Goal: Task Accomplishment & Management: Use online tool/utility

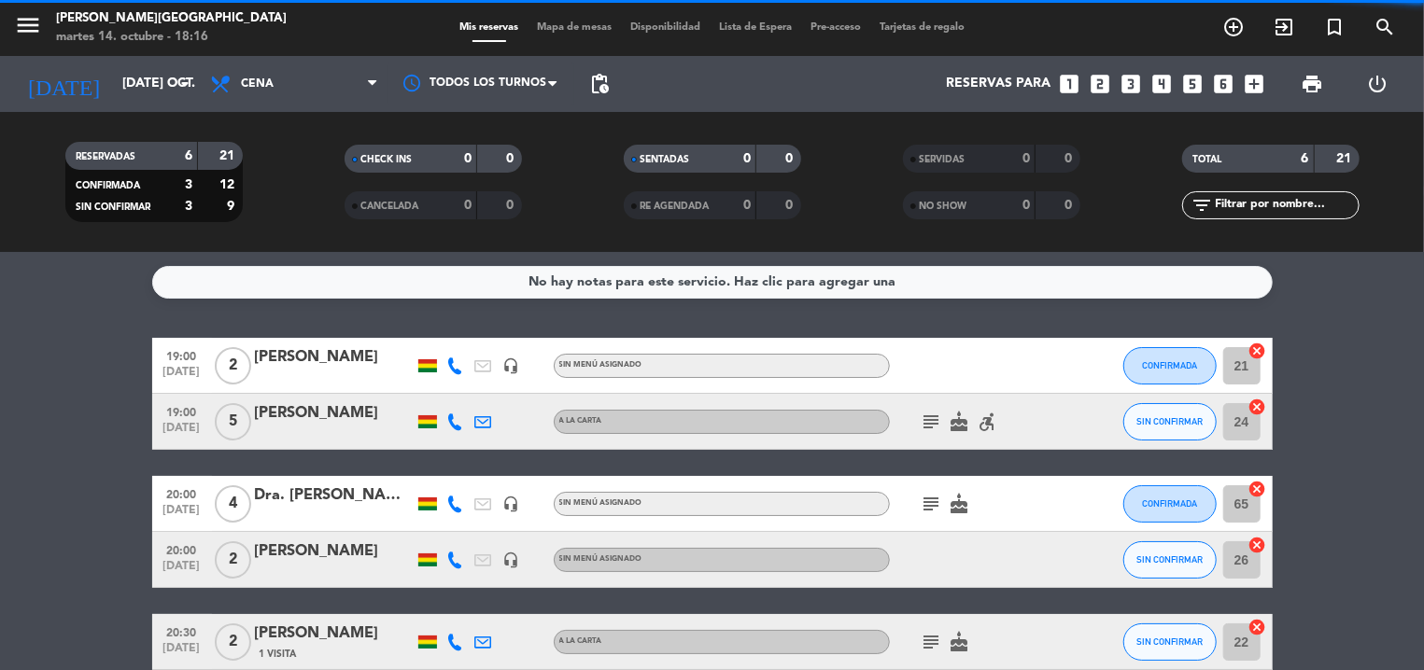
scroll to position [130, 0]
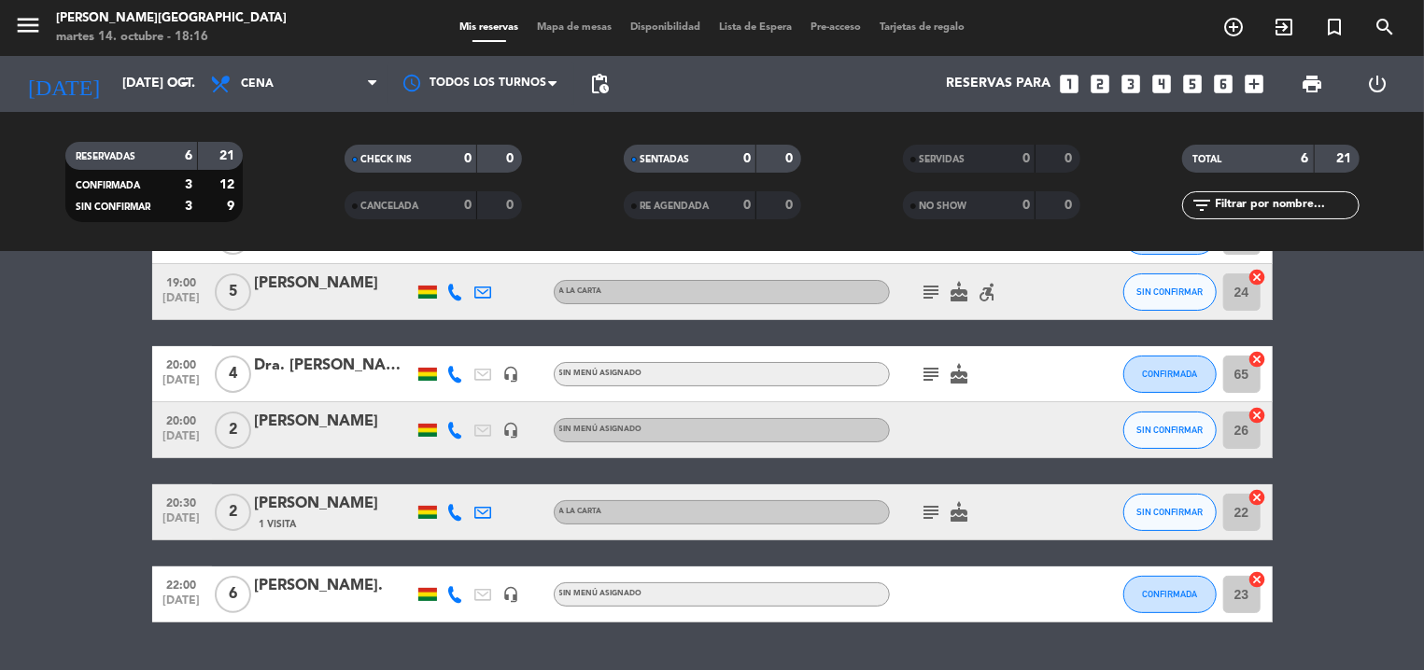
click at [593, 24] on span "Mapa de mesas" at bounding box center [573, 27] width 93 height 10
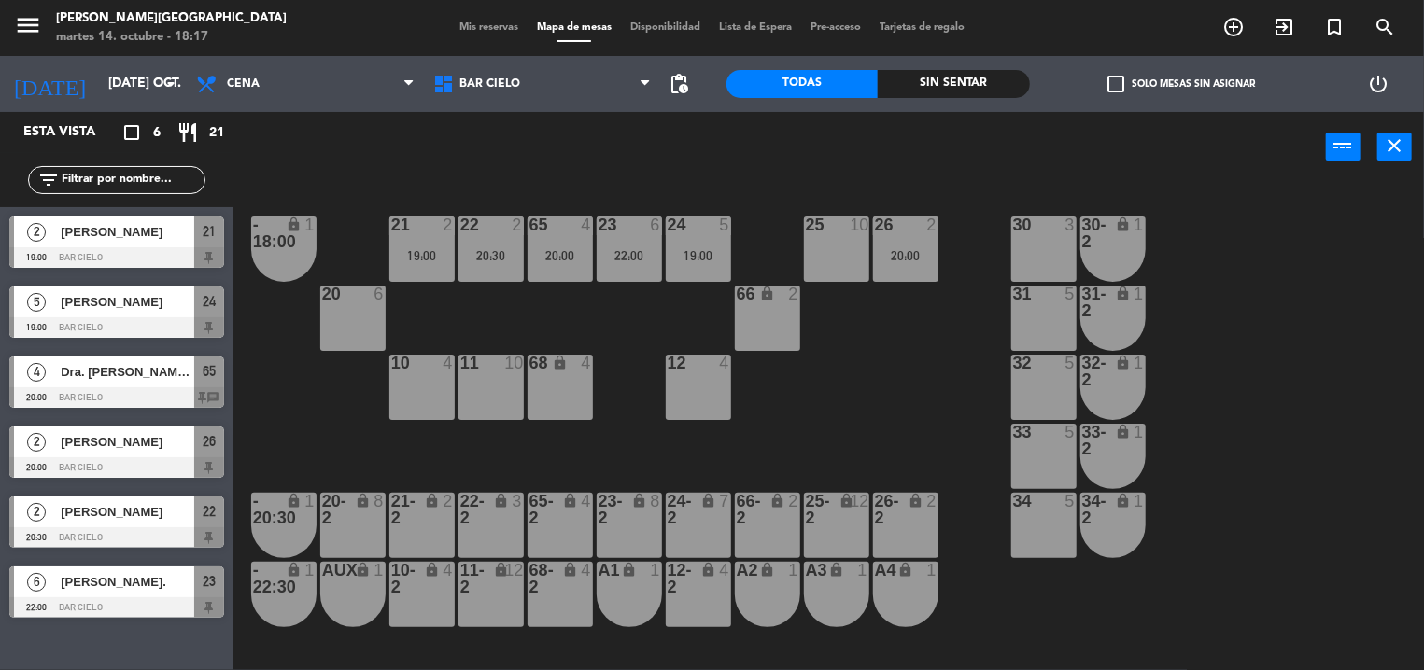
click at [577, 174] on div "power_input close" at bounding box center [779, 147] width 1092 height 71
click at [547, 199] on div "21 2 19:00 22 2 20:30 23 6 22:00 24 5 19:00 25 10 26 2 20:00 30 3 65 4 20:00 - …" at bounding box center [835, 427] width 1176 height 488
click at [546, 181] on div "power_input close" at bounding box center [779, 147] width 1092 height 71
click at [642, 172] on div "power_input close" at bounding box center [779, 147] width 1092 height 71
click at [572, 171] on div "power_input close" at bounding box center [779, 147] width 1092 height 71
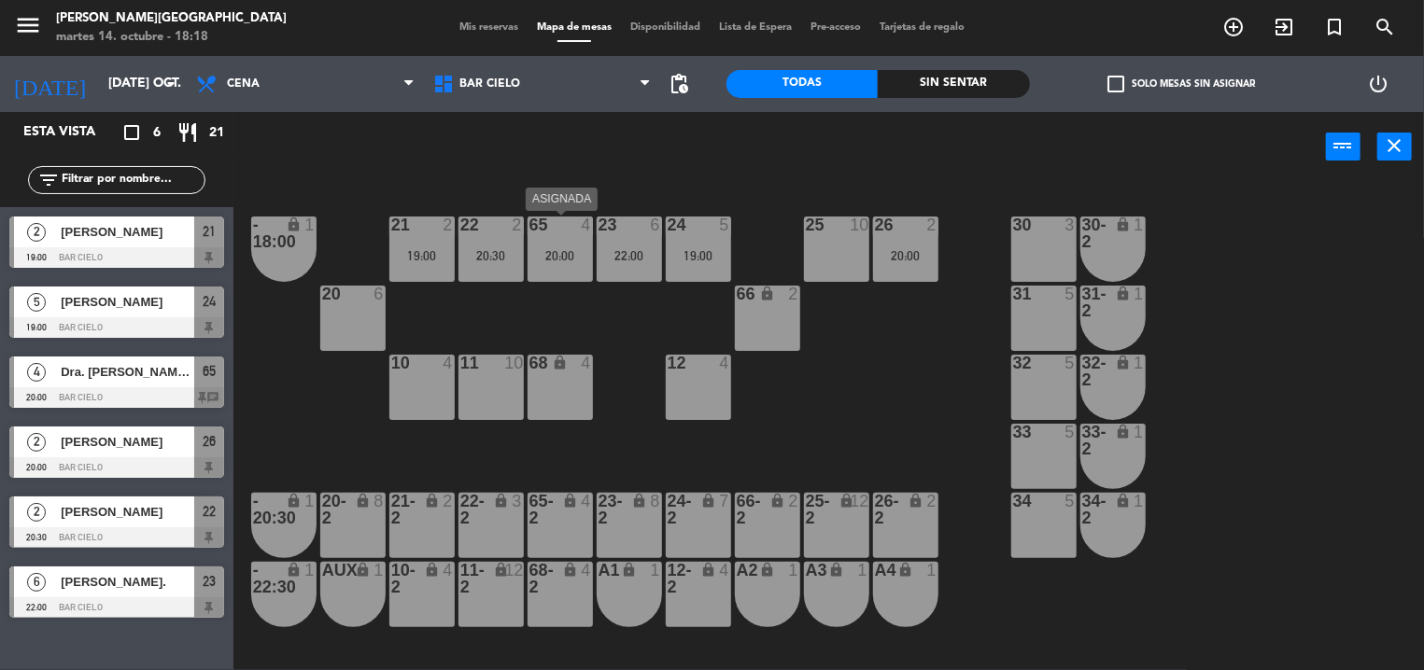
click at [564, 231] on div at bounding box center [559, 225] width 31 height 17
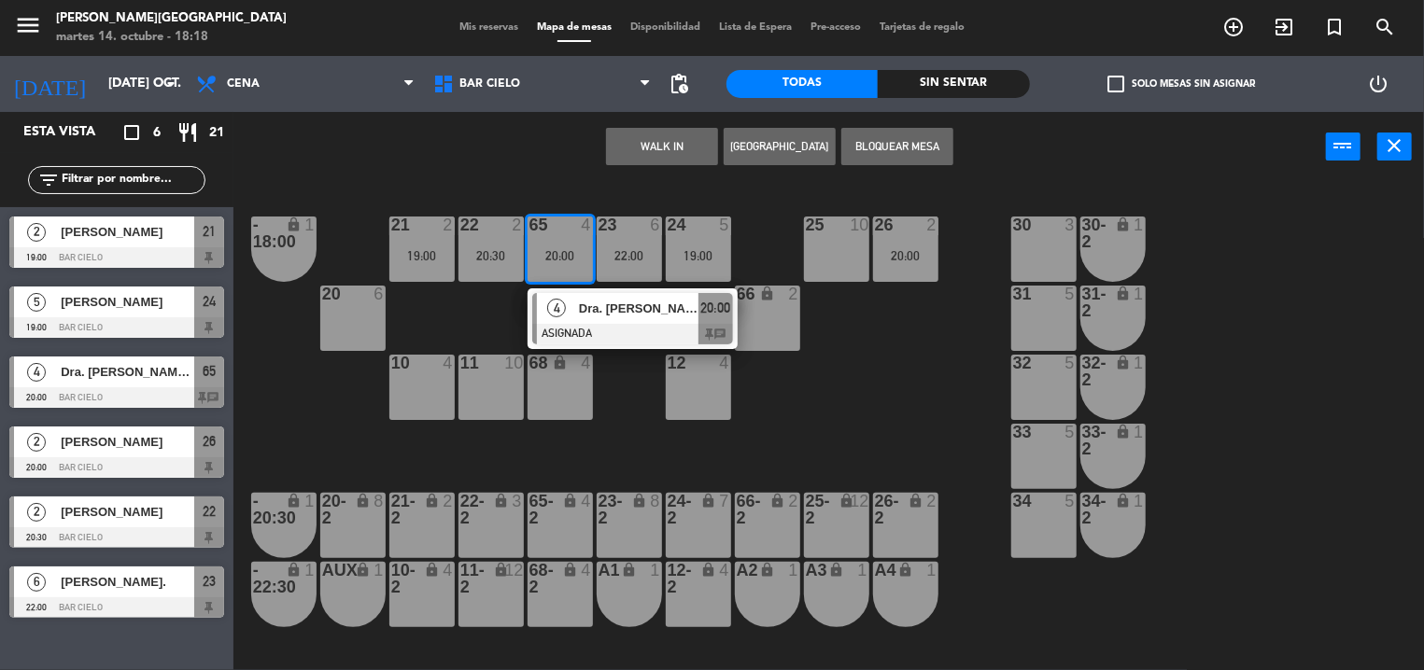
click at [555, 186] on div "21 2 19:00 22 2 20:30 23 6 22:00 24 5 19:00 25 10 26 2 20:00 30 3 65 4 20:00 4 …" at bounding box center [835, 427] width 1176 height 488
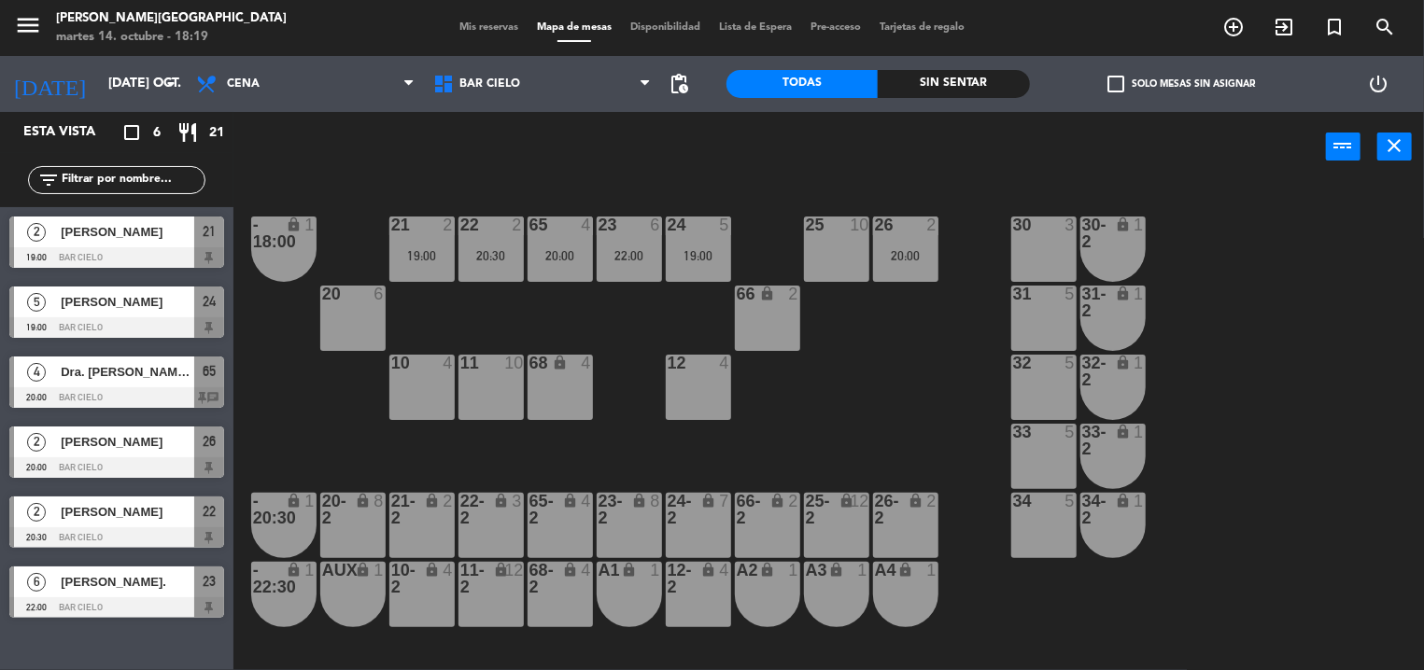
click at [619, 186] on div "21 2 19:00 22 2 20:30 23 6 22:00 24 5 19:00 25 10 26 2 20:00 30 3 65 4 20:00 - …" at bounding box center [835, 427] width 1176 height 488
click at [609, 269] on div "23 6 22:00" at bounding box center [628, 249] width 65 height 65
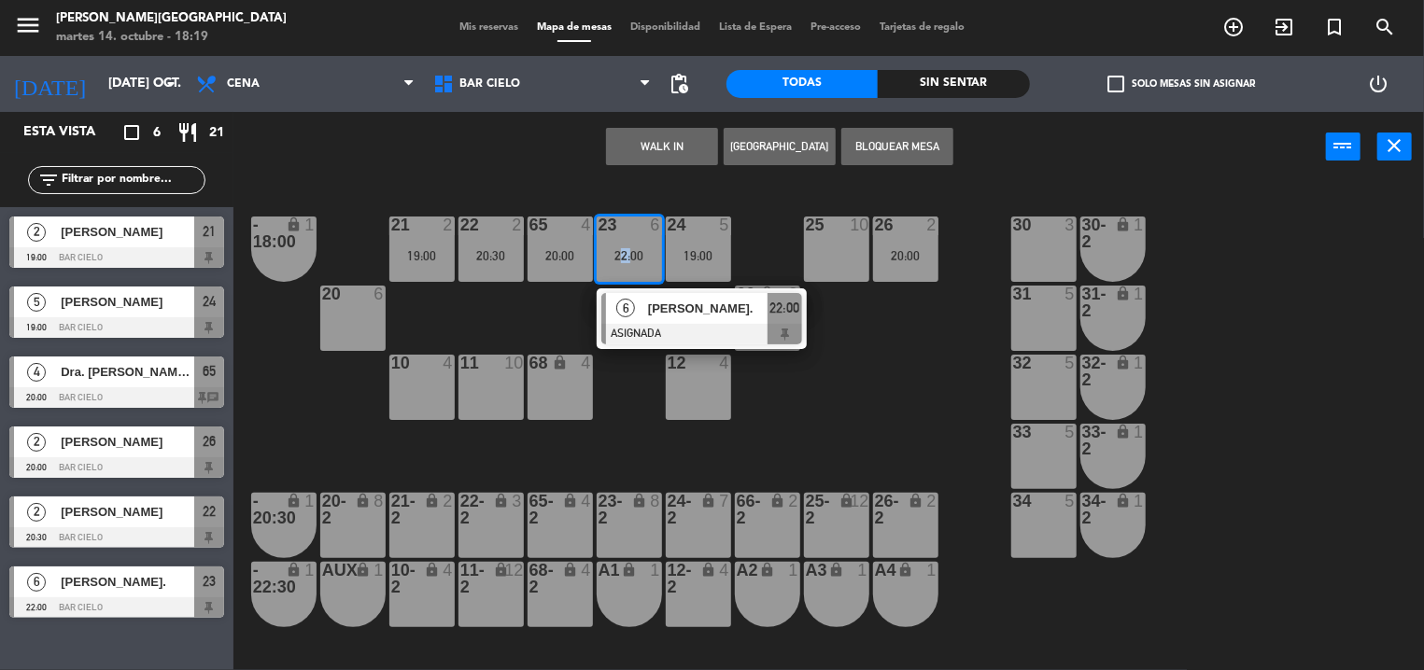
click at [609, 269] on div "23 6 22:00" at bounding box center [628, 249] width 65 height 65
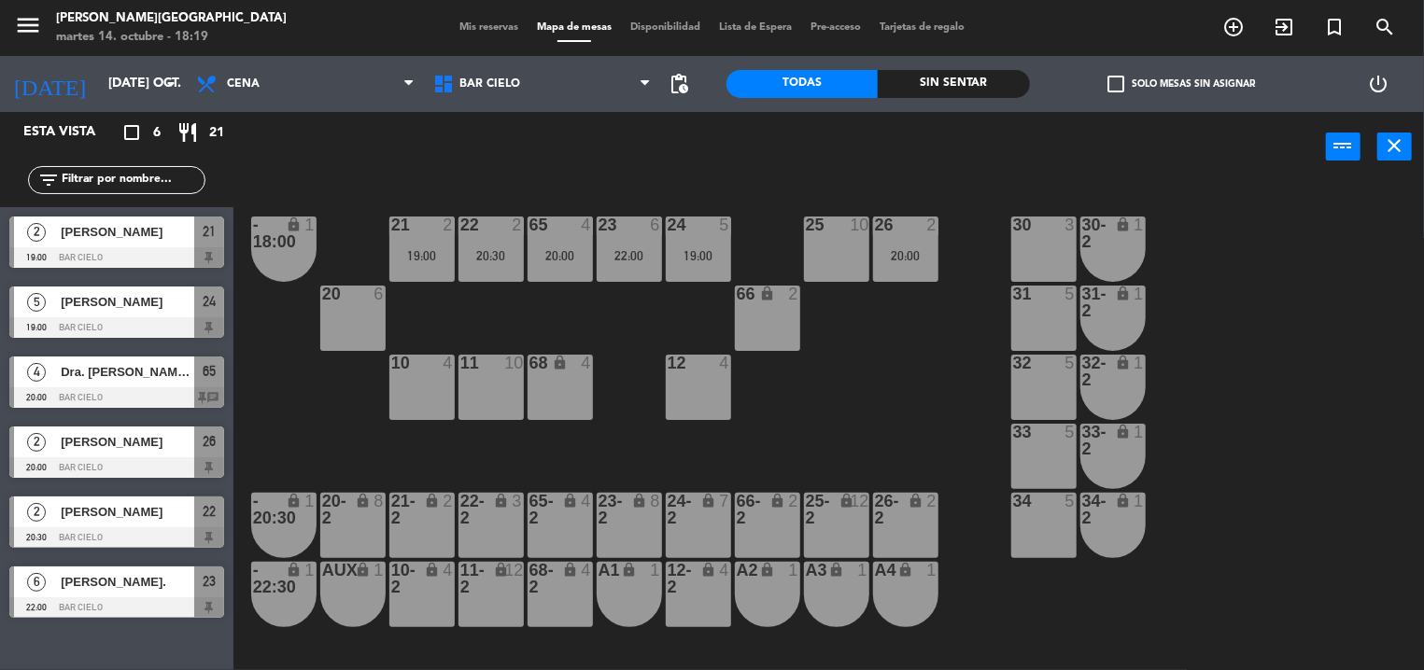
click at [602, 184] on div "21 2 19:00 22 2 20:30 23 6 22:00 24 5 19:00 25 10 26 2 20:00 30 3 65 4 20:00 - …" at bounding box center [835, 427] width 1176 height 488
click at [616, 277] on div "23 6 22:00" at bounding box center [628, 249] width 65 height 65
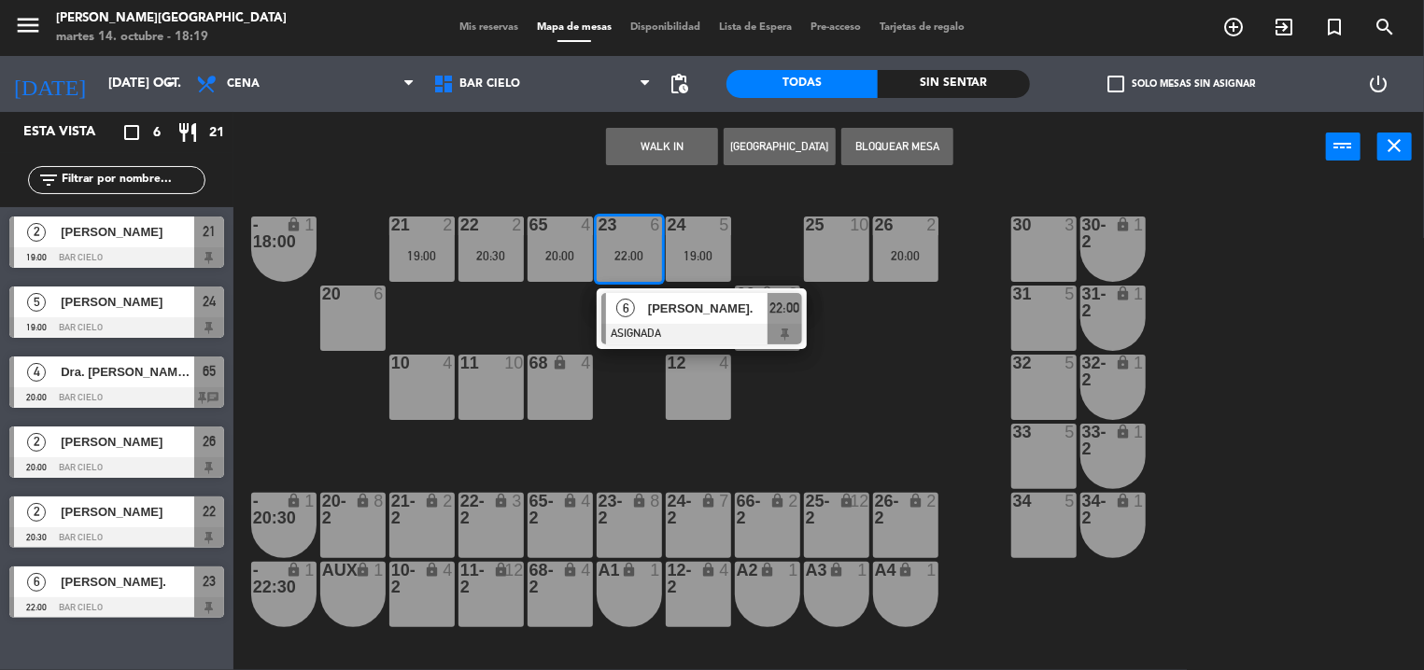
click at [616, 277] on div "23 6 22:00" at bounding box center [628, 249] width 65 height 65
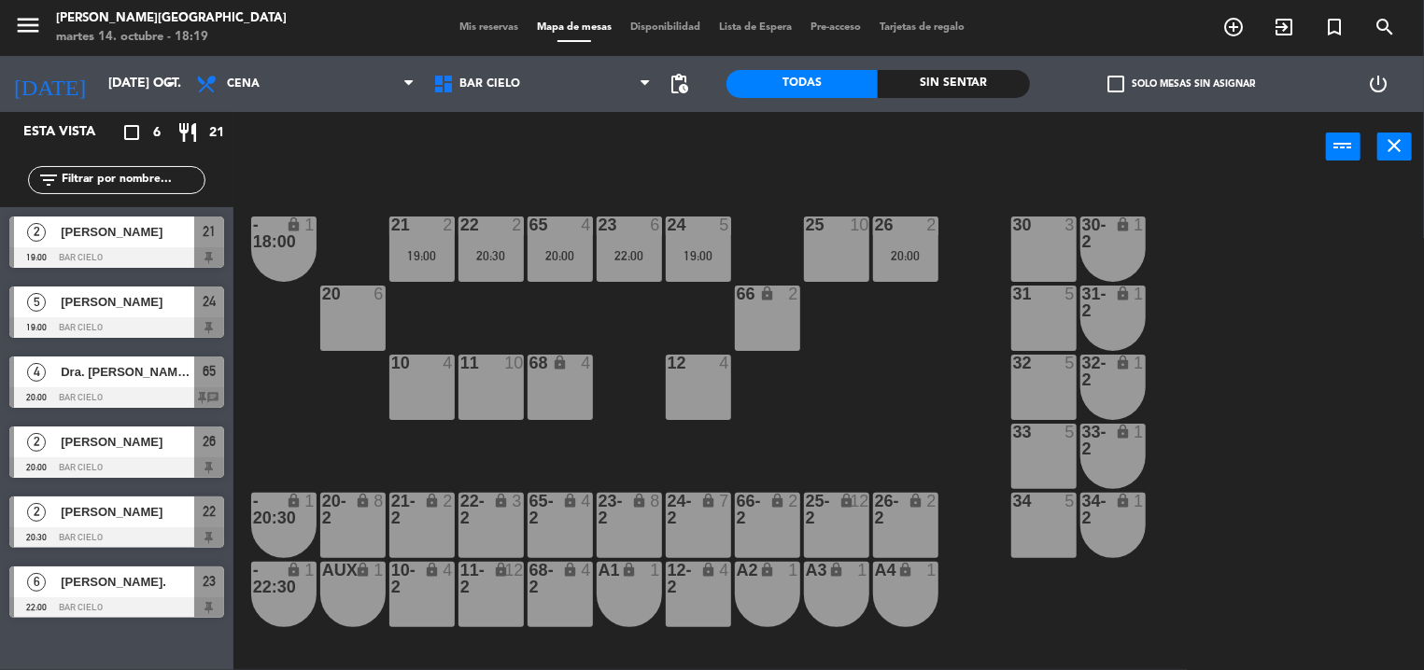
click at [616, 181] on div "power_input close" at bounding box center [779, 147] width 1092 height 71
click at [644, 235] on div "23 6 22:00" at bounding box center [628, 249] width 65 height 65
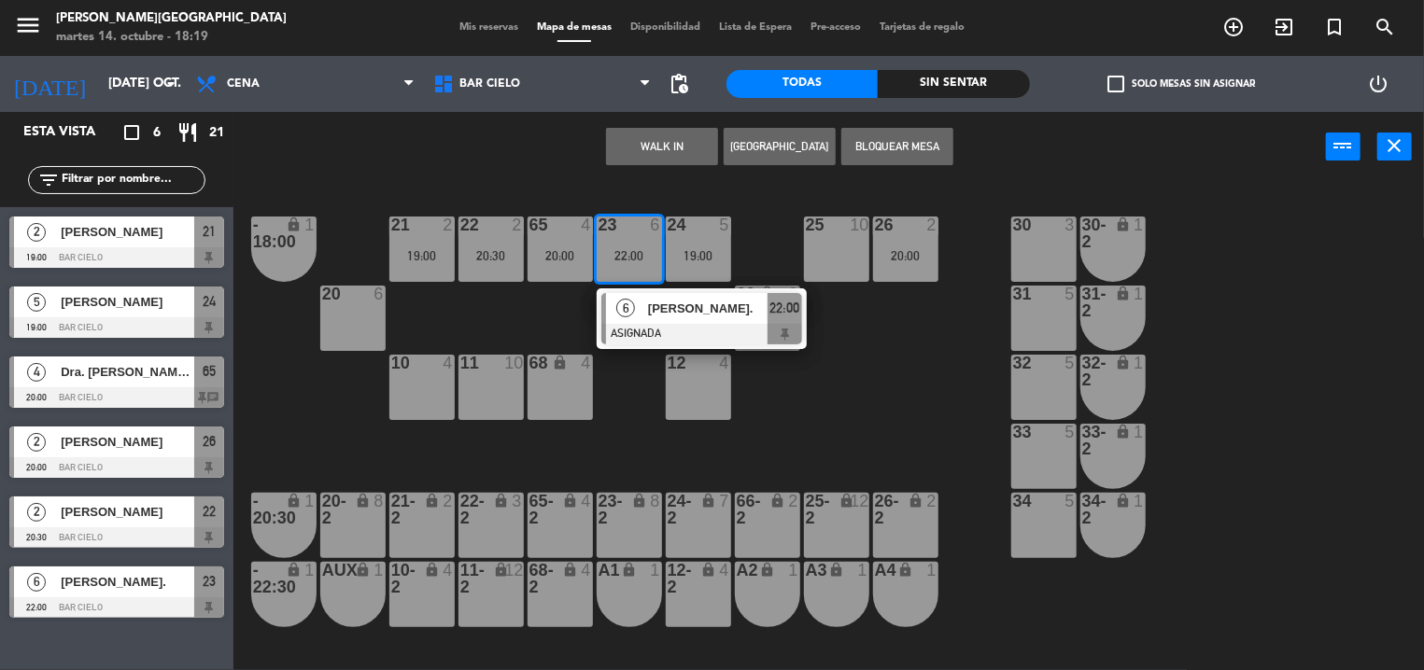
click at [691, 189] on div "21 2 19:00 22 2 20:30 23 6 22:00 6 [PERSON_NAME]. ASIGNADA 22:00 24 5 19:00 25 …" at bounding box center [835, 427] width 1176 height 488
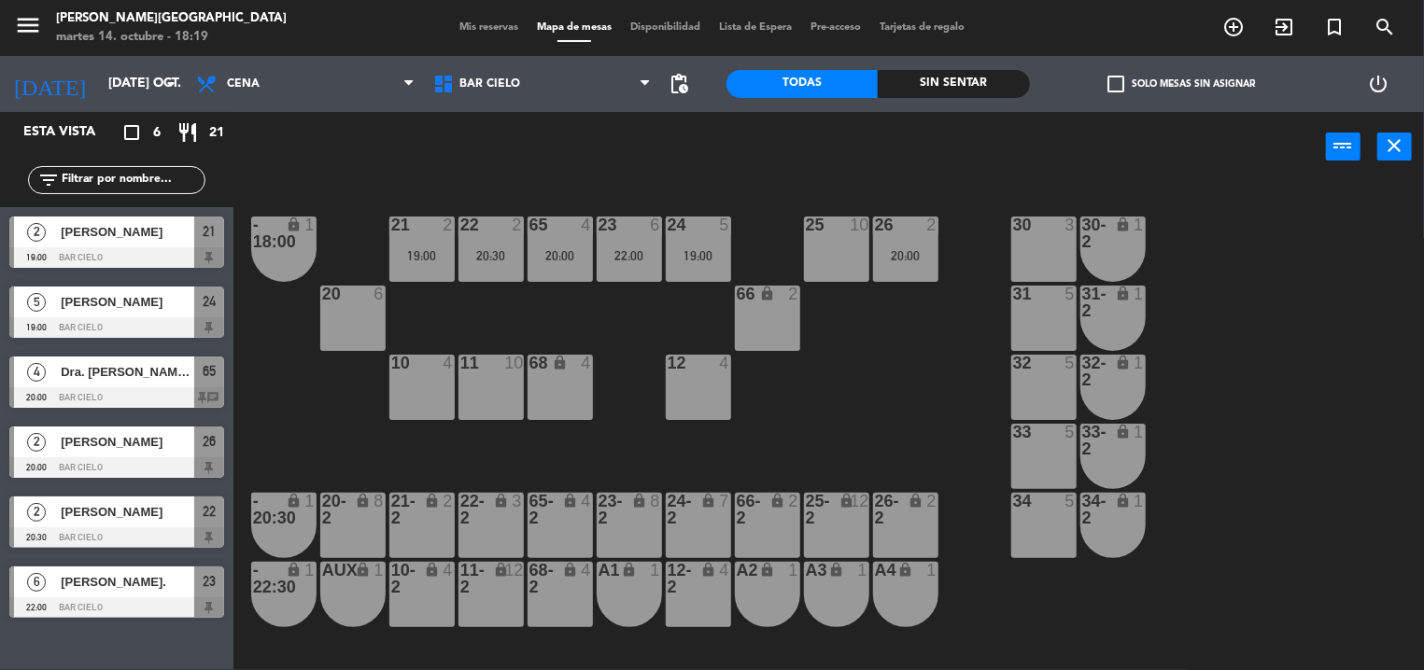
click at [632, 252] on div "22:00" at bounding box center [628, 255] width 65 height 13
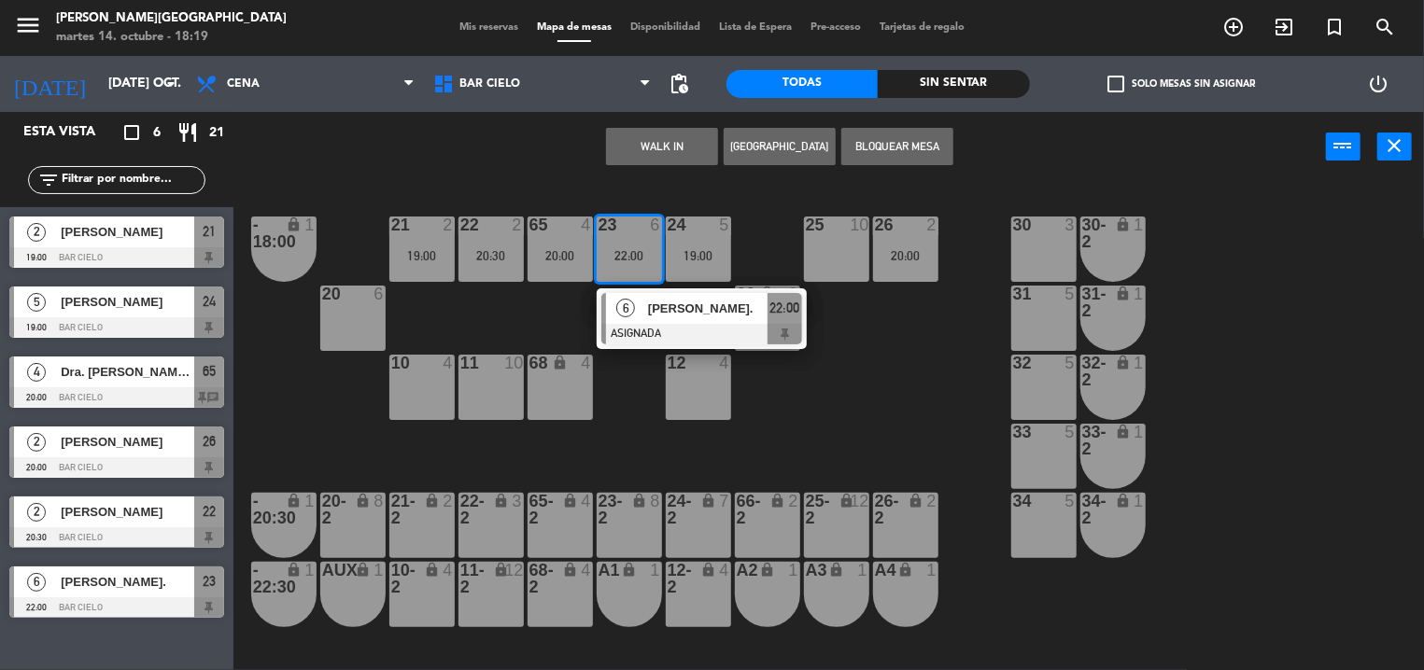
click at [622, 193] on div "21 2 19:00 22 2 20:30 23 6 22:00 6 [PERSON_NAME]. ASIGNADA 22:00 24 5 19:00 25 …" at bounding box center [835, 427] width 1176 height 488
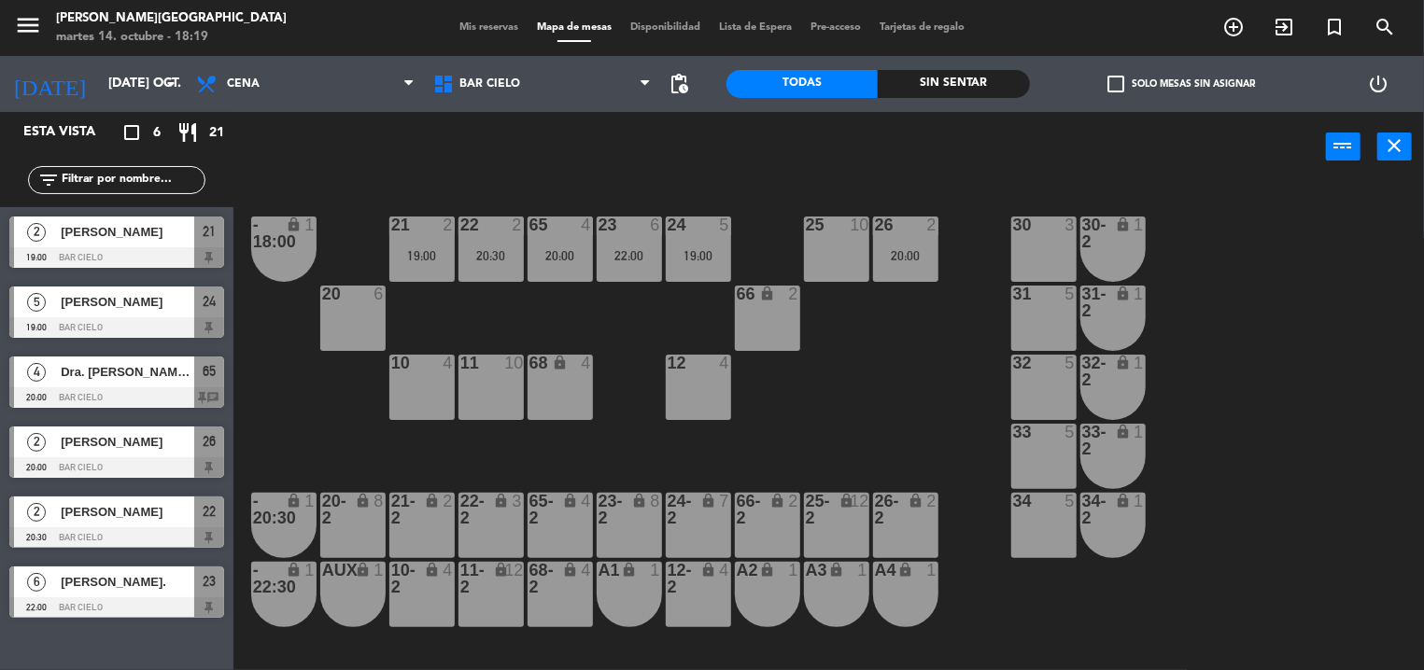
click at [634, 266] on div "23 6 22:00" at bounding box center [628, 249] width 65 height 65
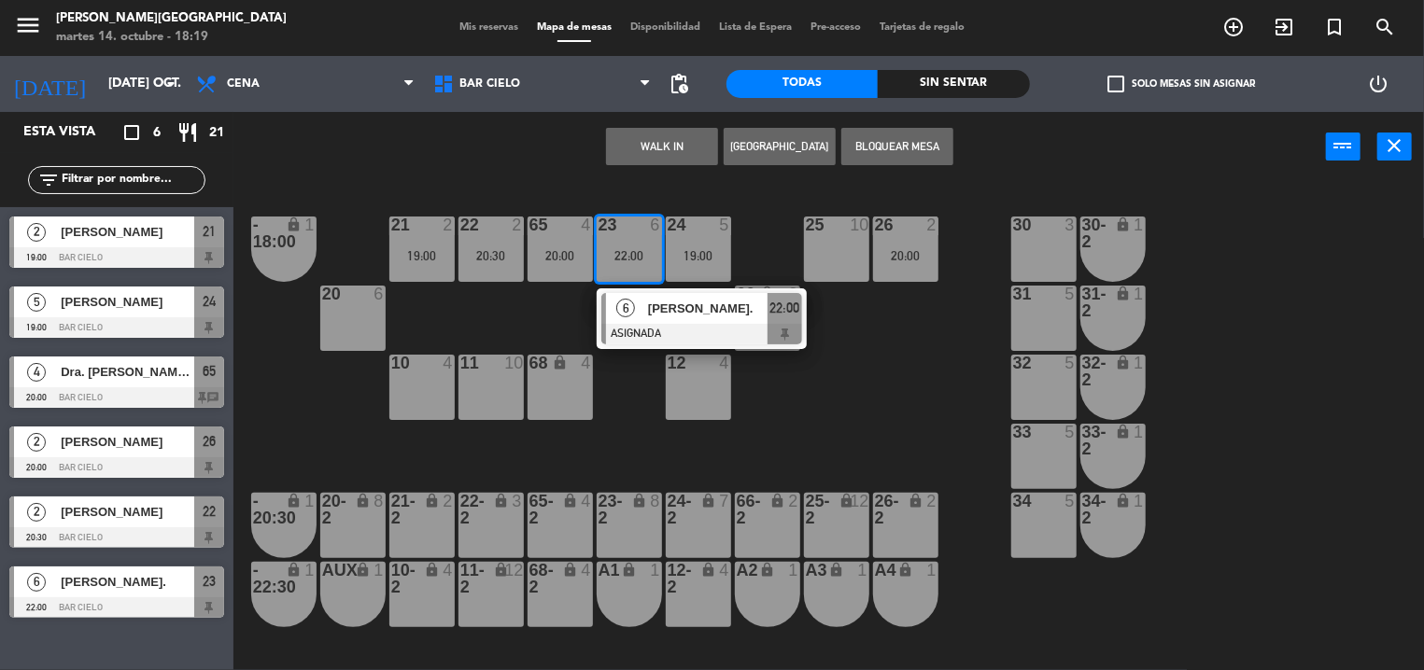
click at [634, 266] on div "23 6 22:00" at bounding box center [628, 249] width 65 height 65
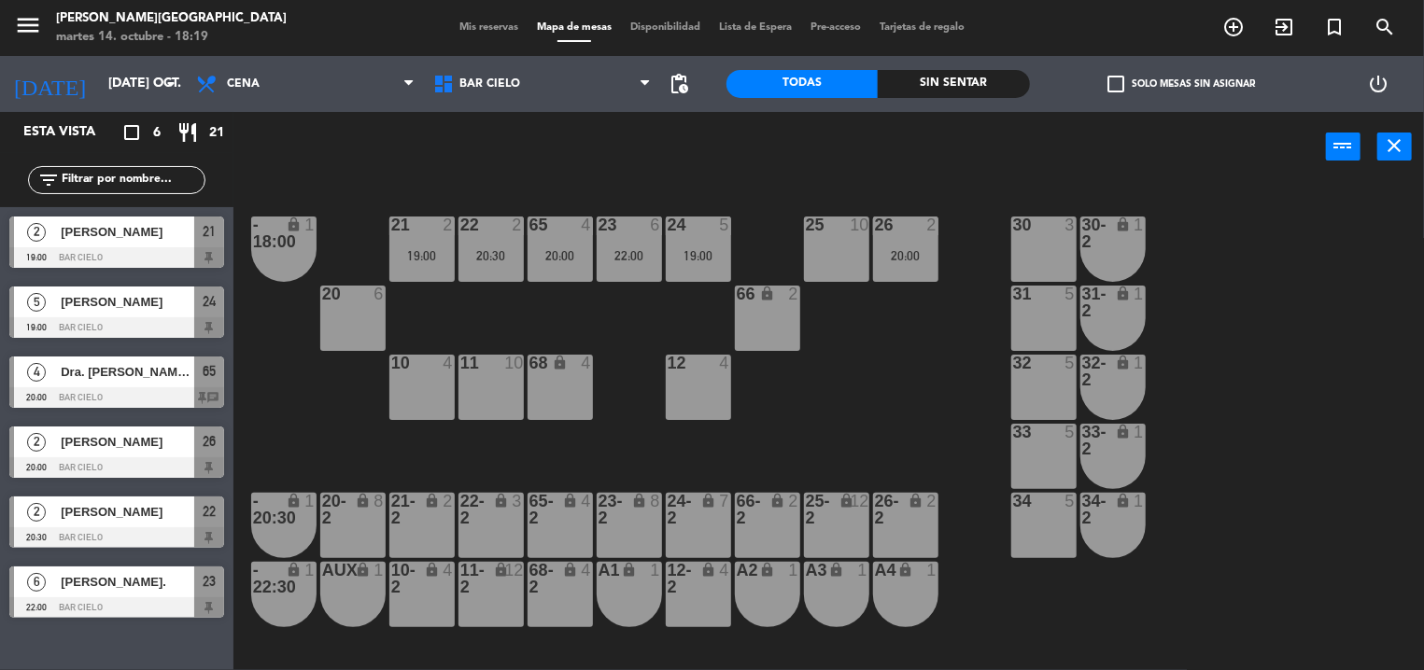
click at [627, 190] on div "21 2 19:00 22 2 20:30 23 6 22:00 24 5 19:00 25 10 26 2 20:00 30 3 65 4 20:00 - …" at bounding box center [835, 427] width 1176 height 488
click at [635, 296] on div "21 2 19:00 22 2 20:30 23 6 22:00 24 5 19:00 25 10 26 2 20:00 30 3 65 4 20:00 - …" at bounding box center [835, 427] width 1176 height 488
click at [611, 207] on div "21 2 19:00 22 2 20:30 23 6 22:00 24 5 19:00 25 10 26 2 20:00 30 3 65 4 20:00 - …" at bounding box center [835, 427] width 1176 height 488
click at [620, 238] on div "23 6 22:00" at bounding box center [628, 249] width 65 height 65
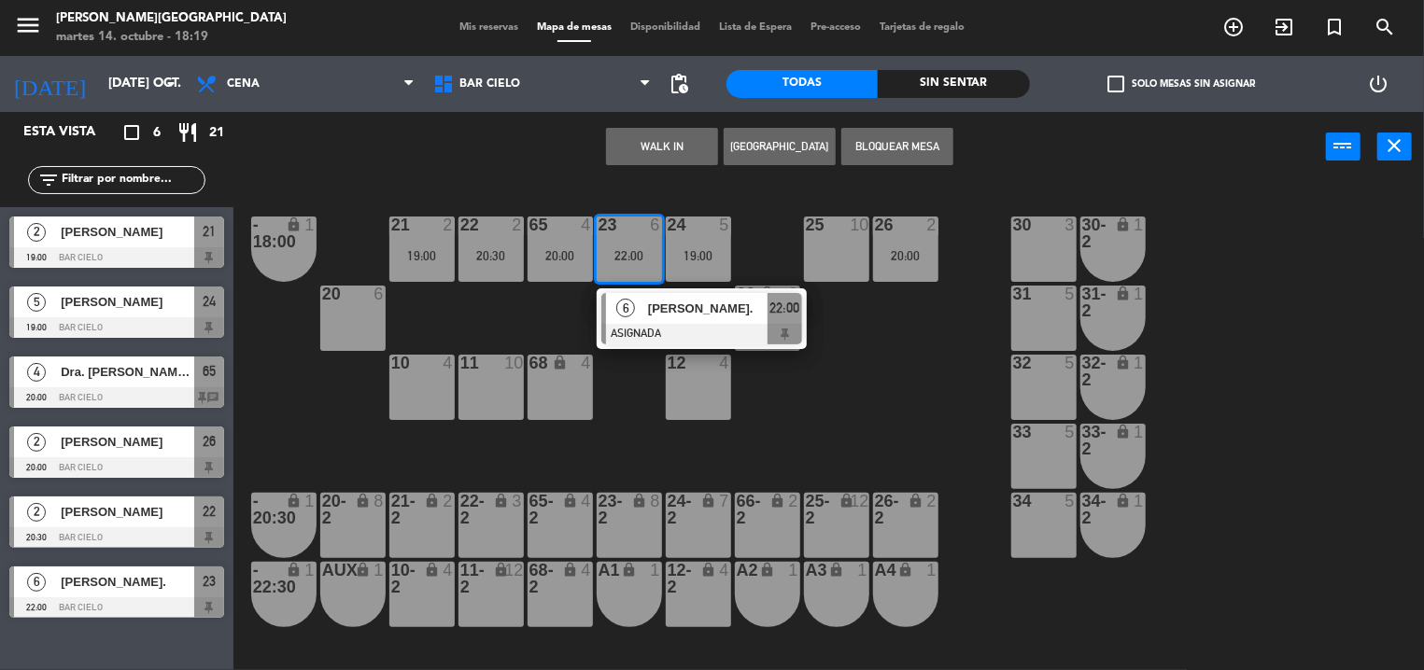
click at [620, 238] on div "23 6 22:00" at bounding box center [628, 249] width 65 height 65
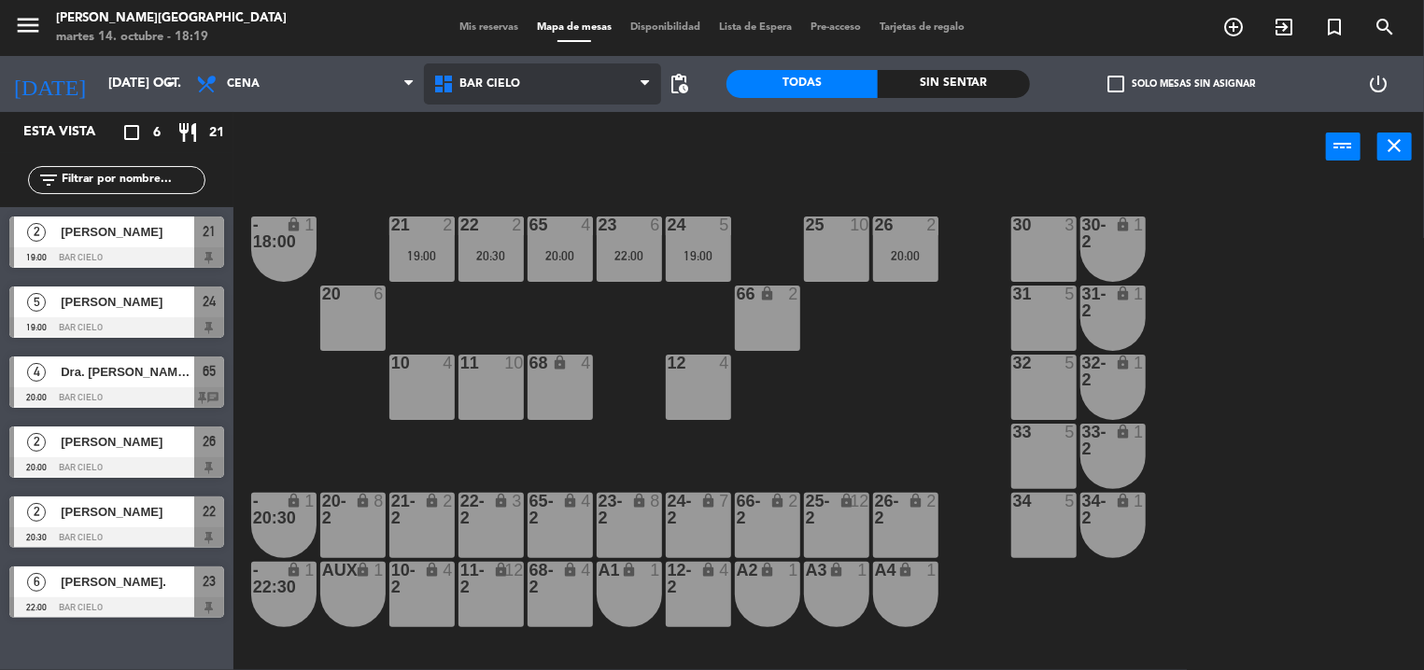
click at [660, 100] on span "Bar Cielo" at bounding box center [542, 83] width 237 height 41
click at [616, 231] on div at bounding box center [628, 225] width 31 height 17
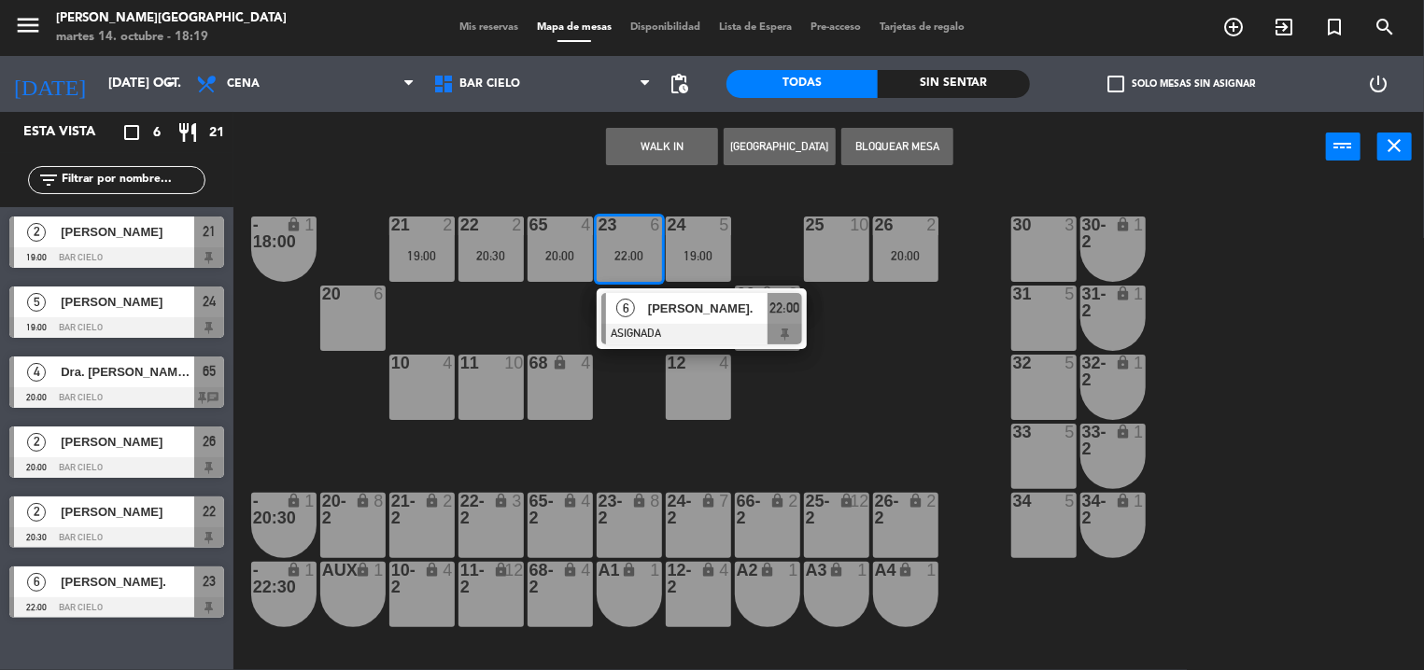
click at [680, 190] on div "21 2 19:00 22 2 20:30 23 6 22:00 6 [PERSON_NAME]. ASIGNADA 22:00 24 5 19:00 25 …" at bounding box center [835, 427] width 1176 height 488
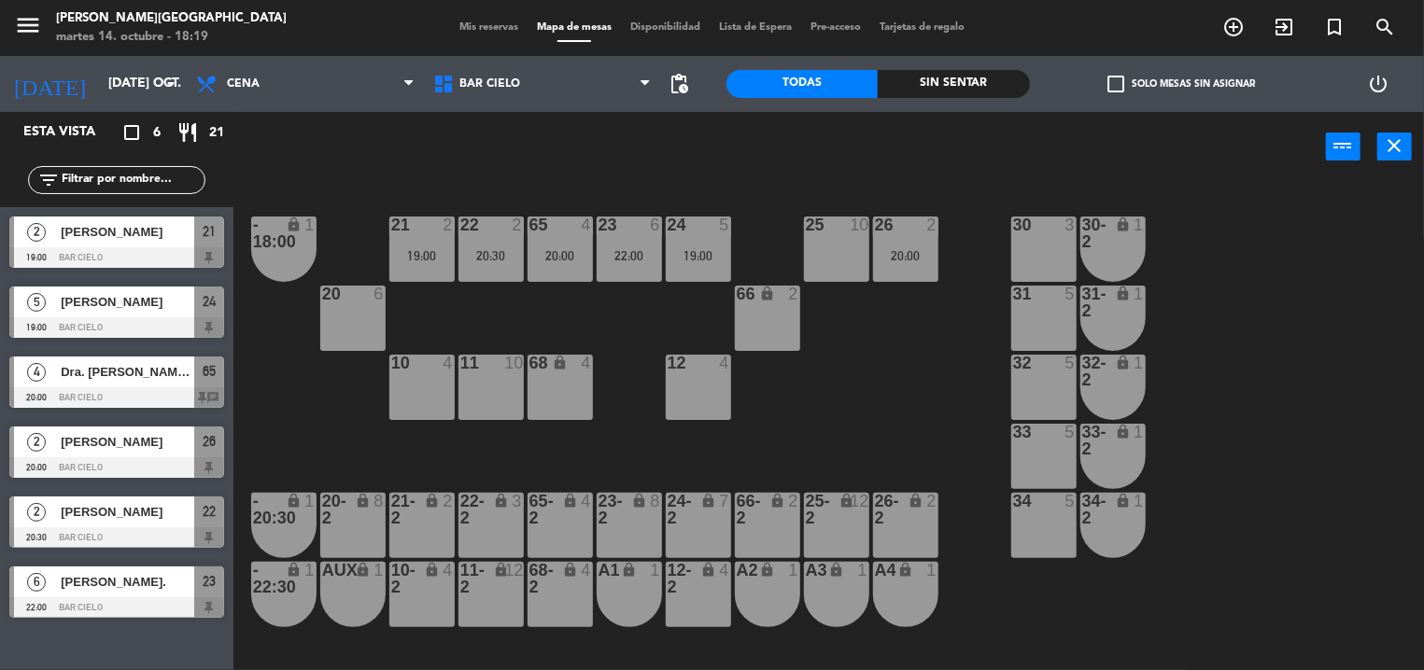
click at [626, 236] on div "23 6 22:00" at bounding box center [628, 249] width 65 height 65
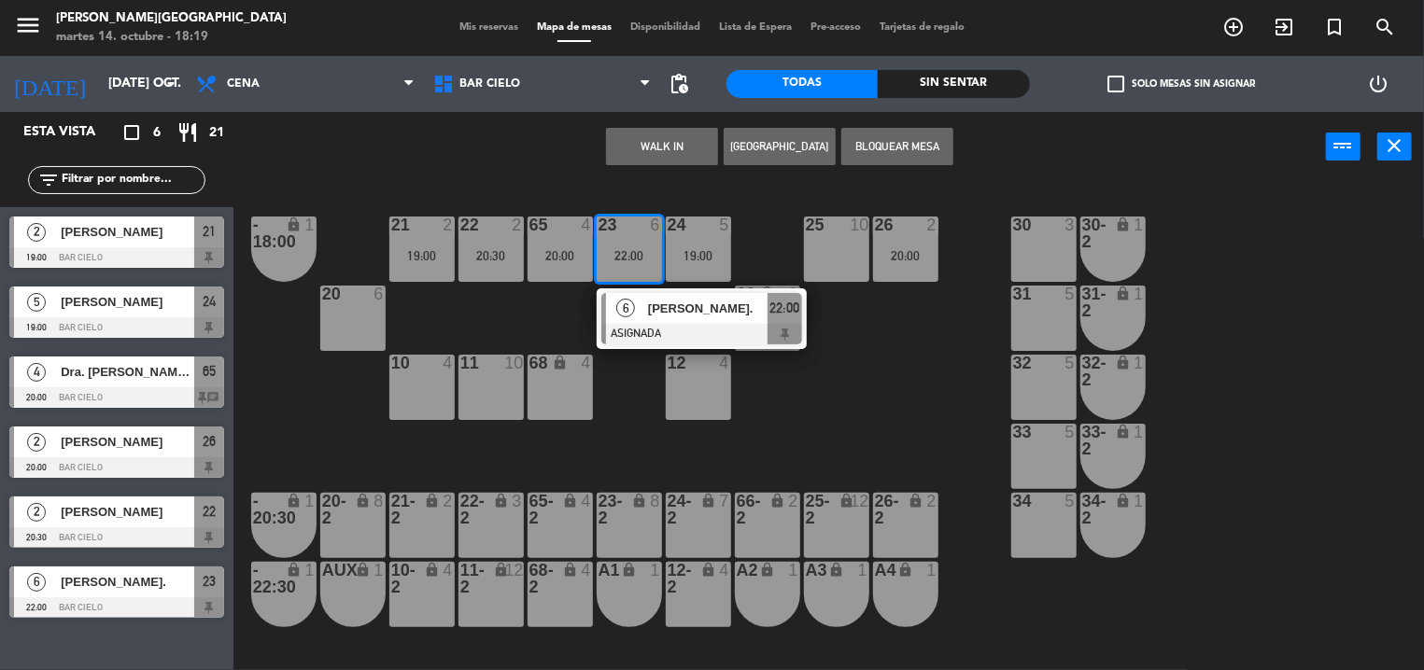
click at [590, 198] on div "21 2 19:00 22 2 20:30 23 6 22:00 6 [PERSON_NAME]. ASIGNADA 22:00 24 5 19:00 25 …" at bounding box center [835, 427] width 1176 height 488
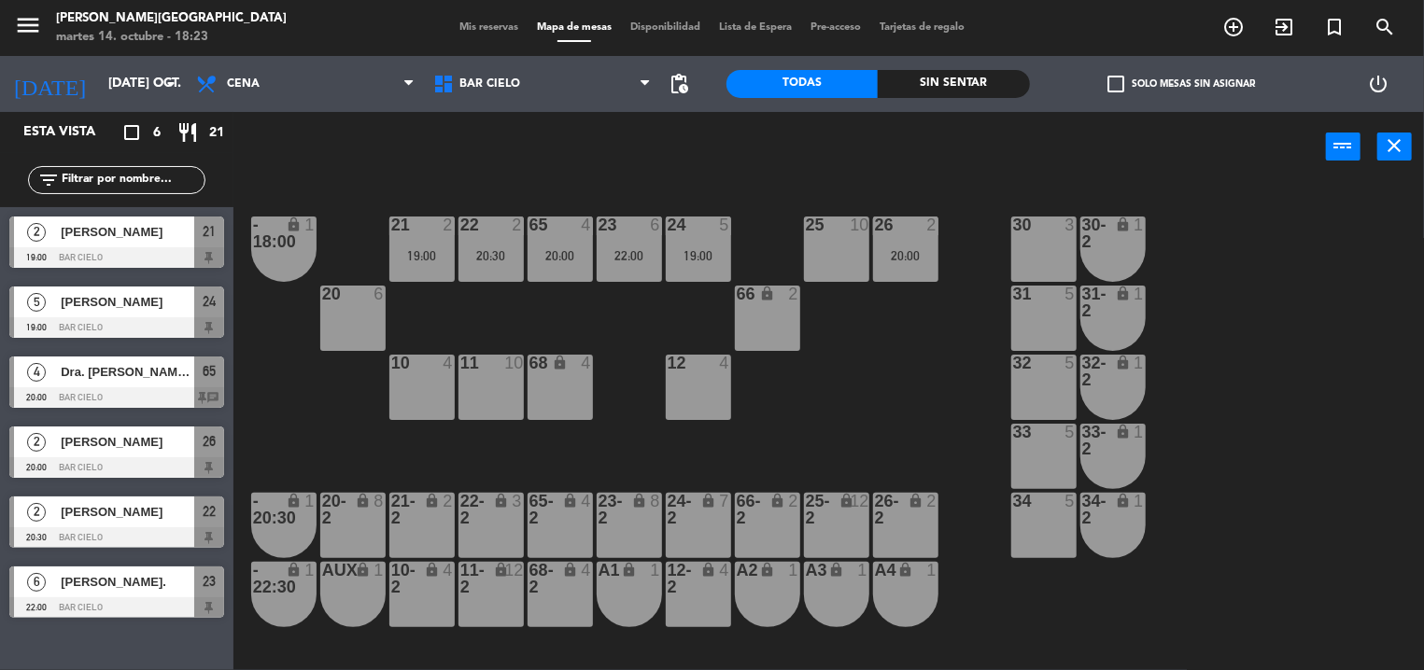
click at [620, 181] on div "power_input close" at bounding box center [779, 147] width 1092 height 71
click at [547, 266] on div "65 4 20:00" at bounding box center [559, 249] width 65 height 65
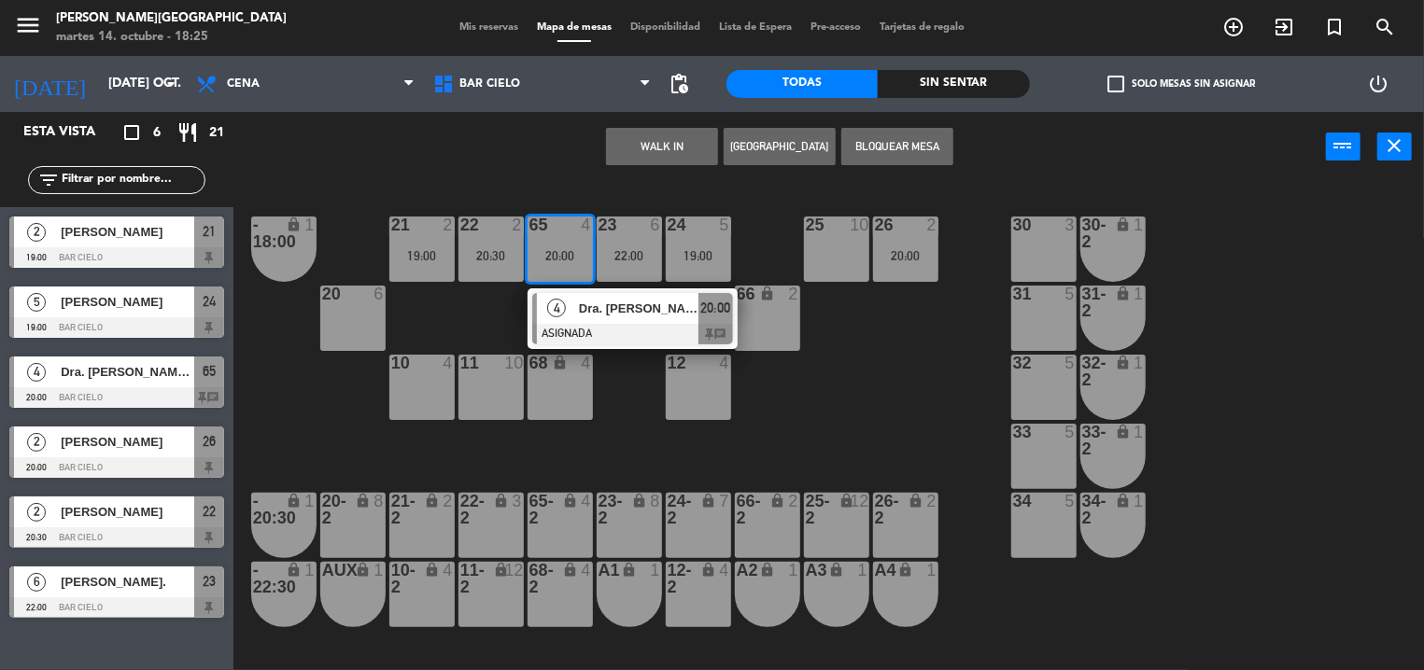
click at [547, 266] on div "65 4 20:00" at bounding box center [559, 249] width 65 height 65
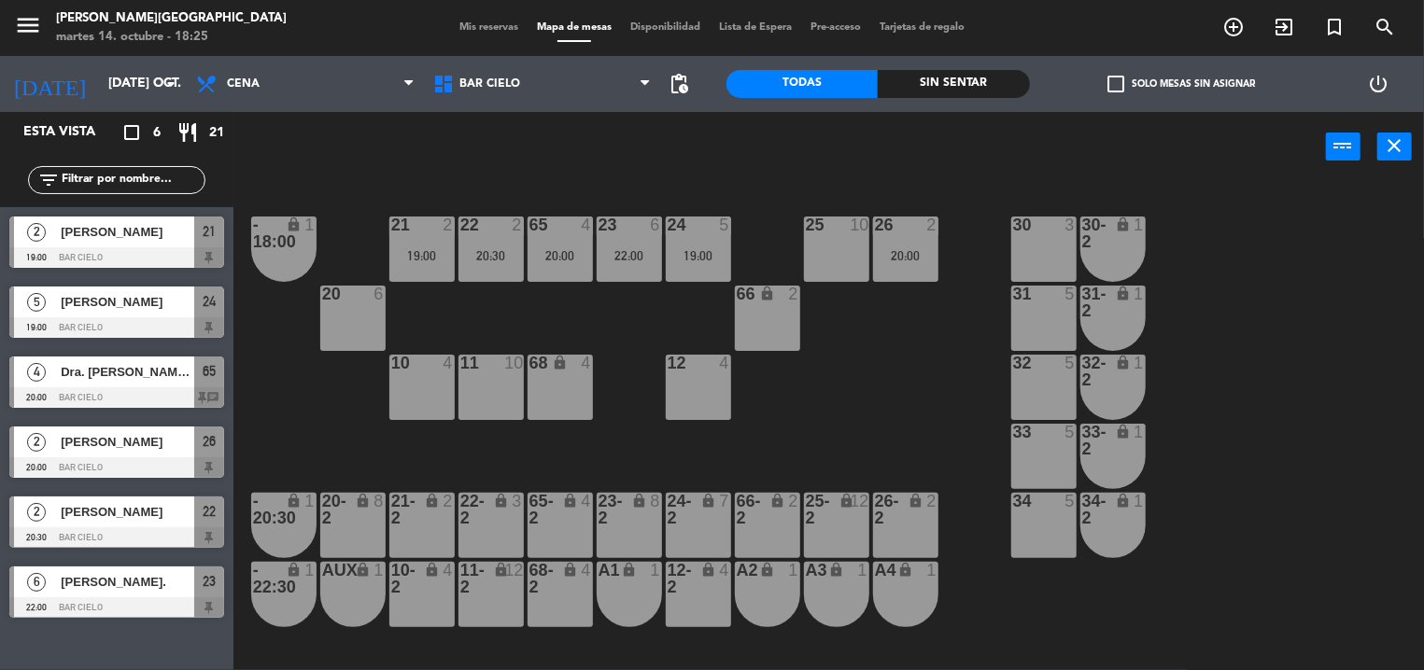
click at [586, 161] on div "power_input close" at bounding box center [779, 147] width 1092 height 71
click at [616, 121] on div "power_input close" at bounding box center [779, 147] width 1092 height 71
click at [578, 153] on div "power_input close" at bounding box center [779, 147] width 1092 height 71
click at [123, 73] on input "[DATE] oct." at bounding box center [187, 84] width 177 height 34
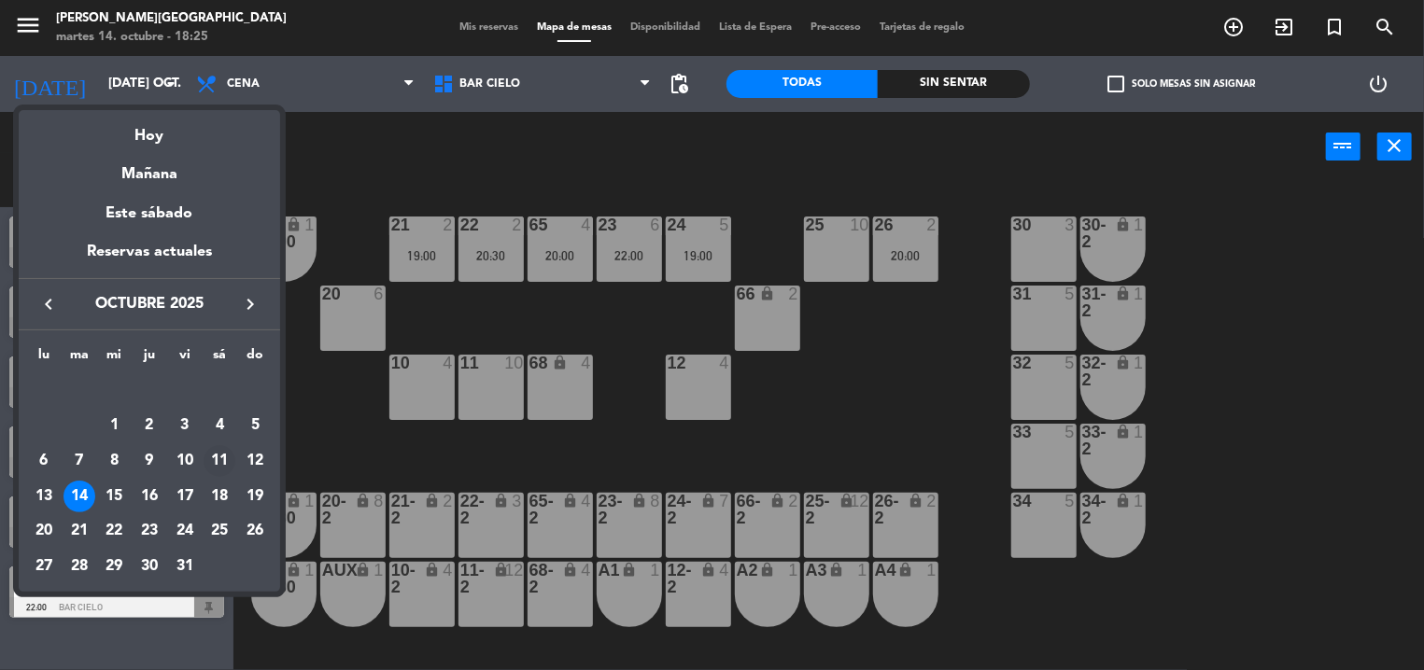
click at [223, 456] on div "11" at bounding box center [219, 461] width 32 height 32
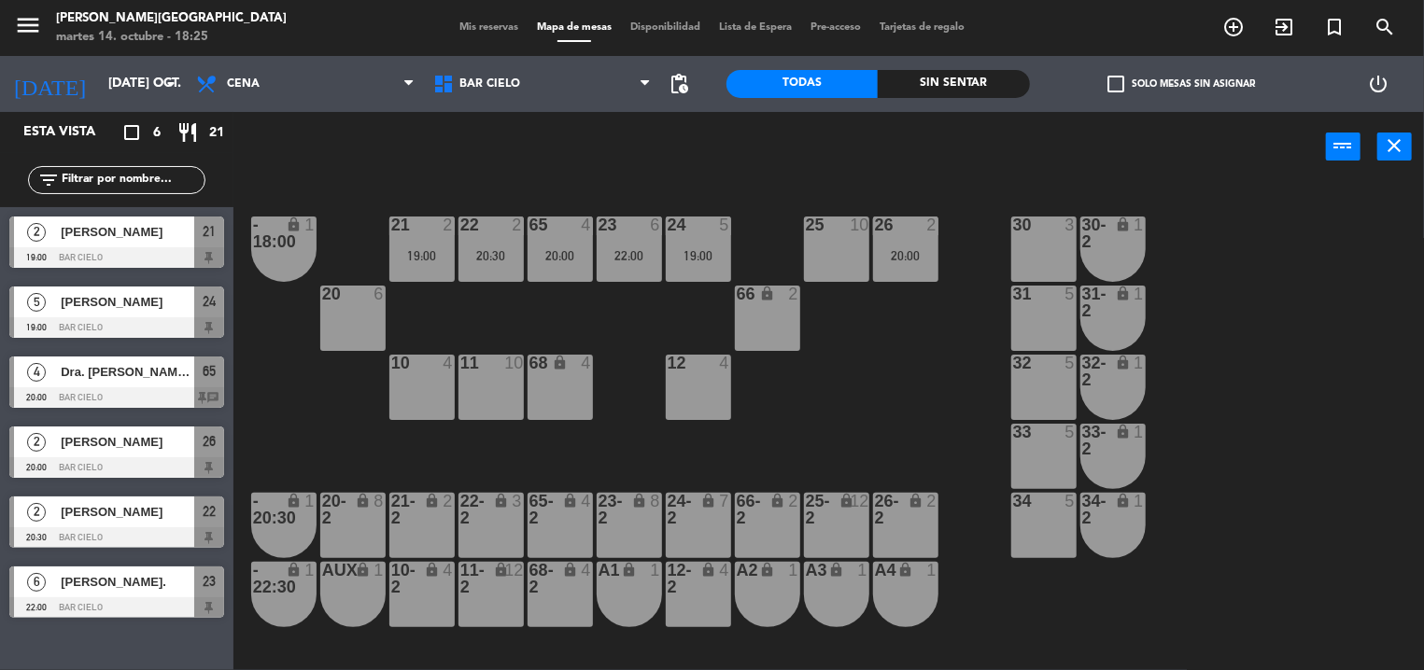
type input "sáb. [DATE]"
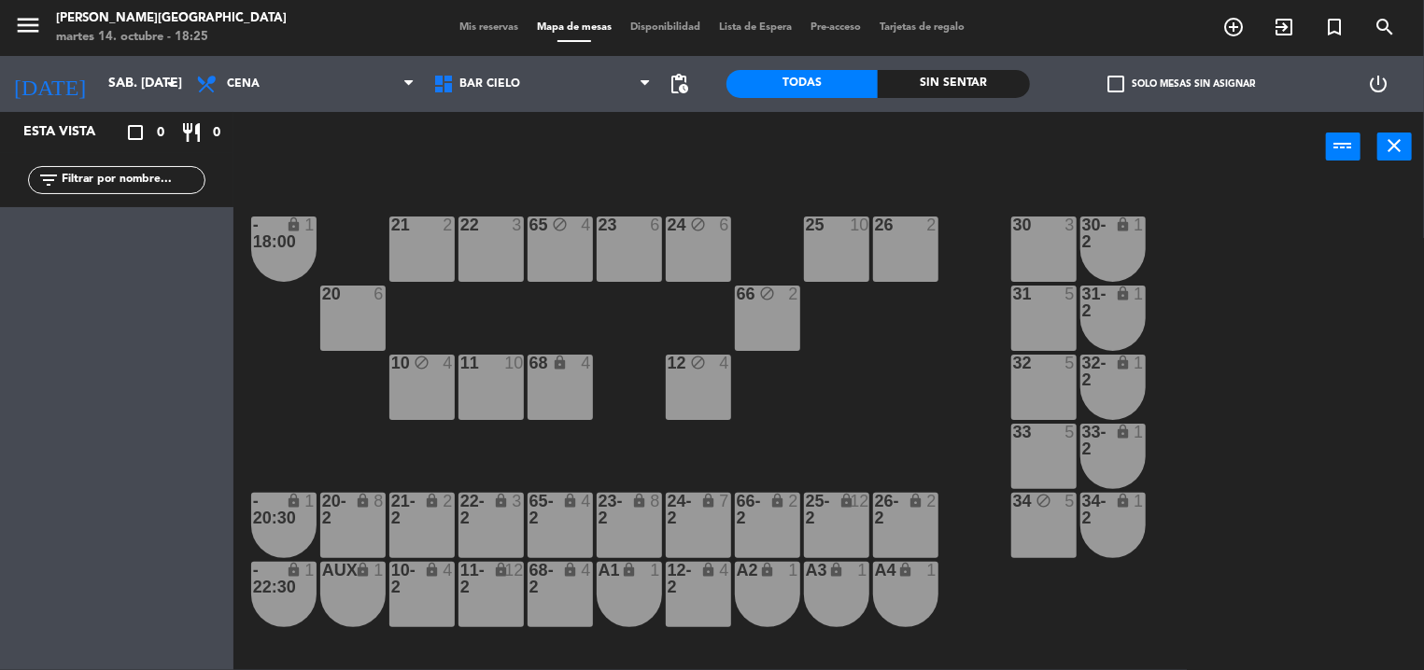
click at [455, 26] on span "Mis reservas" at bounding box center [488, 27] width 77 height 10
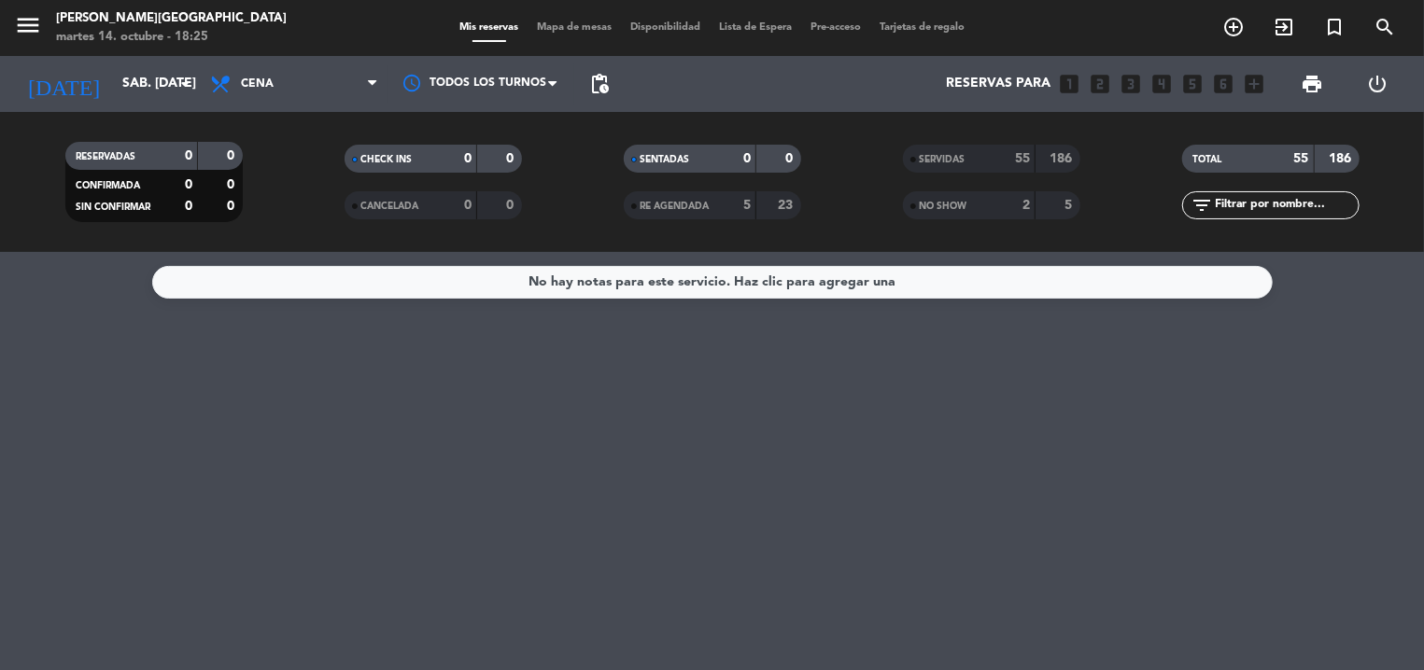
click at [1207, 163] on span "TOTAL" at bounding box center [1207, 159] width 29 height 9
click at [1011, 159] on div "55" at bounding box center [1010, 158] width 37 height 21
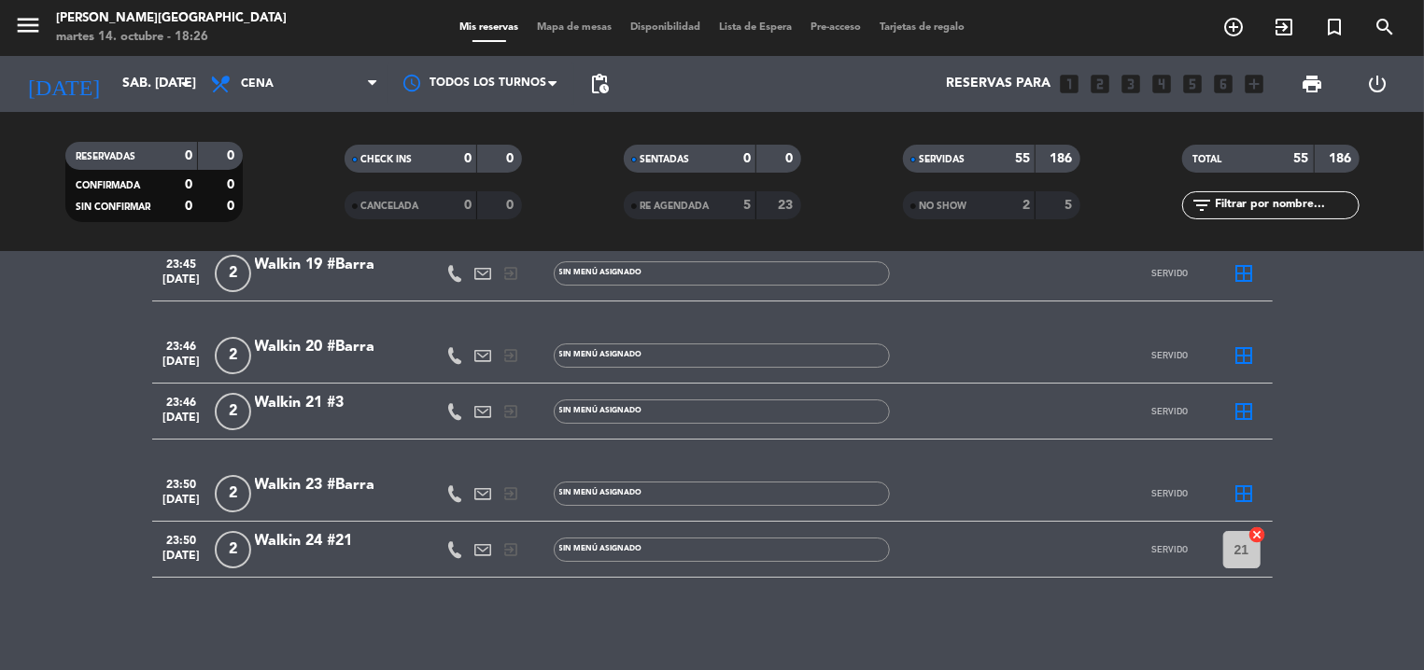
scroll to position [3624, 0]
click at [140, 92] on input "sáb. [DATE]" at bounding box center [201, 84] width 177 height 34
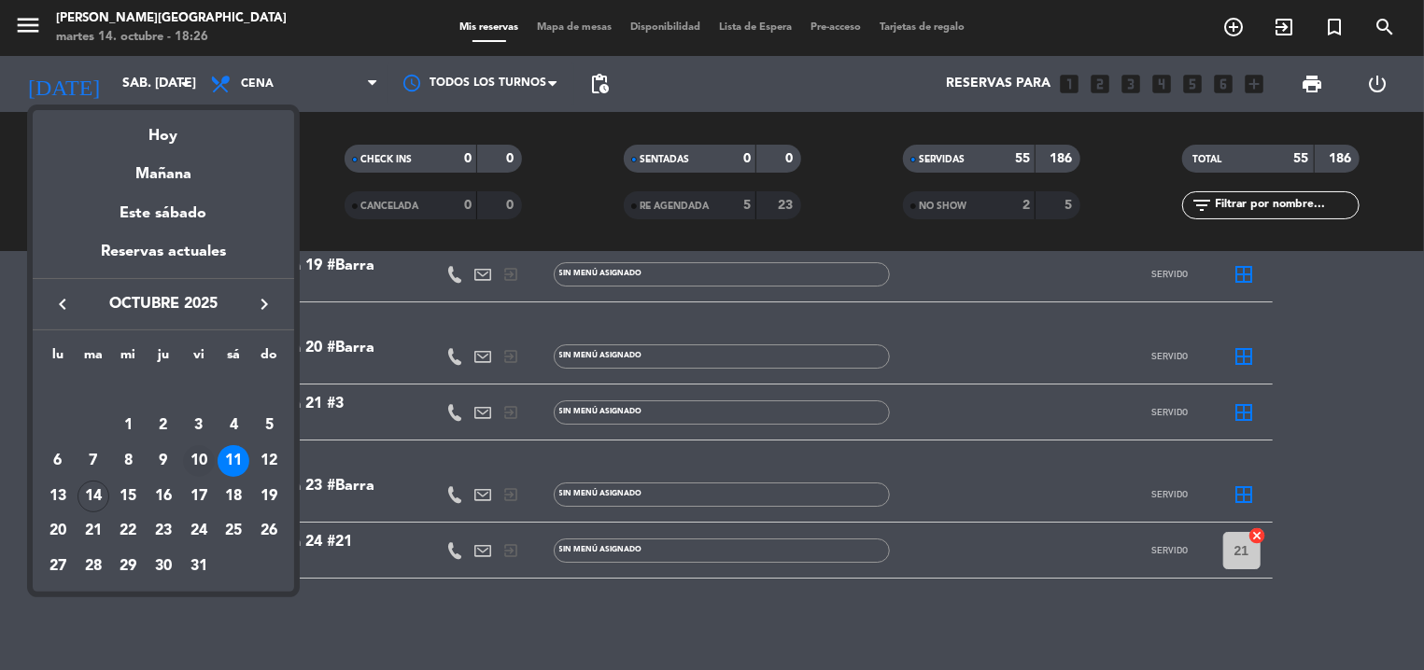
click at [194, 454] on div "10" at bounding box center [199, 461] width 32 height 32
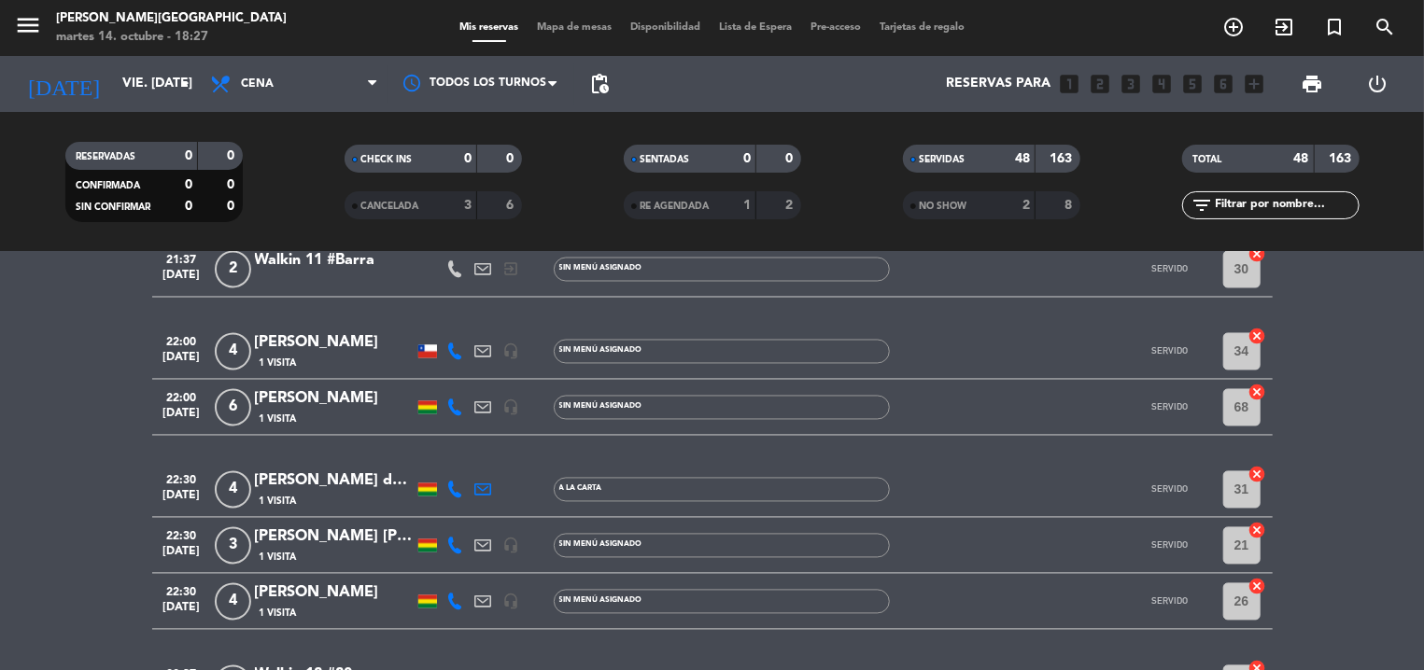
scroll to position [2054, 0]
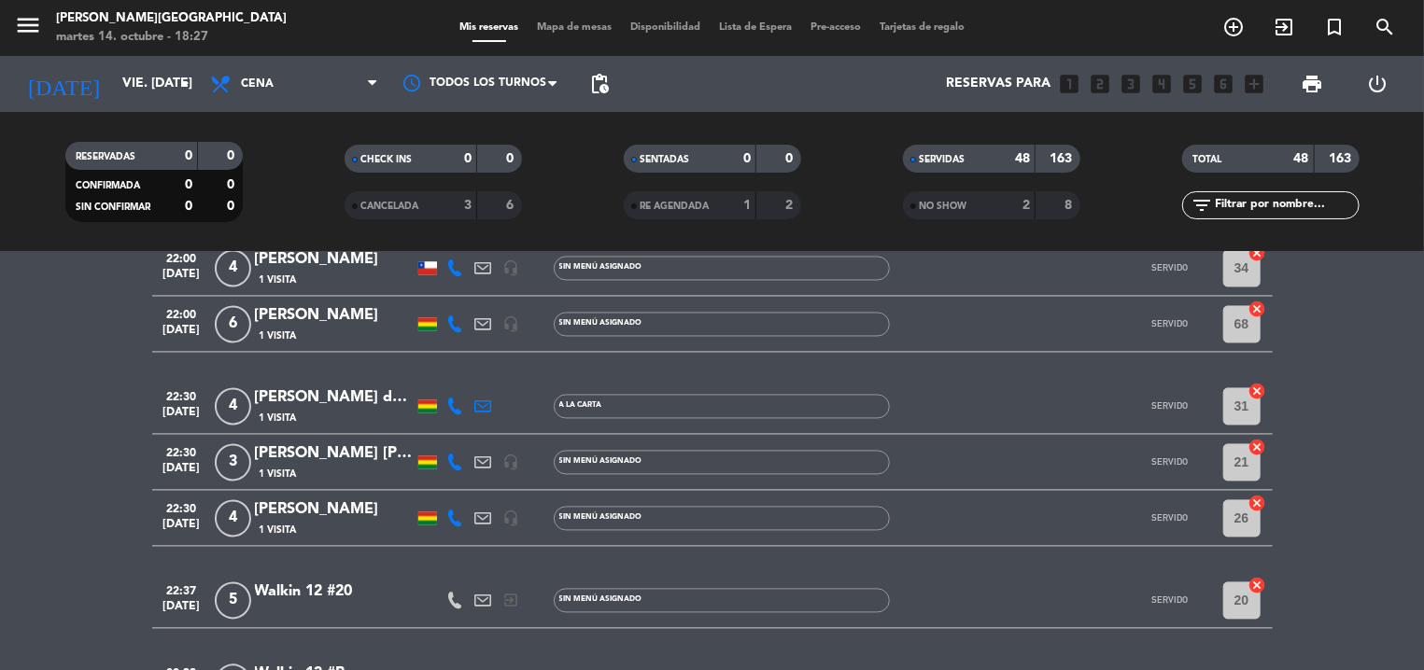
click at [449, 414] on icon at bounding box center [455, 407] width 17 height 17
click at [176, 399] on span "22:30" at bounding box center [182, 396] width 47 height 21
click at [114, 105] on div "[DATE] vie. [DATE] arrow_drop_down" at bounding box center [107, 84] width 187 height 56
click at [118, 86] on input "vie. [DATE]" at bounding box center [201, 84] width 177 height 34
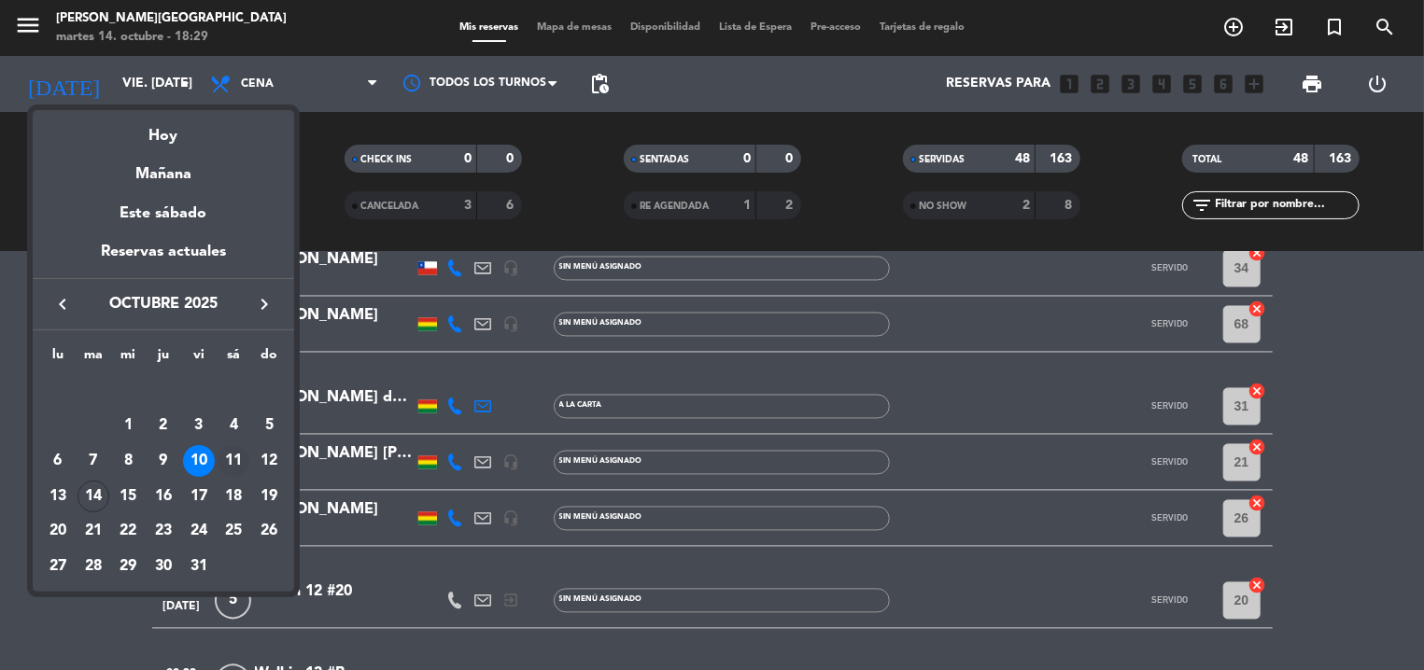
click at [232, 450] on div "11" at bounding box center [234, 461] width 32 height 32
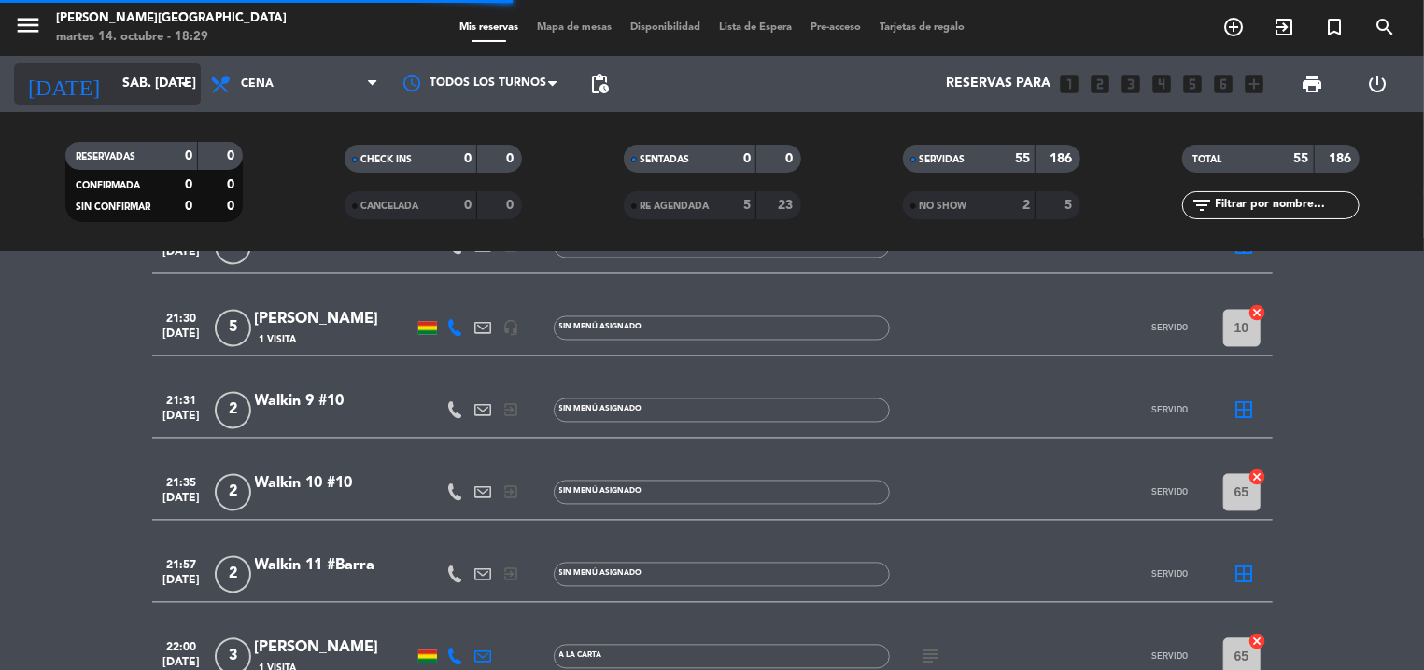
click at [113, 95] on input "sáb. [DATE]" at bounding box center [201, 84] width 177 height 34
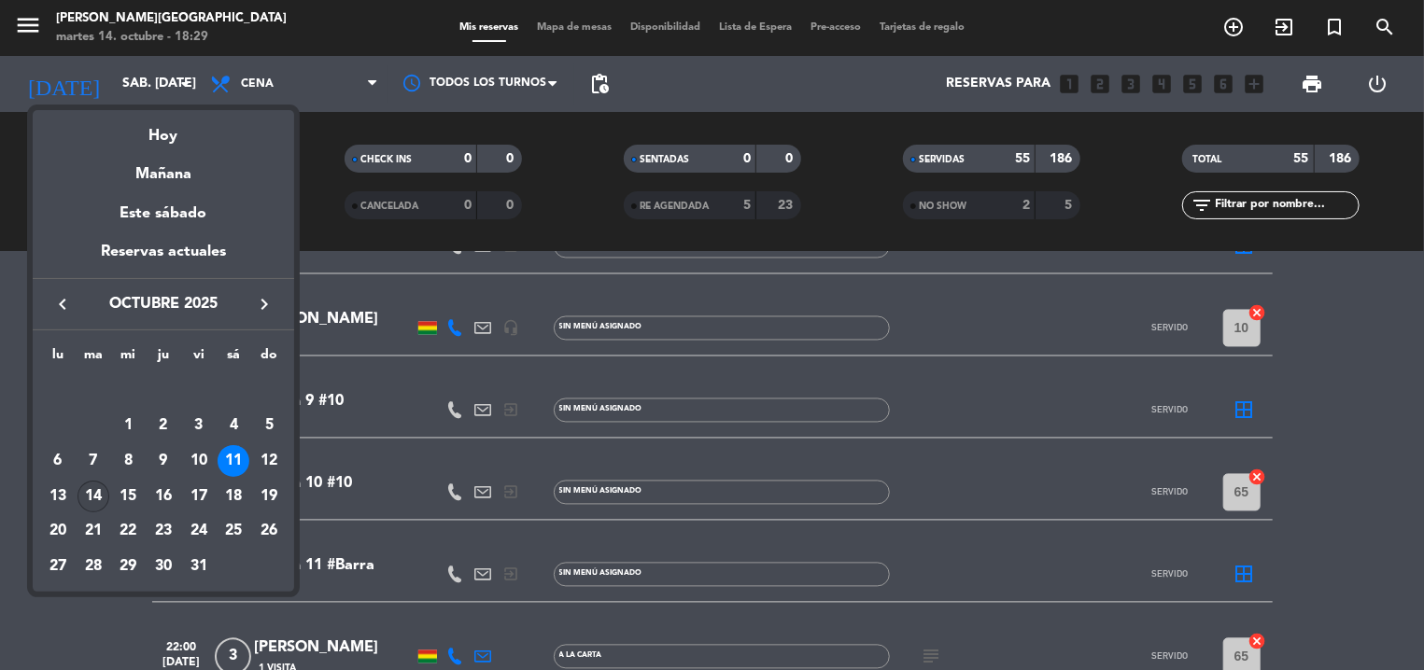
click at [77, 490] on td "14" at bounding box center [93, 496] width 35 height 35
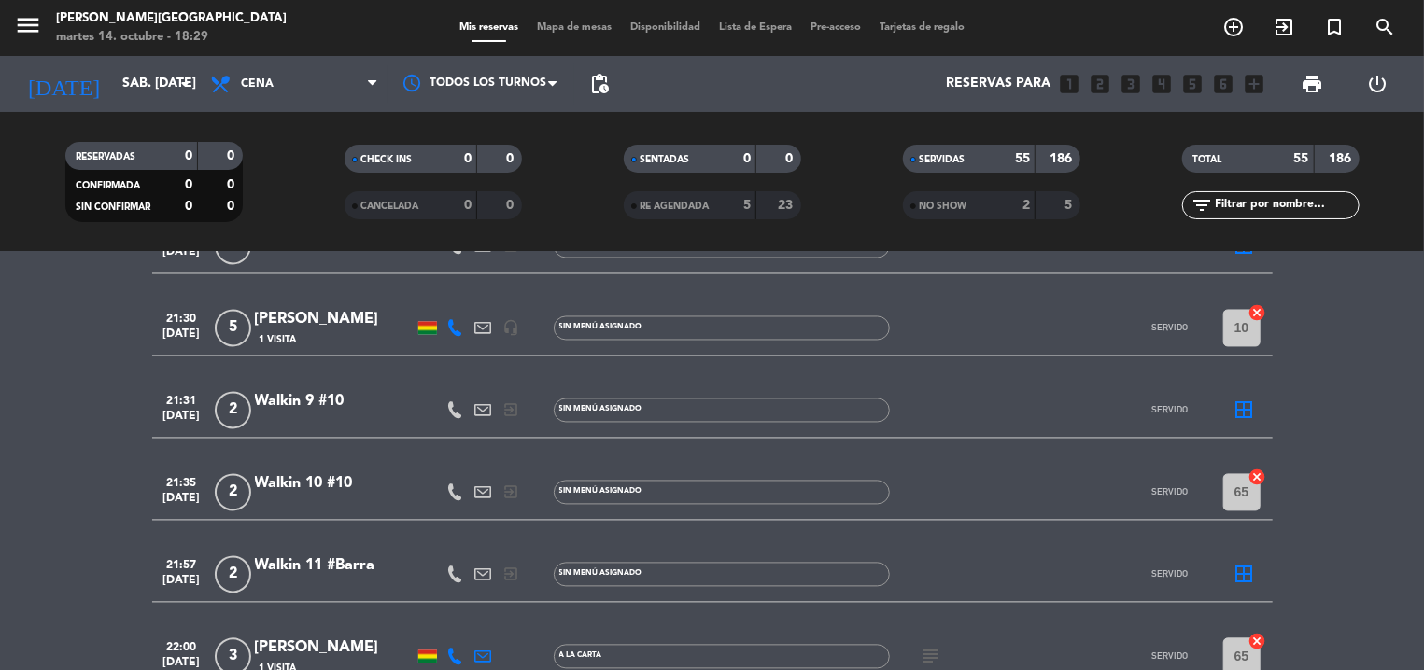
type input "[DATE] oct."
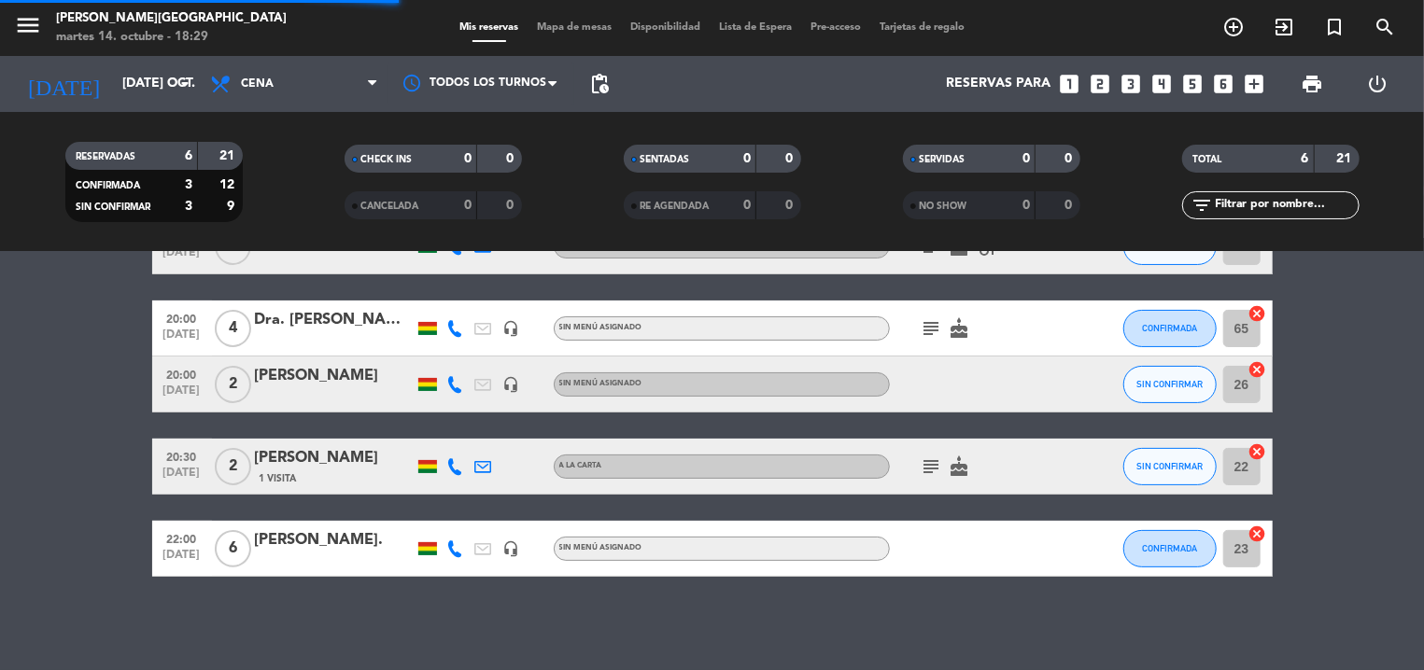
scroll to position [175, 0]
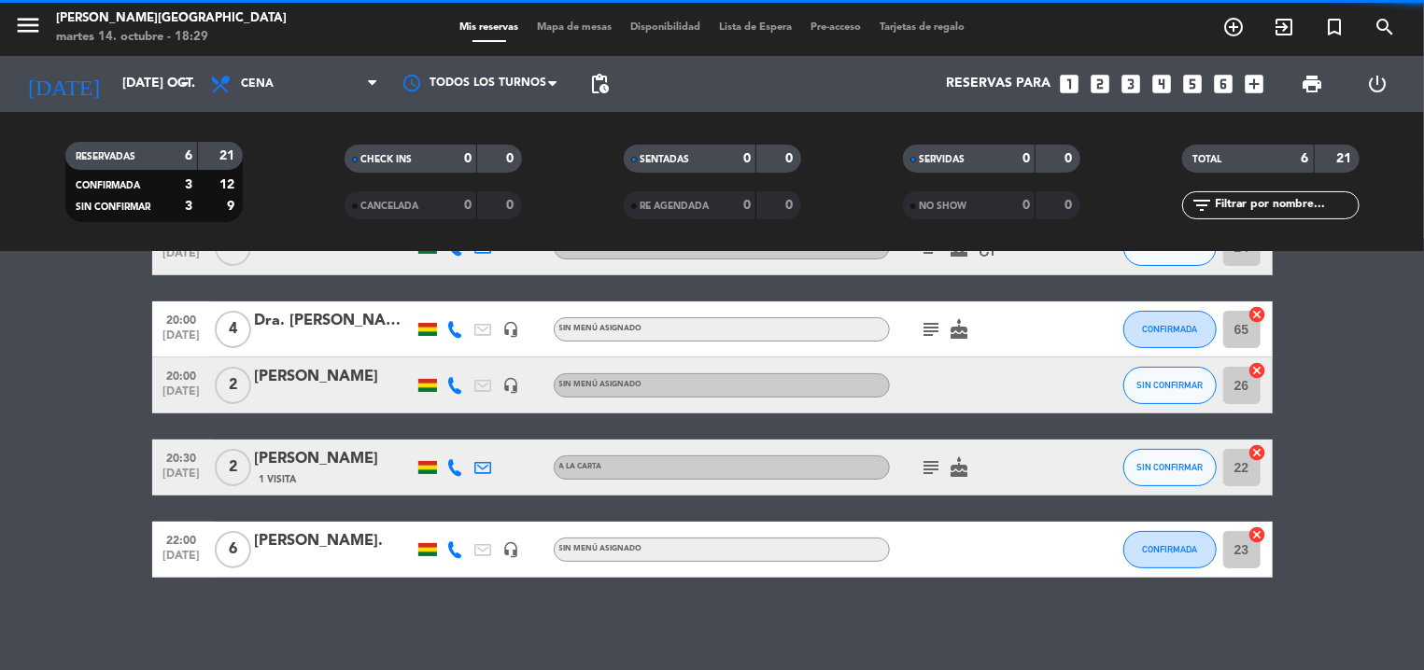
click at [584, 35] on div "Mis reservas Mapa de mesas Disponibilidad Lista de Espera Pre-acceso Tarjetas d…" at bounding box center [712, 28] width 524 height 17
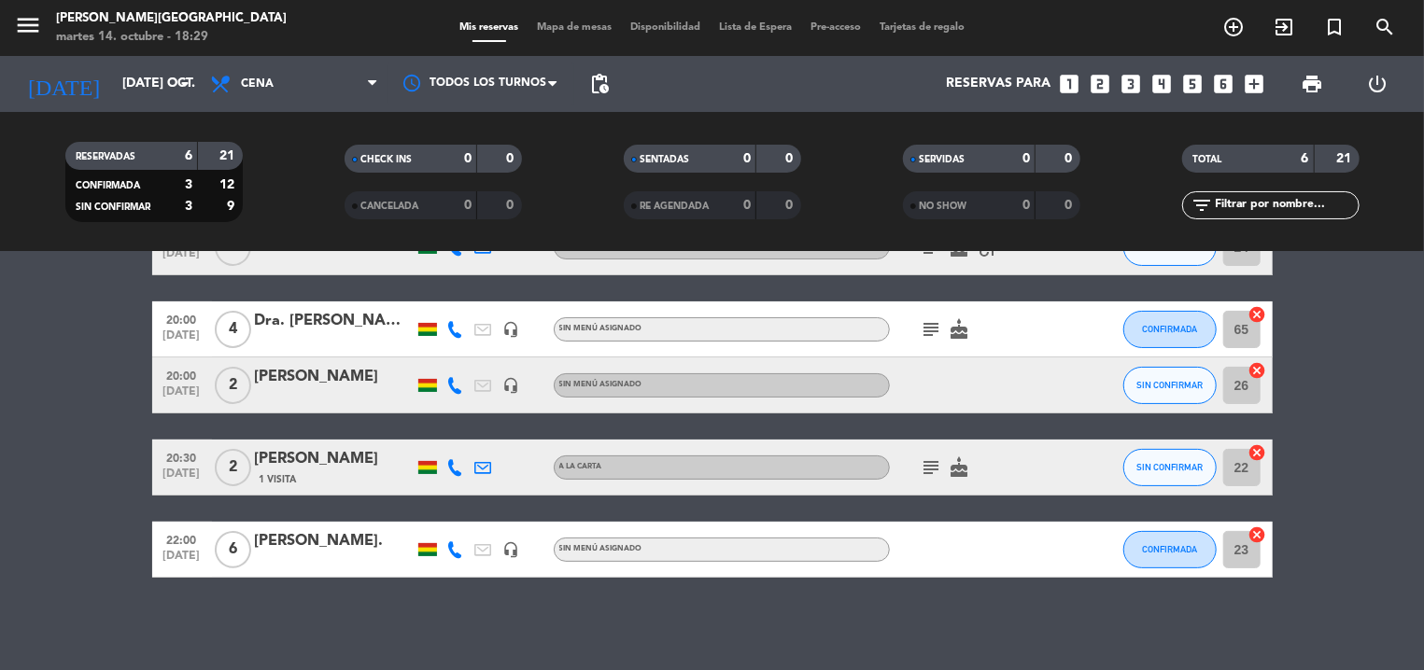
click at [579, 21] on div "Mis reservas Mapa de mesas Disponibilidad Lista de Espera Pre-acceso Tarjetas d…" at bounding box center [712, 28] width 524 height 17
click at [578, 35] on div "Mis reservas Mapa de mesas Disponibilidad Lista de Espera Pre-acceso Tarjetas d…" at bounding box center [712, 28] width 524 height 17
click at [573, 30] on span "Mapa de mesas" at bounding box center [573, 27] width 93 height 10
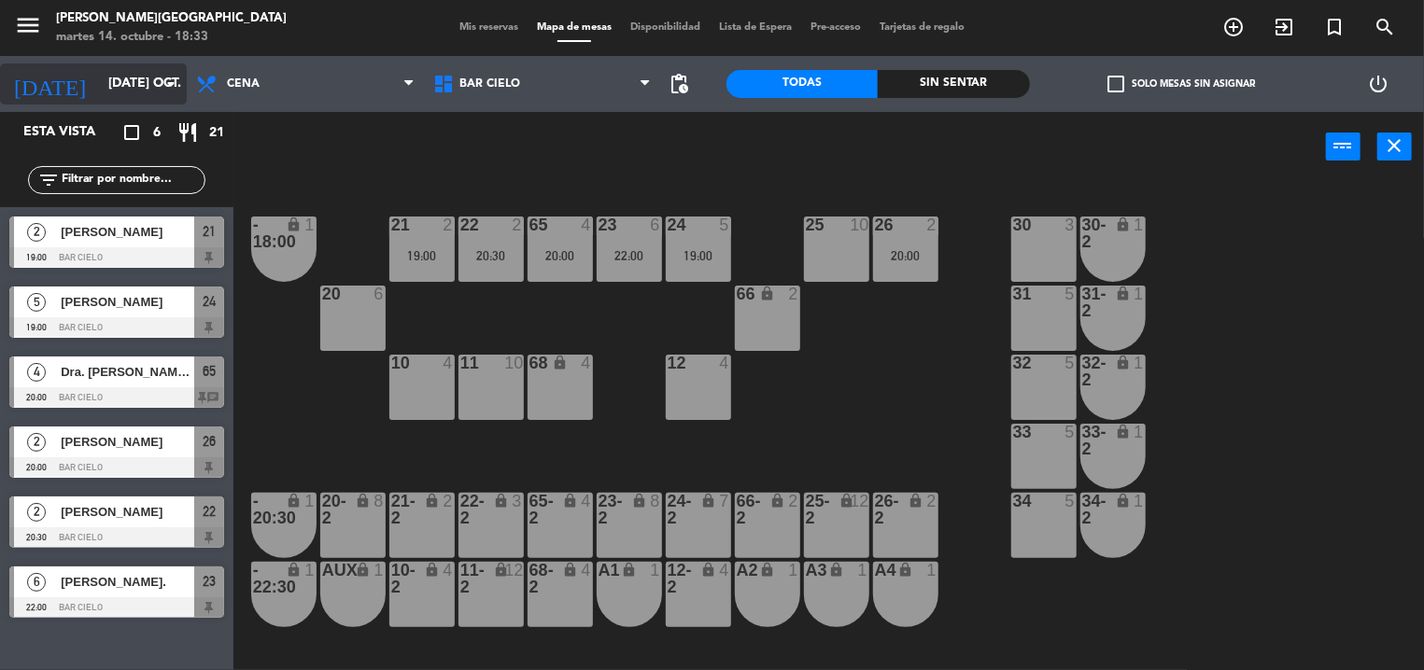
click at [99, 89] on input "[DATE] oct." at bounding box center [187, 84] width 177 height 34
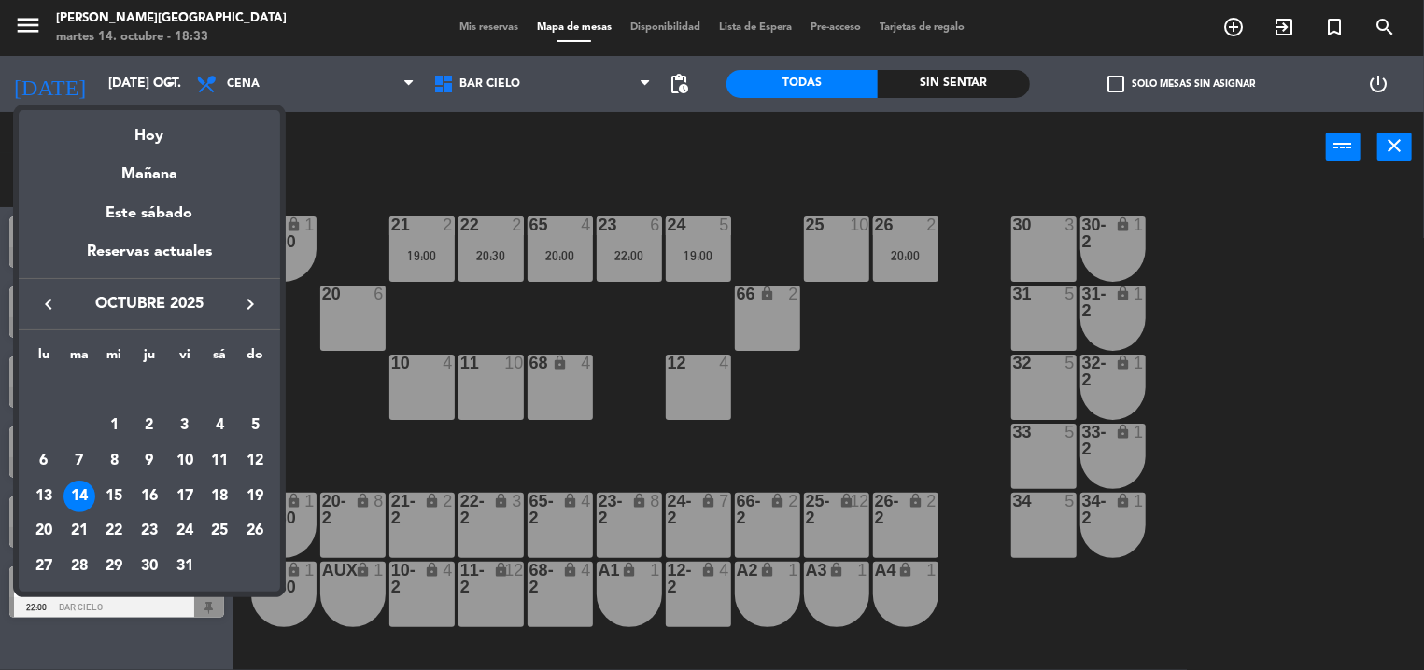
click at [391, 182] on div at bounding box center [712, 335] width 1424 height 670
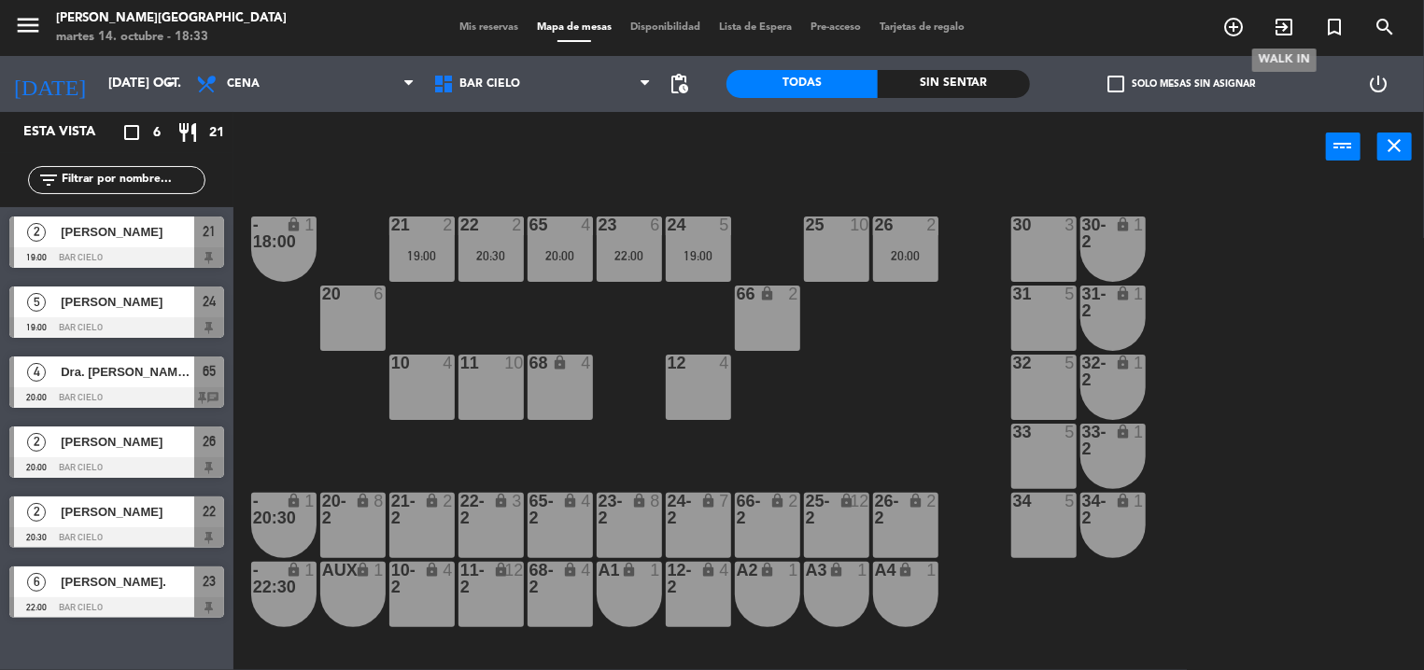
click at [1294, 21] on icon "exit_to_app" at bounding box center [1283, 27] width 22 height 22
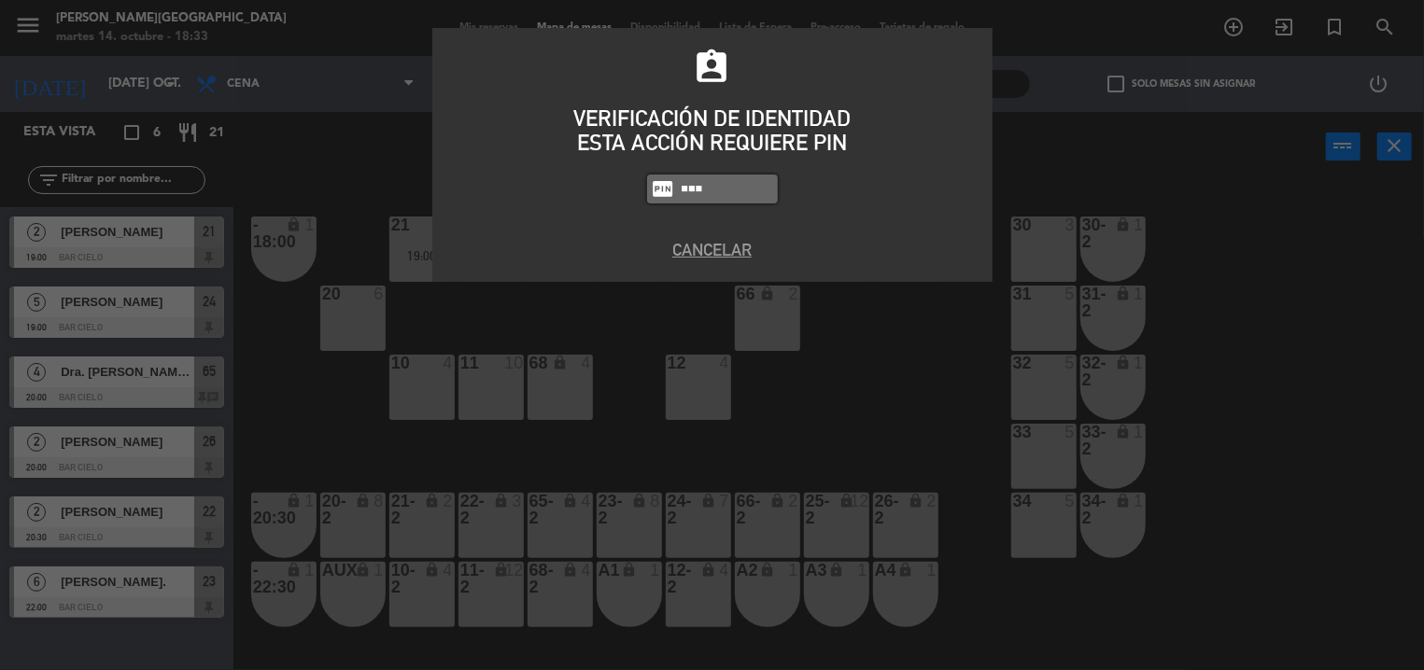
type input "5433"
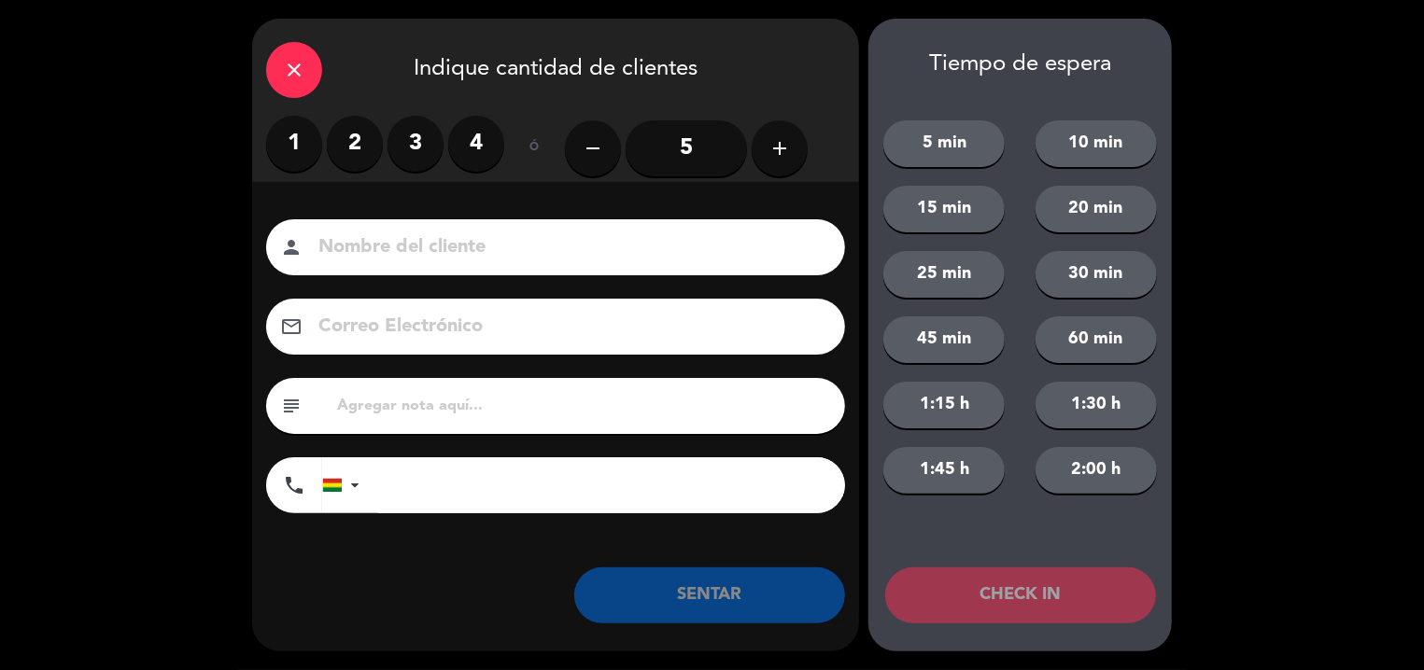
click at [461, 159] on label "4" at bounding box center [476, 144] width 56 height 56
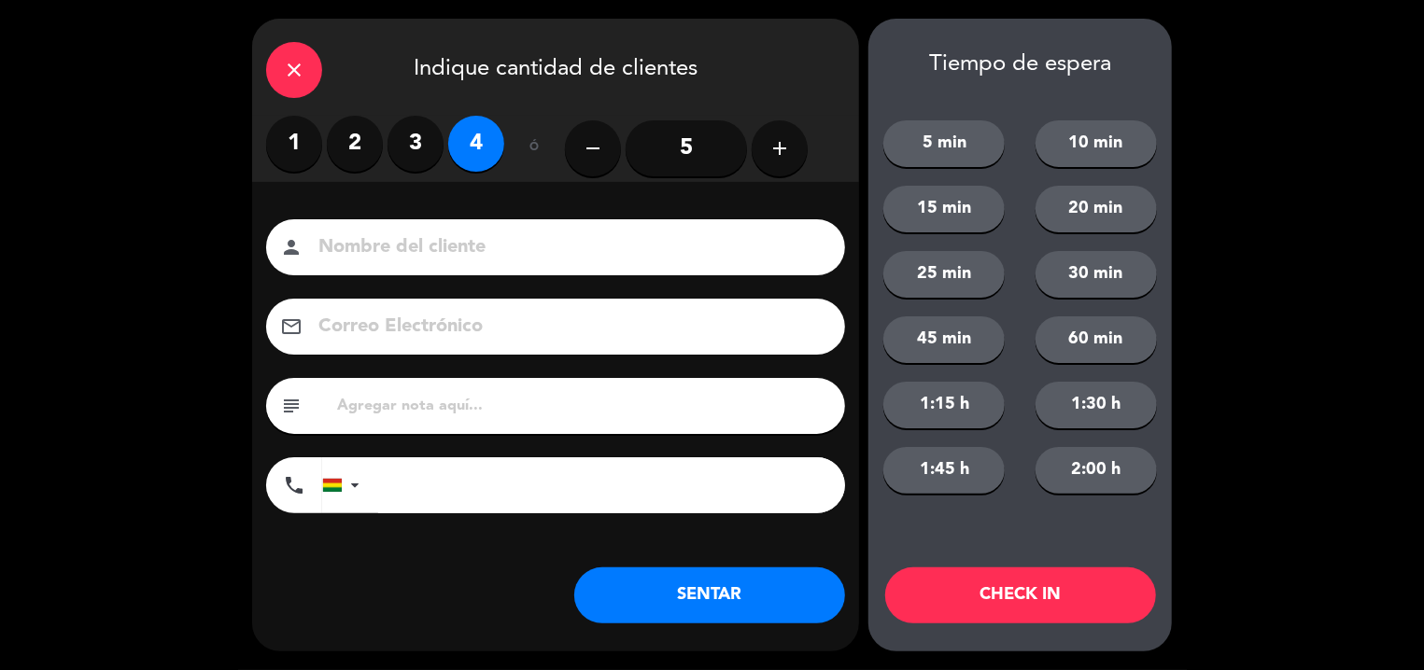
click at [431, 240] on input at bounding box center [568, 248] width 504 height 33
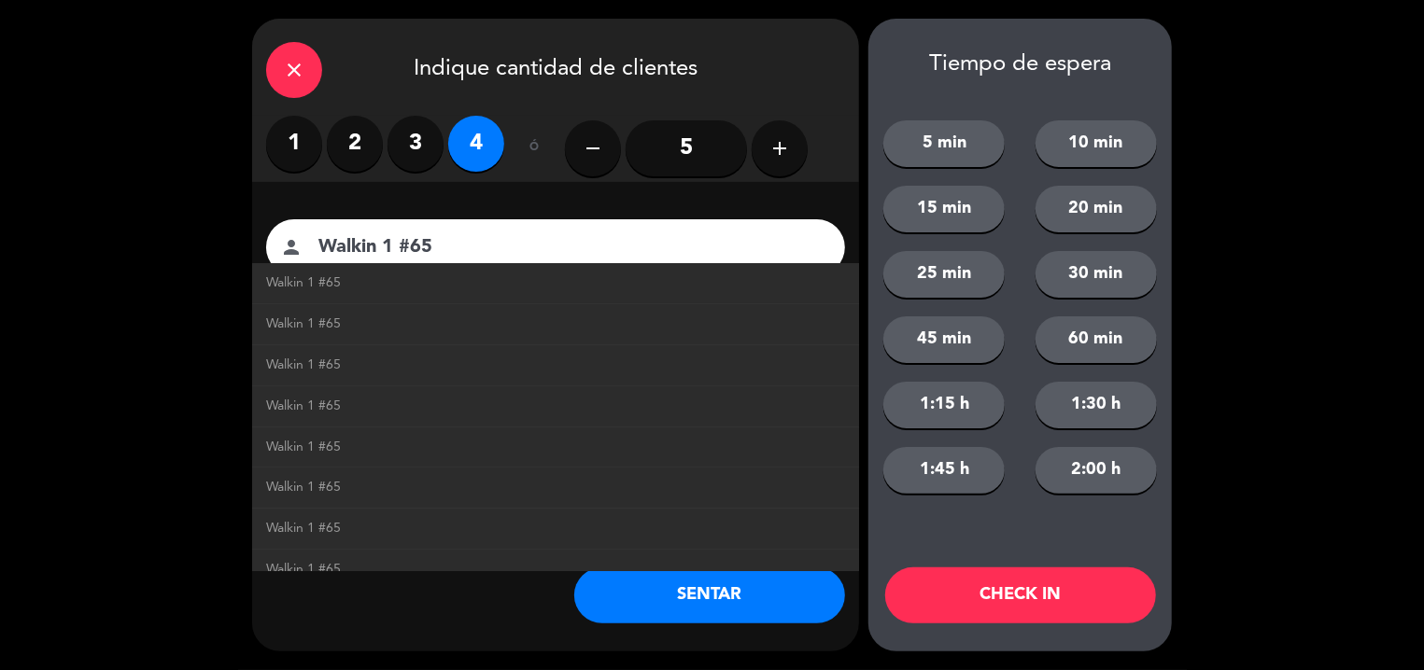
type input "Walkin 1 #65"
click at [712, 581] on button "SENTAR" at bounding box center [709, 596] width 271 height 56
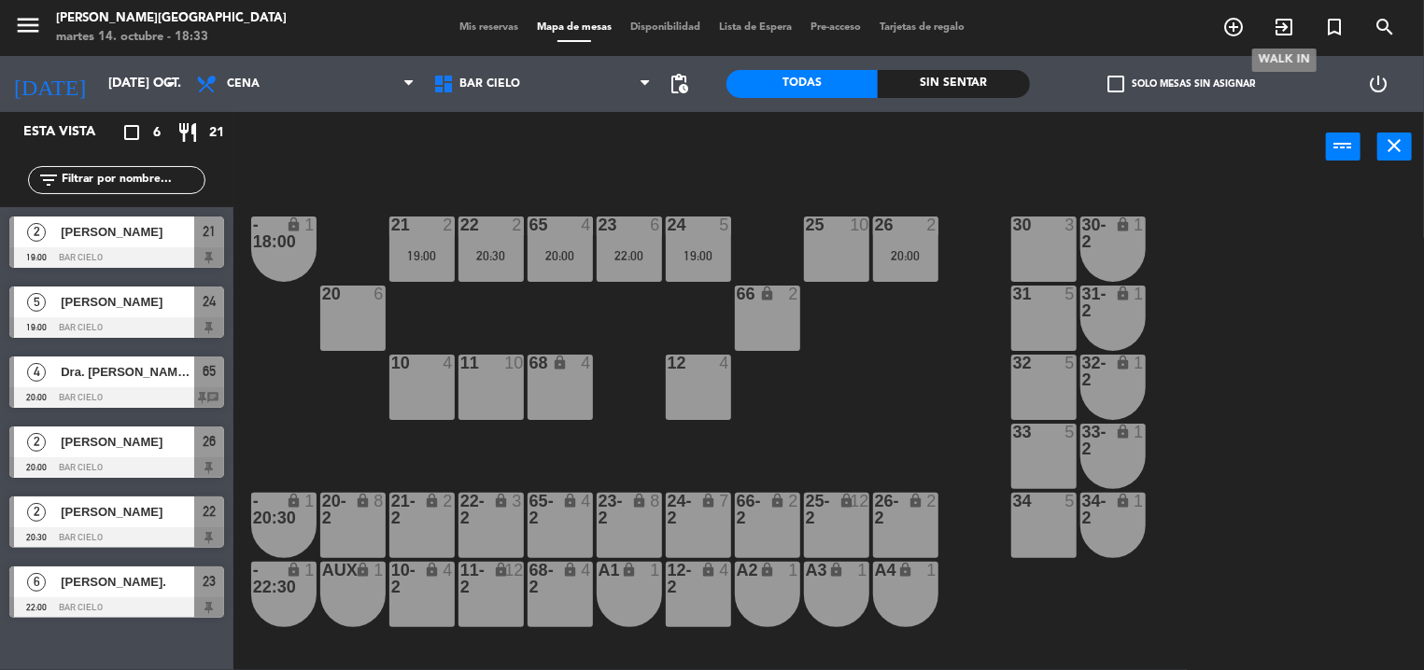
click at [1277, 27] on icon "exit_to_app" at bounding box center [1283, 27] width 22 height 22
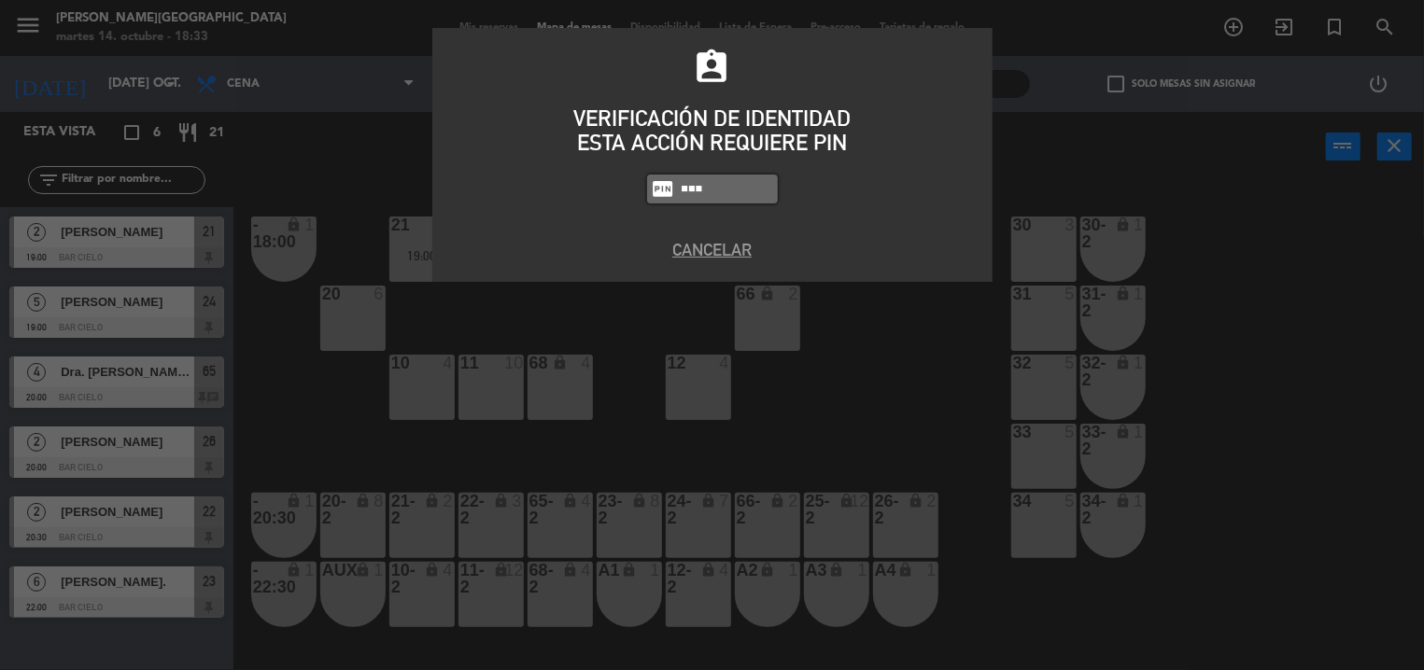
type input "5433"
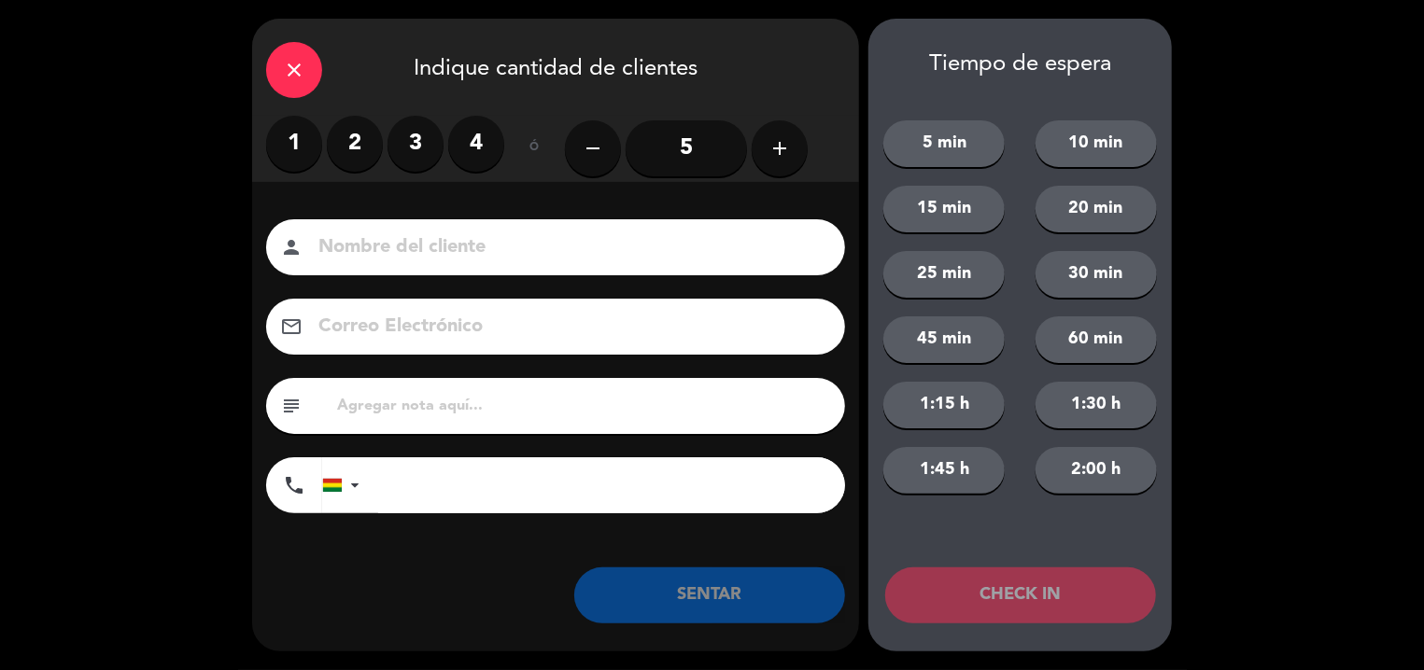
click at [476, 141] on label "4" at bounding box center [476, 144] width 56 height 56
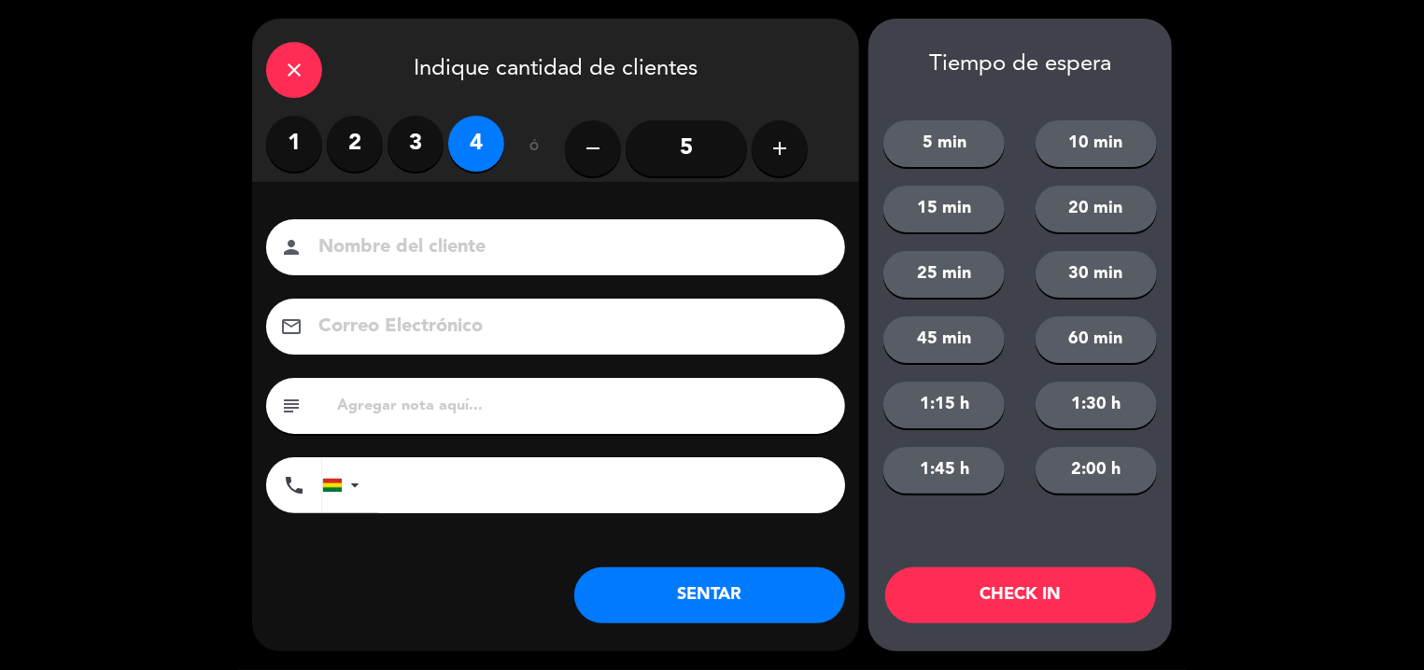
click at [446, 259] on input at bounding box center [568, 248] width 504 height 33
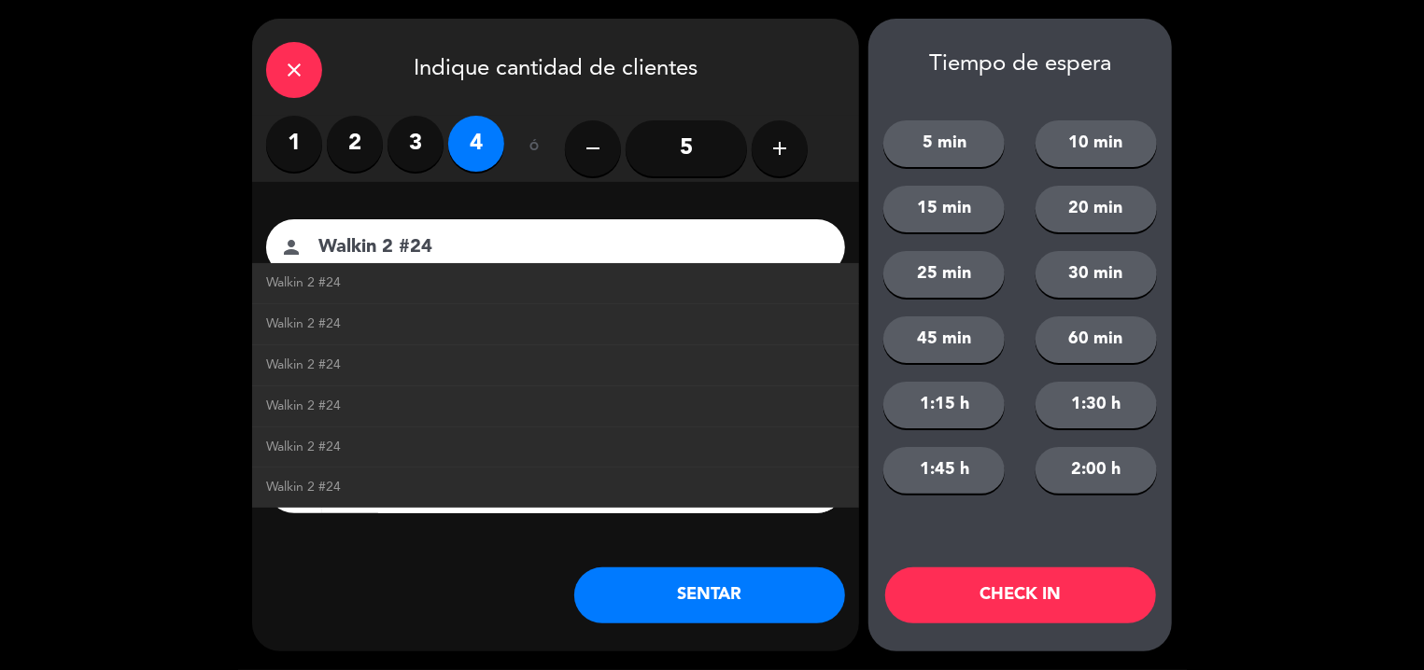
type input "Walkin 2 #24"
click at [681, 577] on button "SENTAR" at bounding box center [709, 596] width 271 height 56
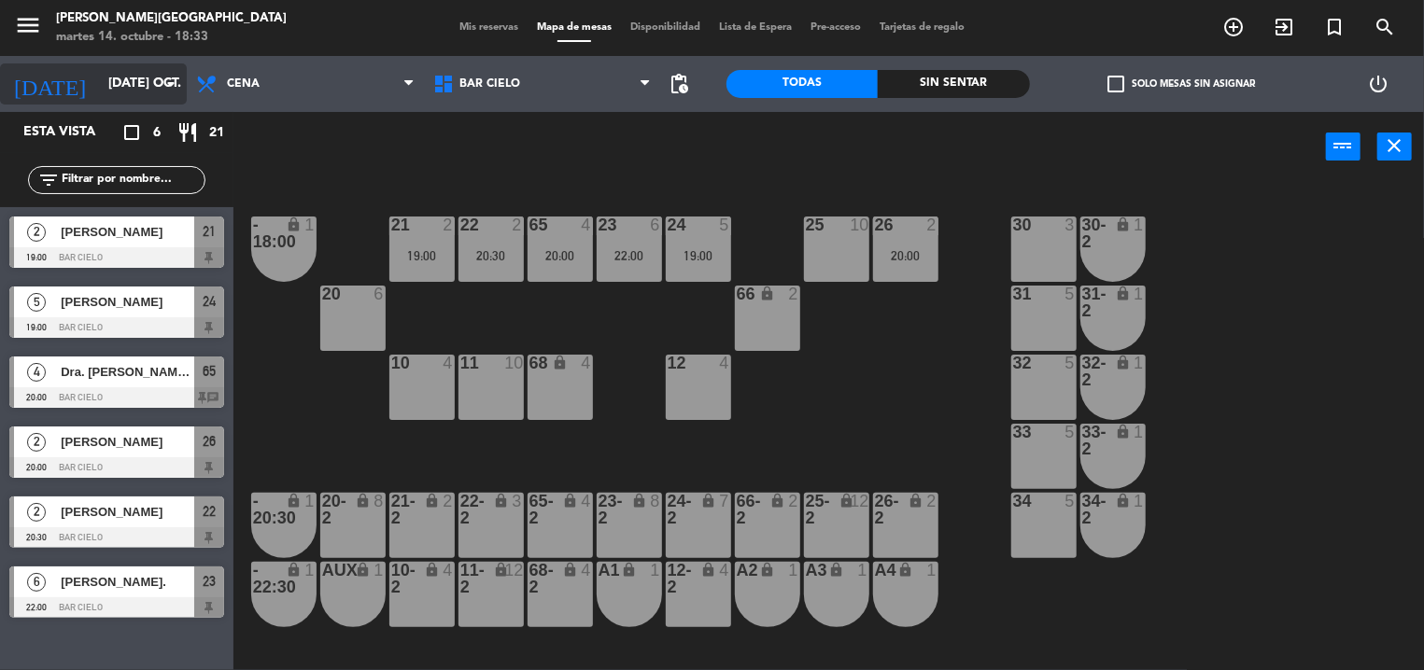
click at [115, 69] on input "[DATE] oct." at bounding box center [187, 84] width 177 height 34
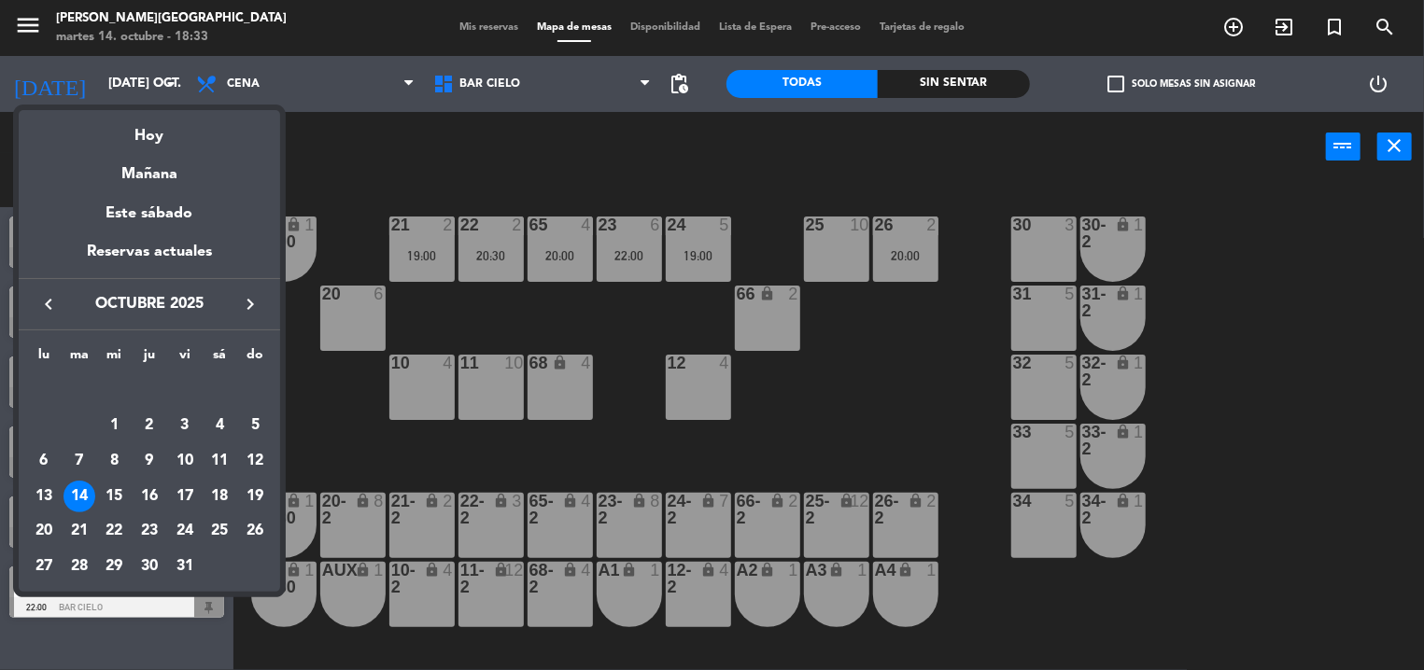
click at [389, 124] on div at bounding box center [712, 335] width 1424 height 670
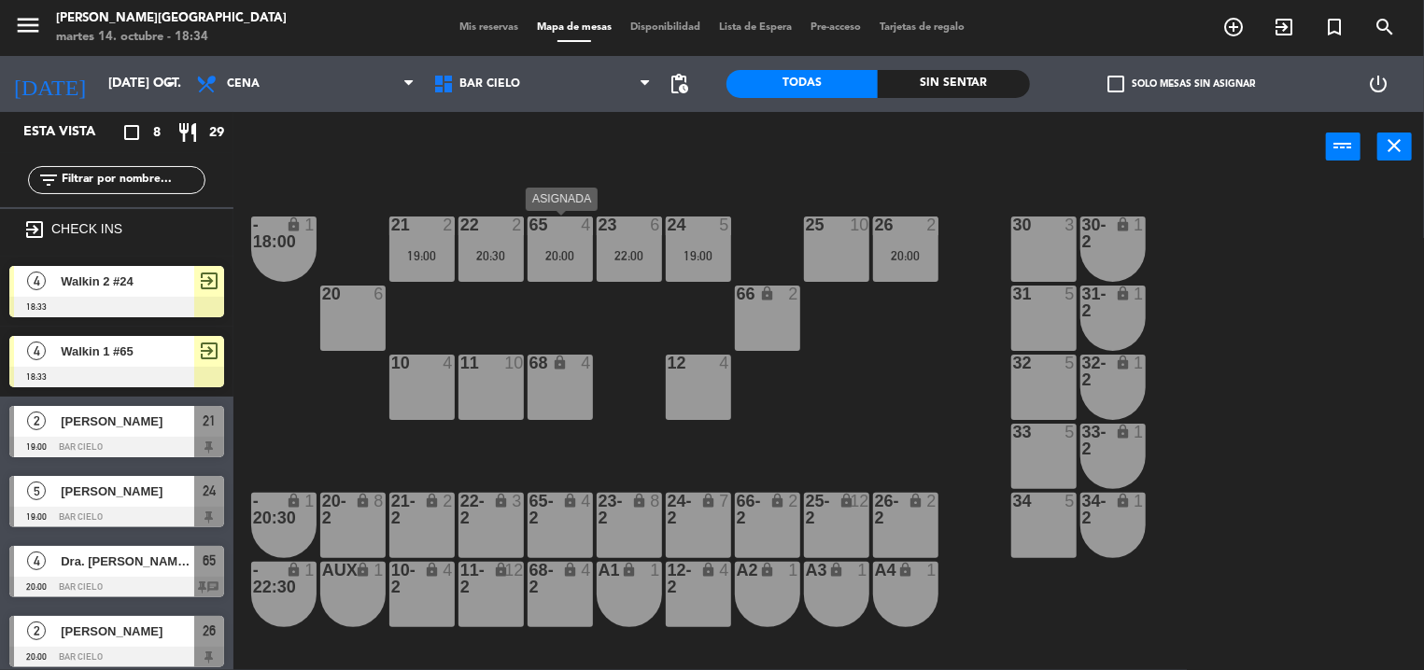
click at [582, 258] on div "20:00" at bounding box center [559, 255] width 65 height 13
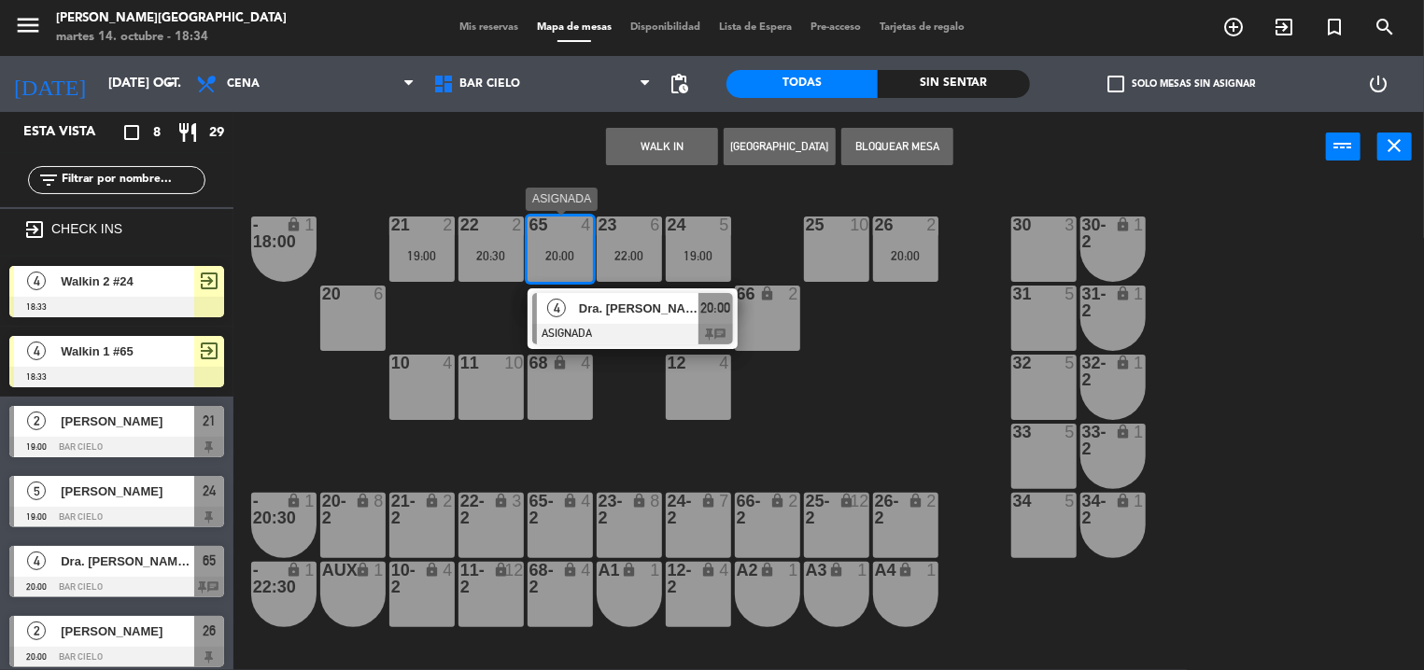
click at [596, 305] on span "Dra. [PERSON_NAME] [PERSON_NAME]" at bounding box center [638, 309] width 119 height 20
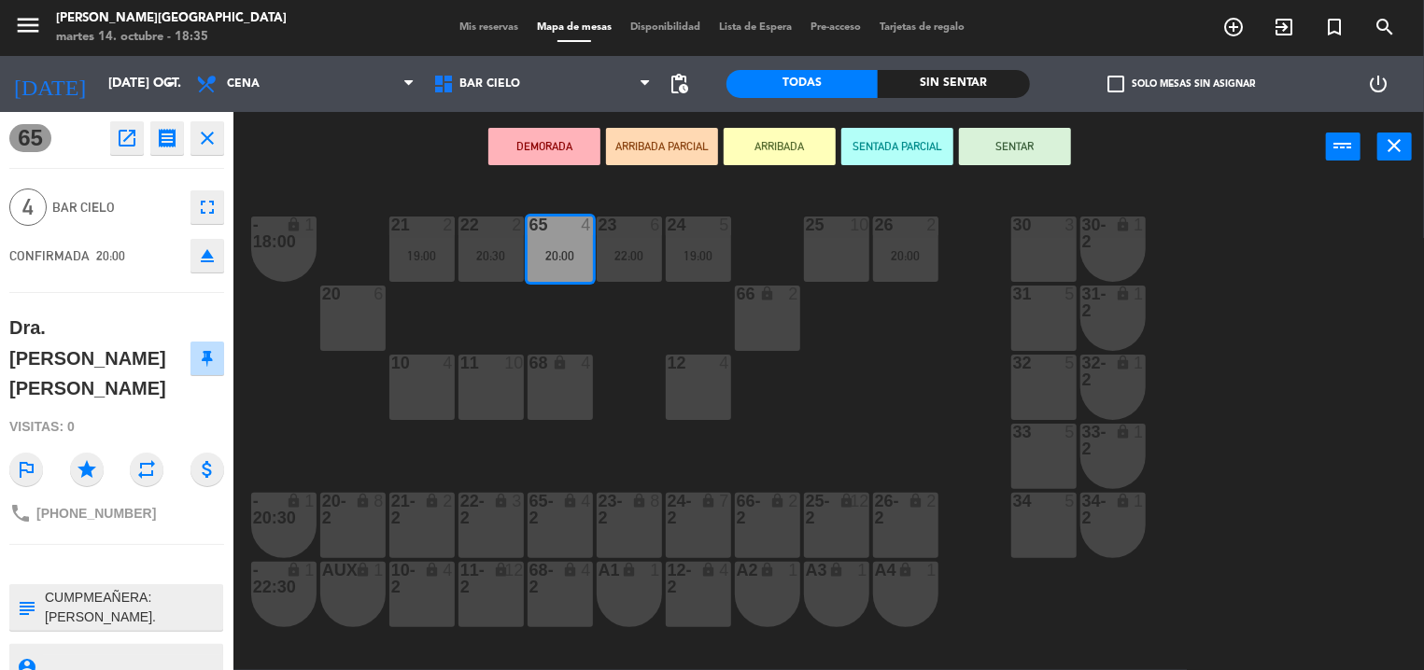
click at [933, 432] on div "21 2 19:00 22 2 20:30 23 6 22:00 24 5 19:00 25 10 26 2 20:00 30 3 65 4 20:00 - …" at bounding box center [835, 427] width 1176 height 488
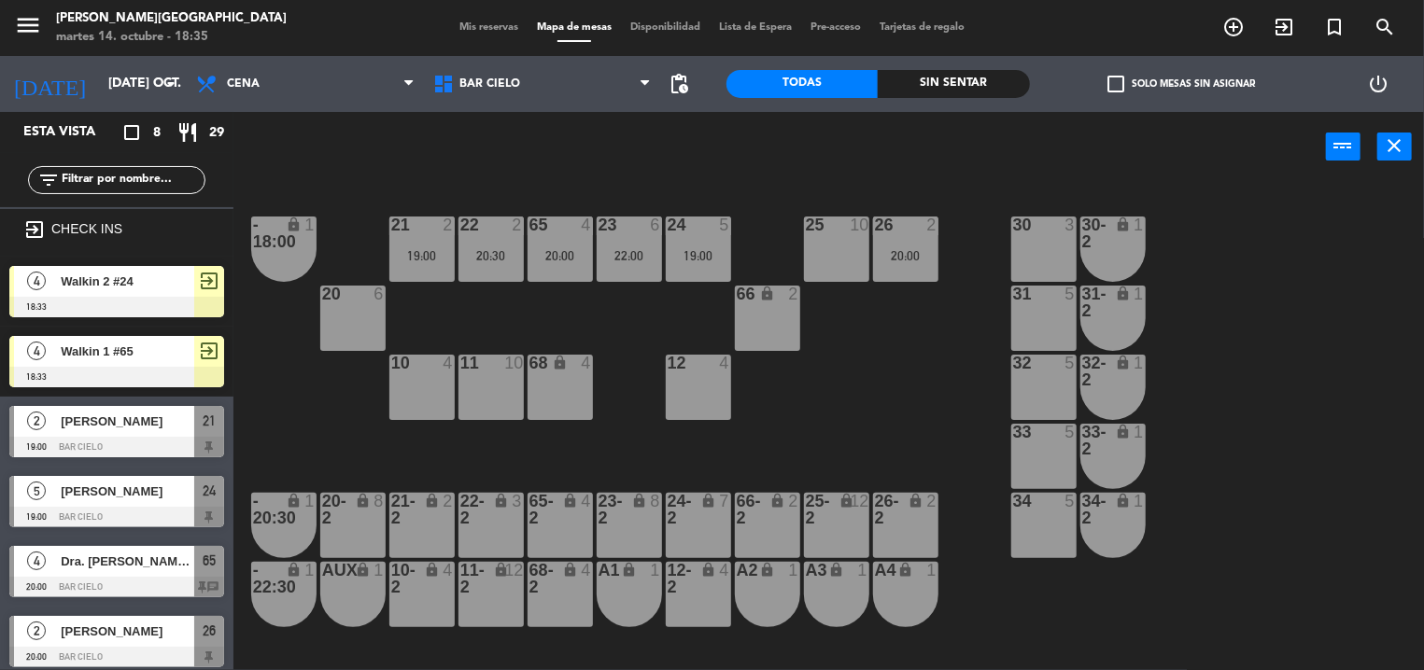
click at [637, 152] on div "power_input close" at bounding box center [779, 147] width 1092 height 71
click at [557, 197] on div "21 2 19:00 22 2 20:30 23 6 22:00 24 5 19:00 25 10 26 2 20:00 30 3 65 4 20:00 - …" at bounding box center [835, 427] width 1176 height 488
click at [549, 256] on div "20:00" at bounding box center [559, 255] width 65 height 13
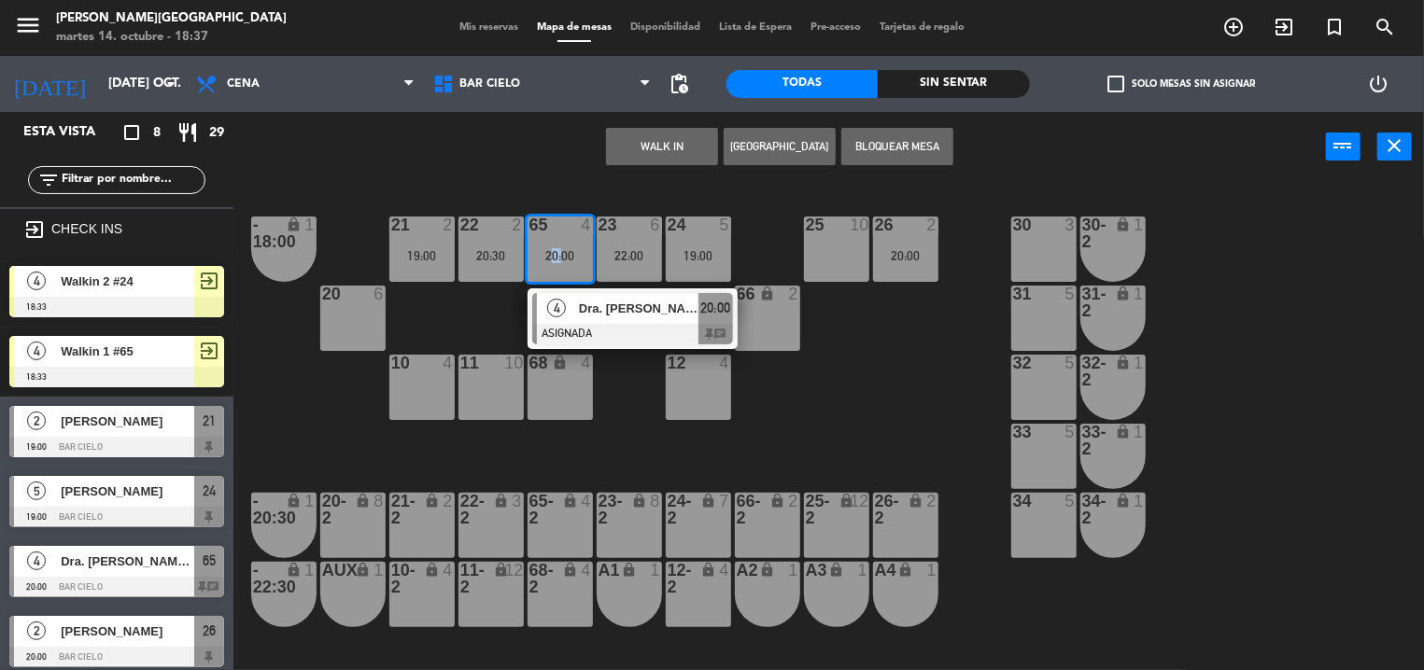
click at [549, 256] on div "20:00" at bounding box center [559, 255] width 65 height 13
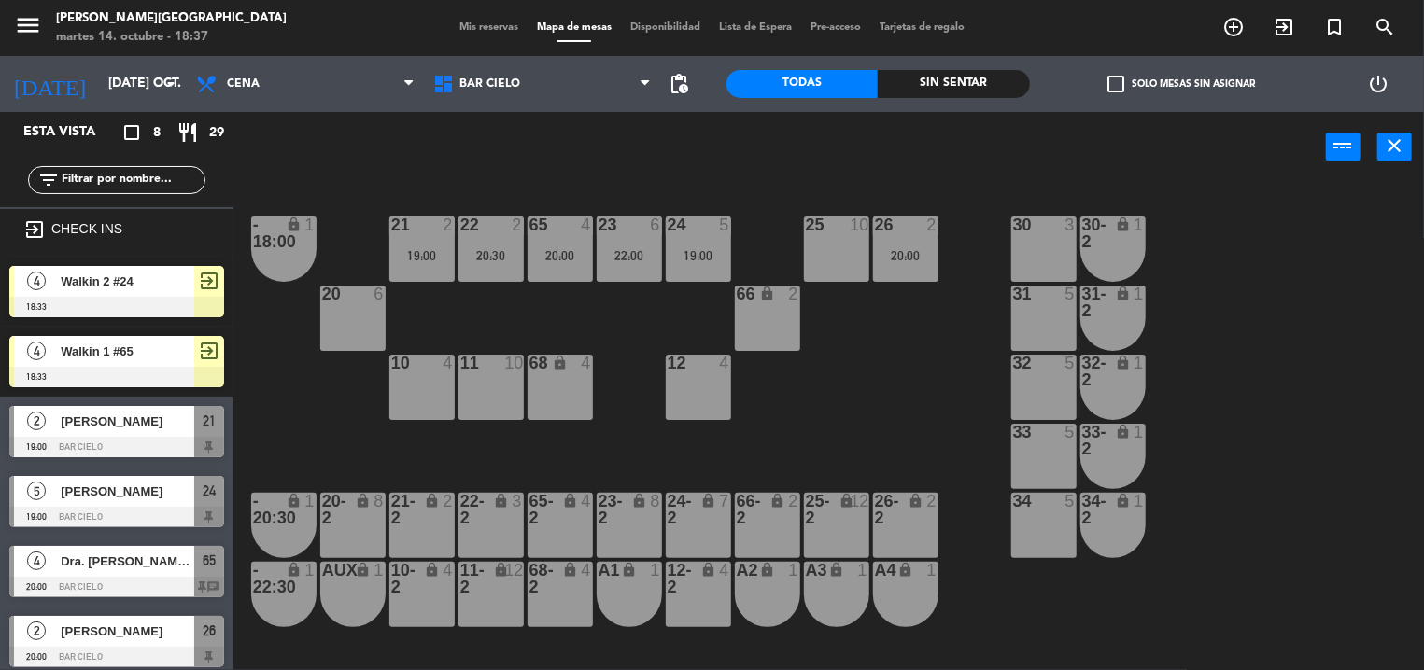
click at [590, 182] on div "power_input close" at bounding box center [779, 147] width 1092 height 71
click at [709, 143] on div "power_input close" at bounding box center [779, 147] width 1092 height 71
click at [573, 117] on div "power_input close" at bounding box center [779, 147] width 1092 height 71
click at [682, 257] on div "19:00" at bounding box center [698, 255] width 65 height 13
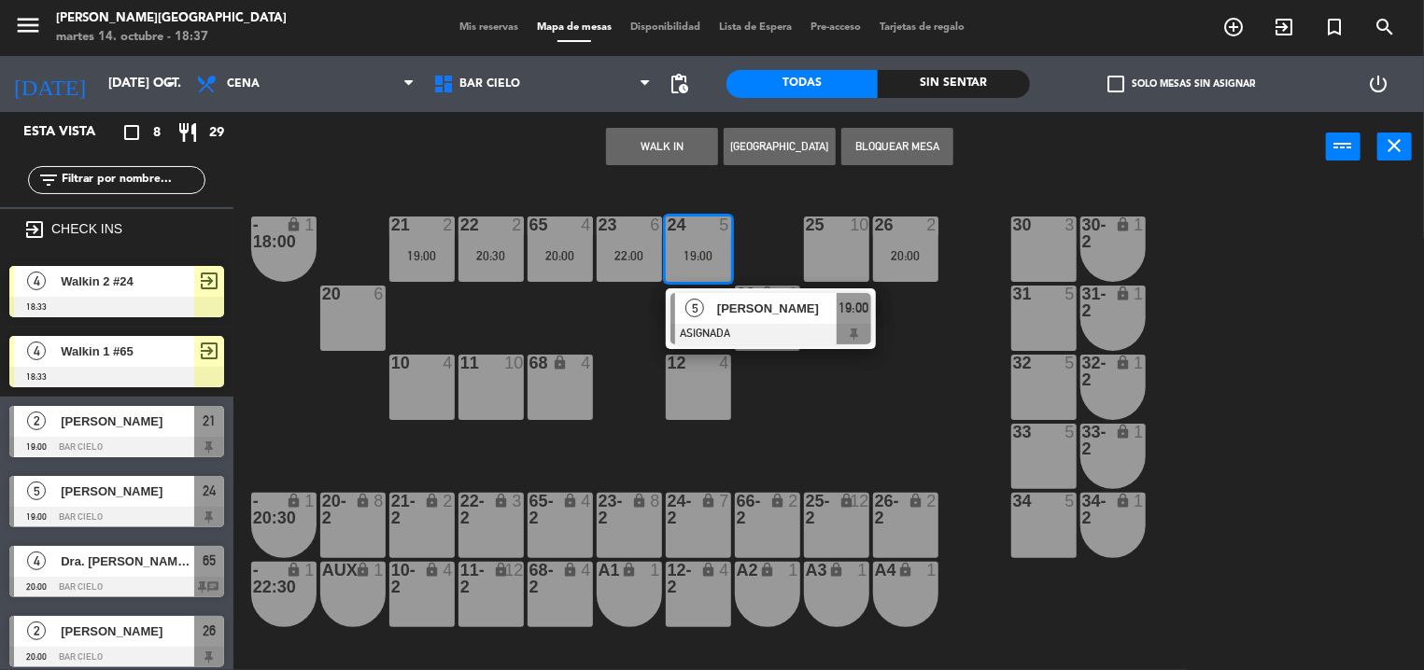
click at [682, 257] on div "19:00" at bounding box center [698, 255] width 65 height 13
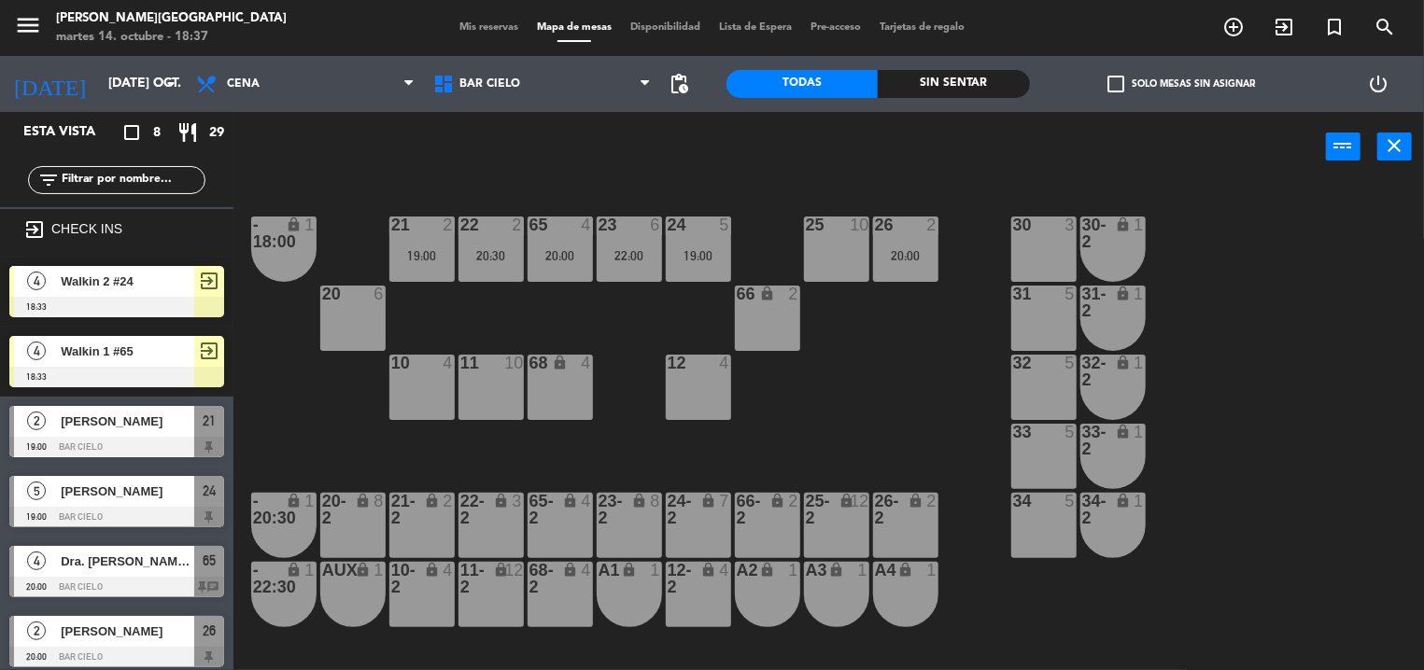
click at [682, 257] on div "19:00" at bounding box center [698, 255] width 65 height 13
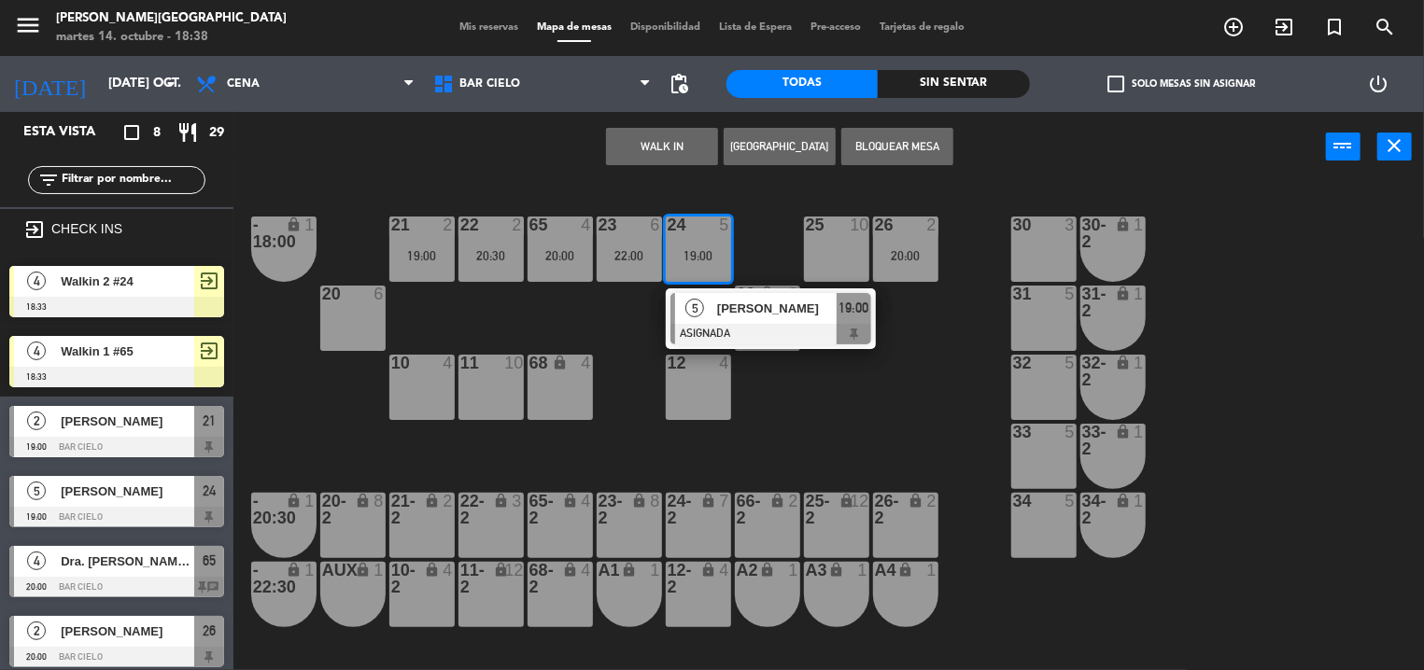
click at [1028, 330] on div "31 5" at bounding box center [1043, 318] width 65 height 65
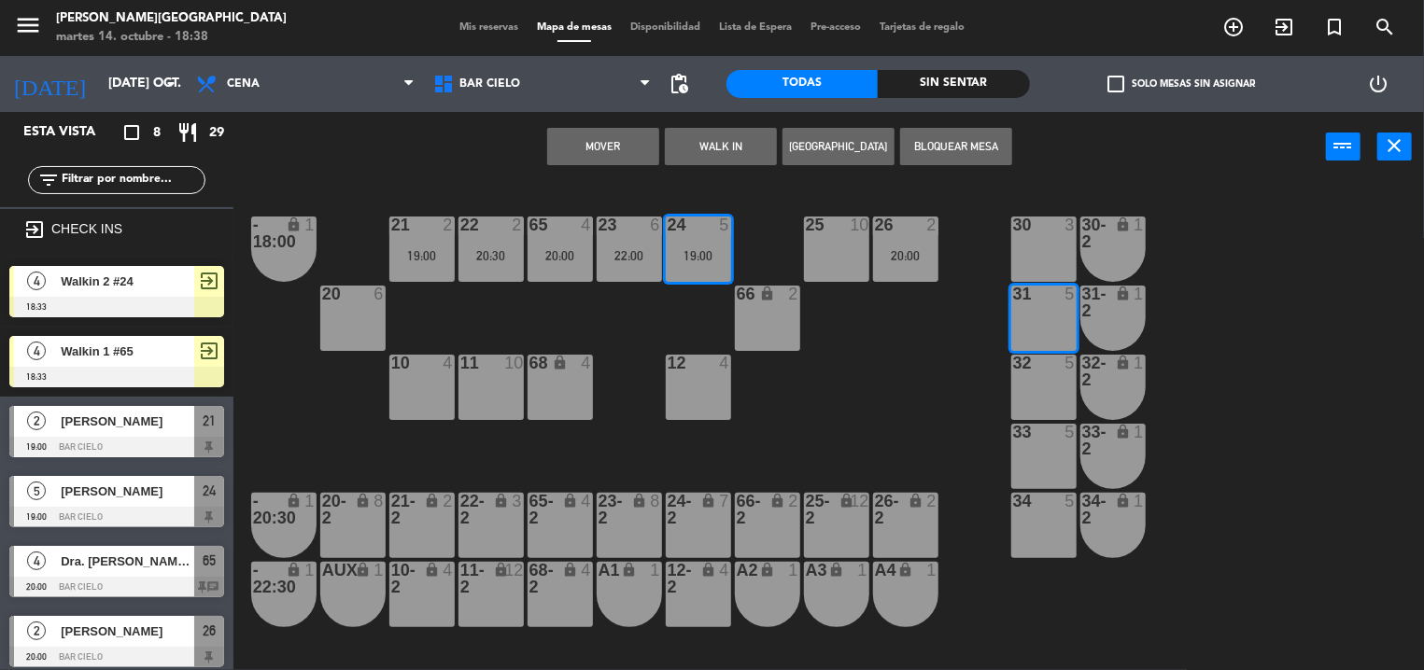
click at [619, 159] on button "Mover" at bounding box center [603, 146] width 112 height 37
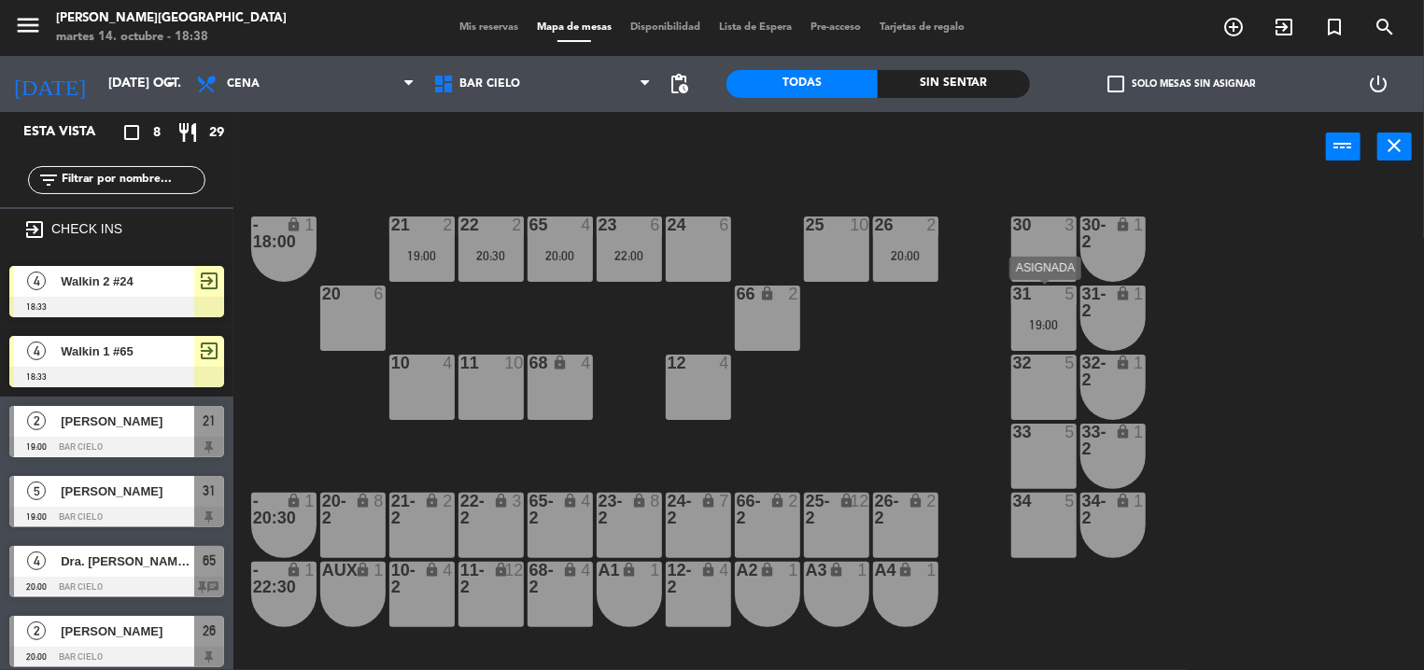
click at [1044, 325] on div "19:00" at bounding box center [1043, 324] width 65 height 13
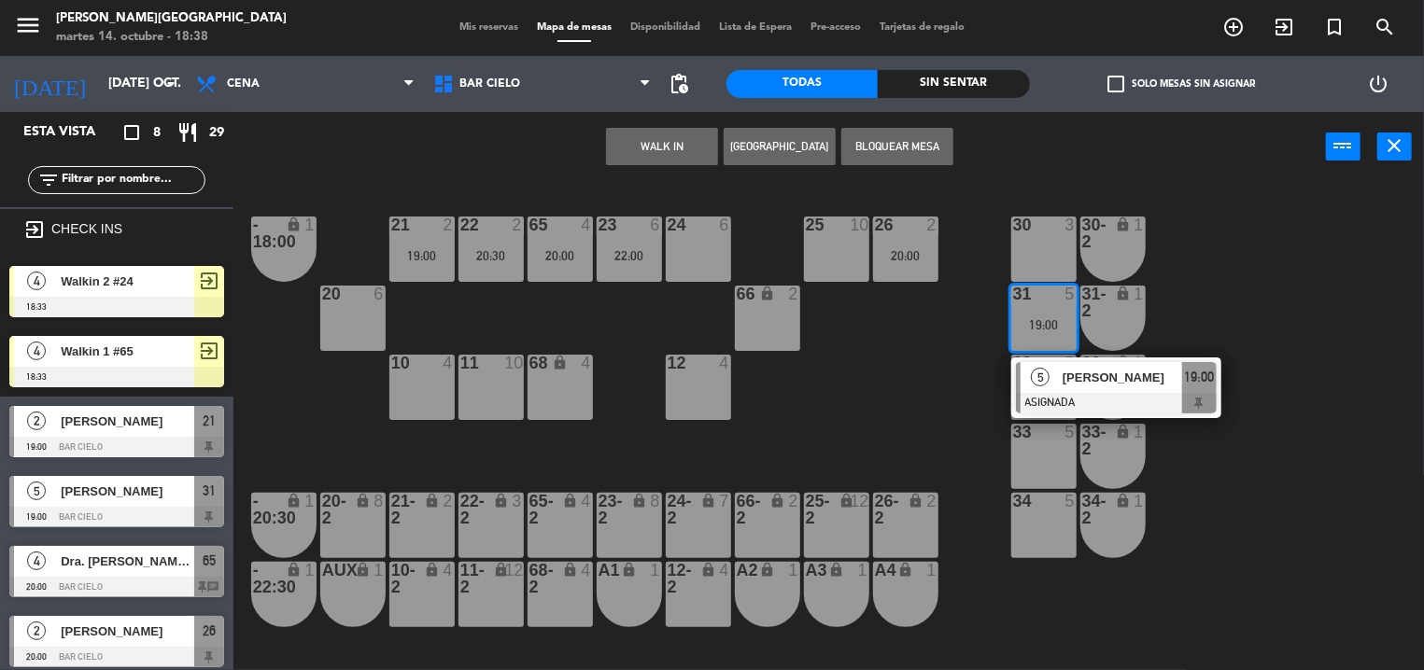
click at [613, 522] on div "23-2" at bounding box center [597, 510] width 31 height 34
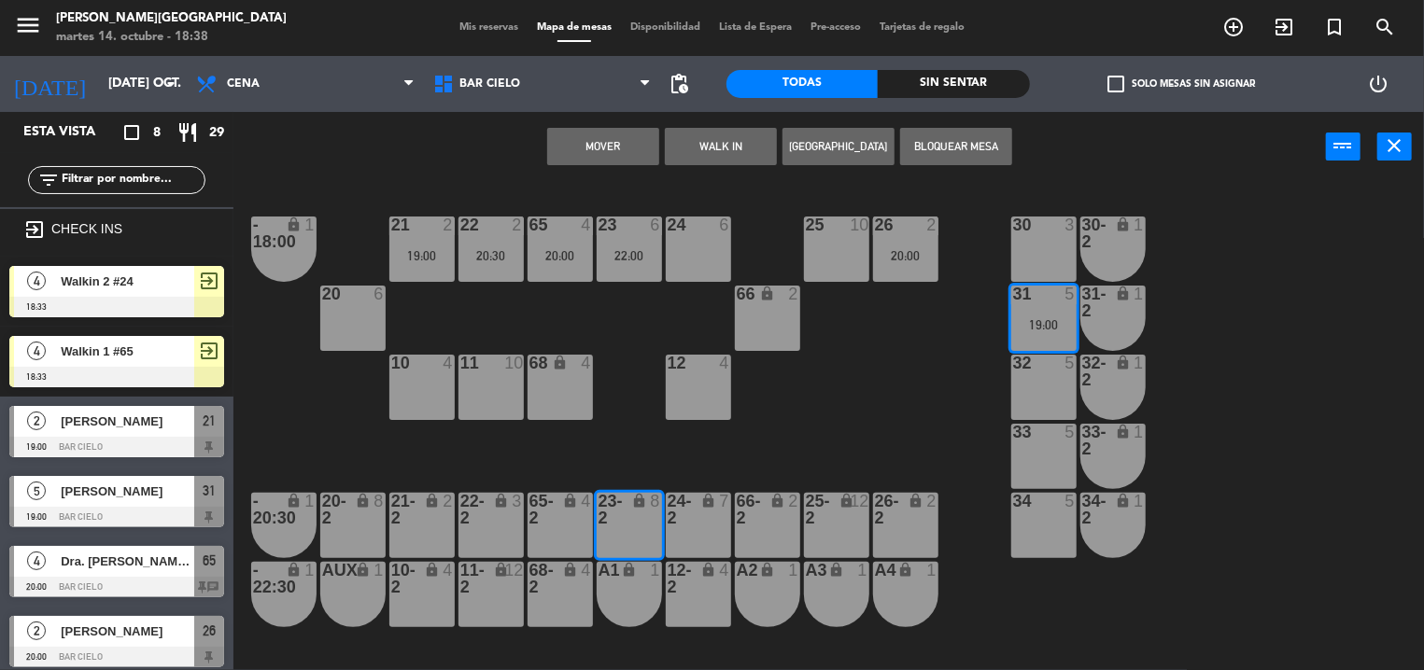
click at [591, 155] on button "Mover" at bounding box center [603, 146] width 112 height 37
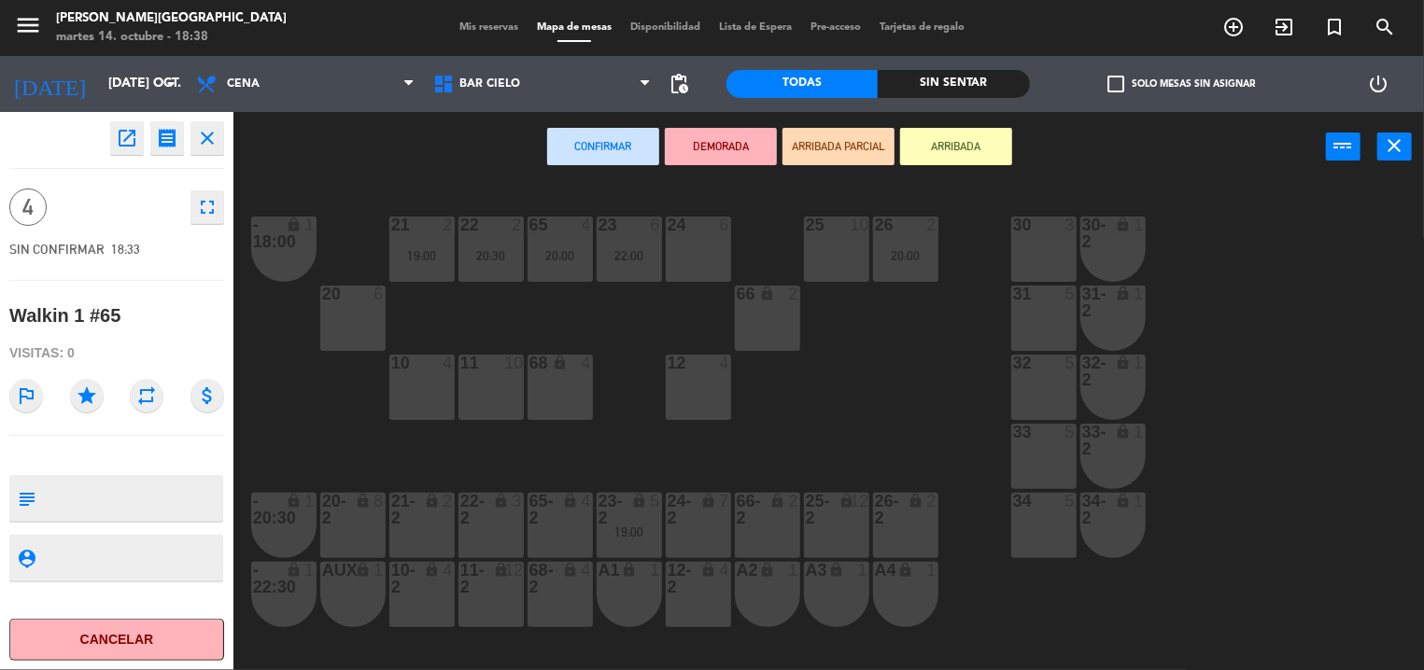
click at [614, 430] on div "21 2 19:00 22 2 20:30 23 6 22:00 24 6 25 10 26 2 20:00 30 3 65 4 20:00 - 18:00 …" at bounding box center [835, 427] width 1176 height 488
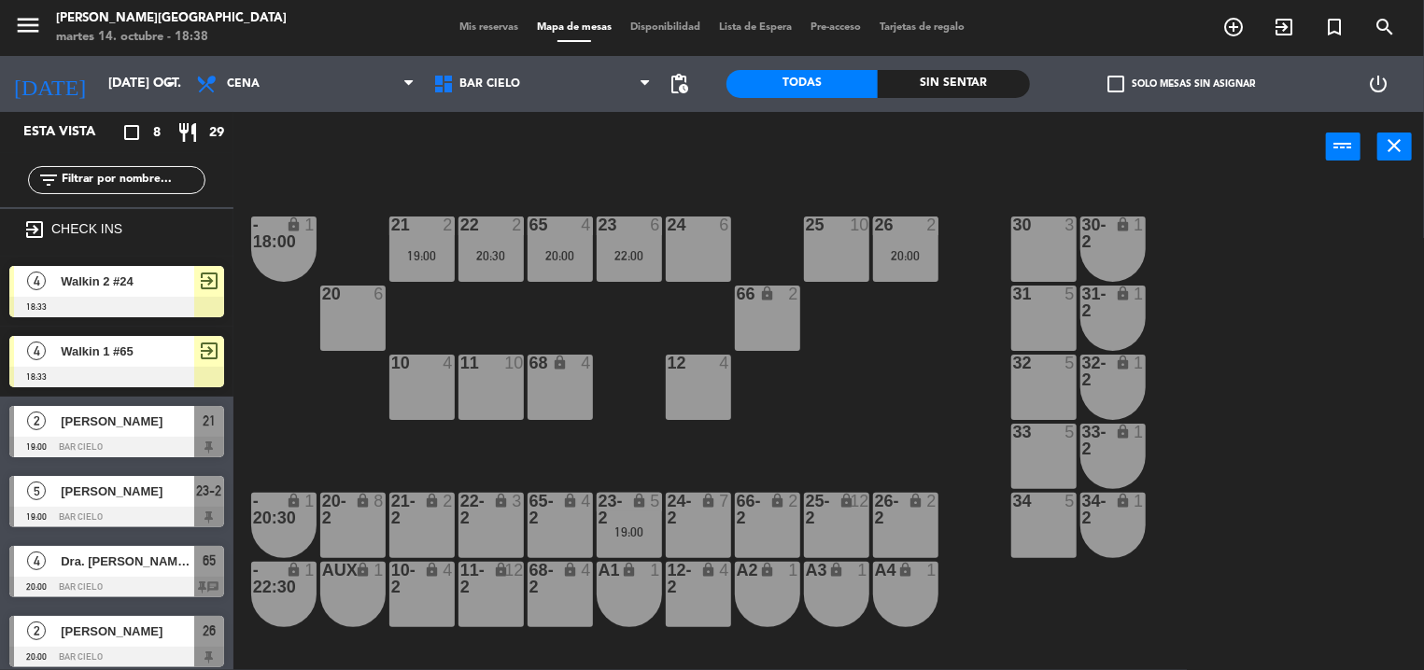
click at [569, 276] on div "65 4 20:00" at bounding box center [559, 249] width 65 height 65
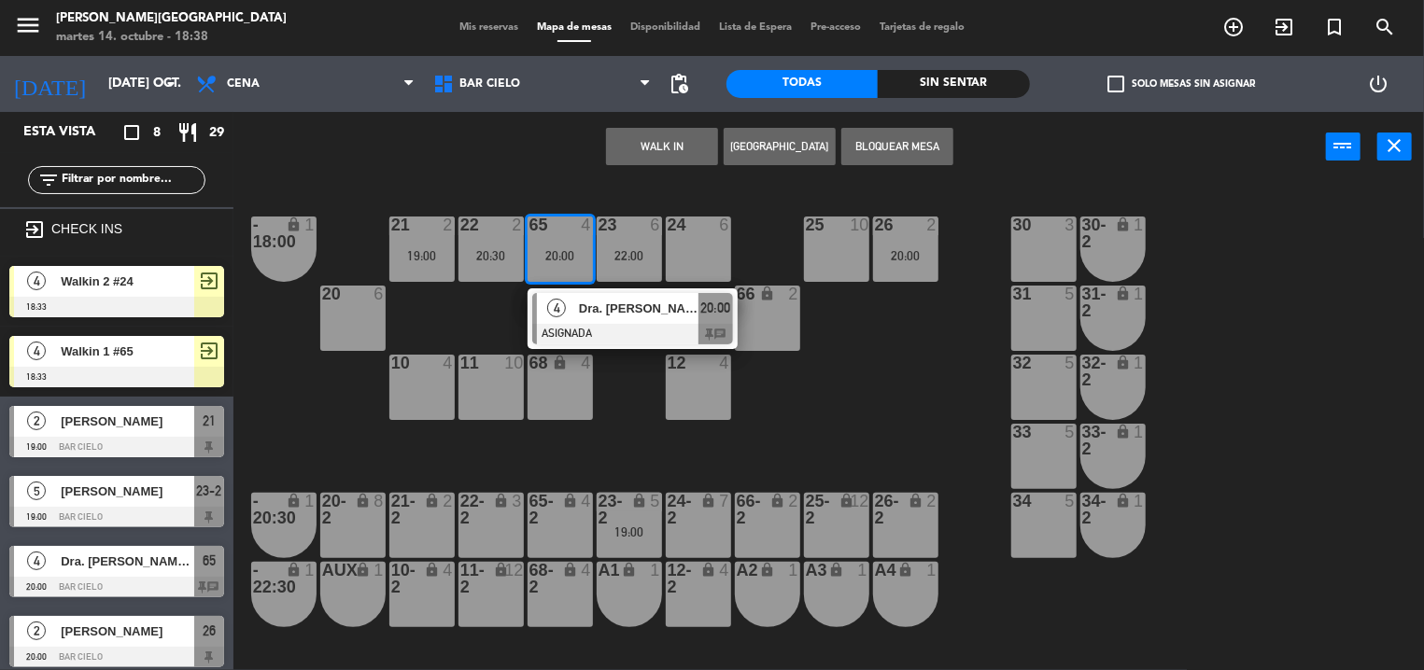
click at [678, 278] on div "24 6" at bounding box center [698, 249] width 65 height 65
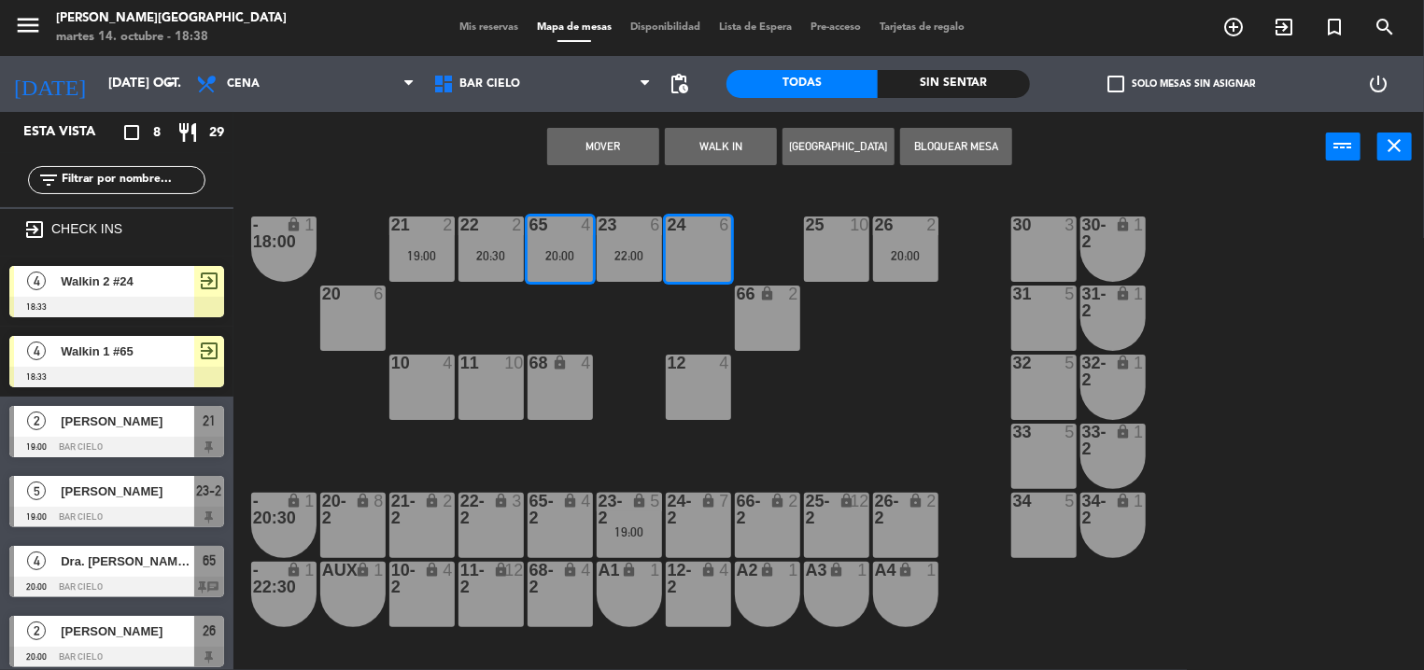
click at [581, 142] on button "Mover" at bounding box center [603, 146] width 112 height 37
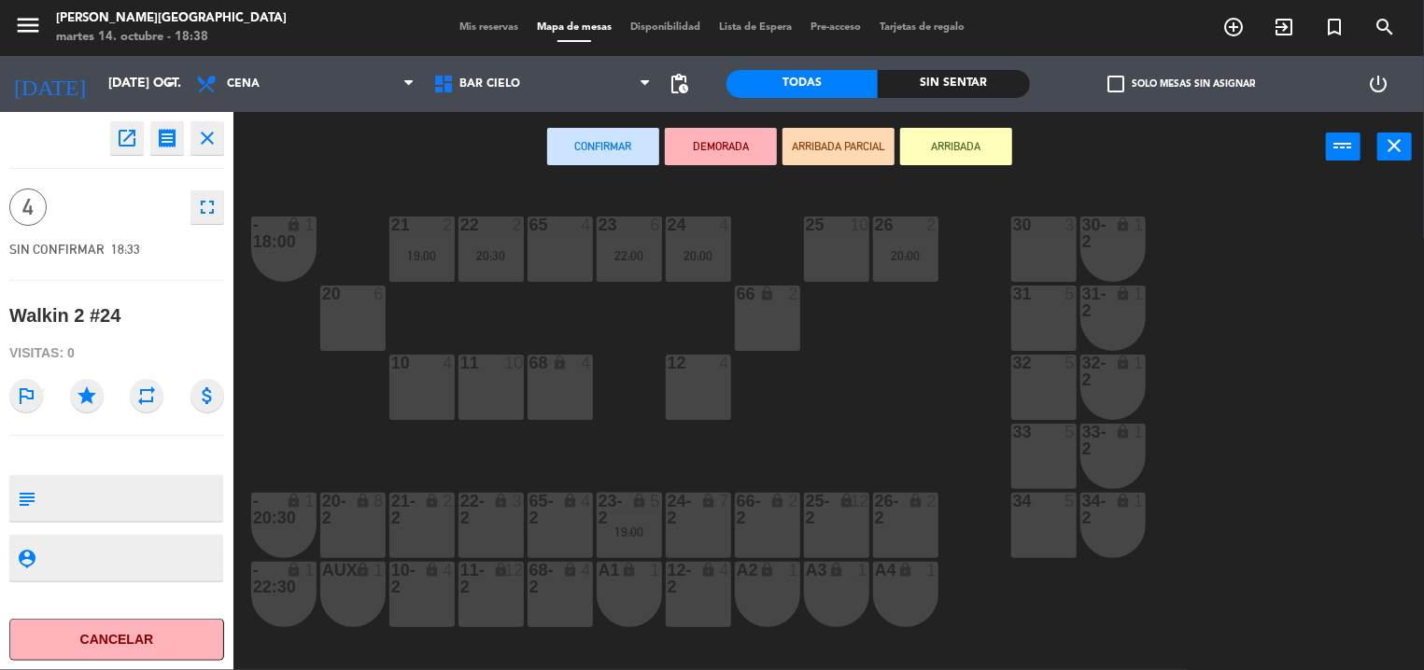
click at [315, 143] on div "Confirmar DEMORADA ARRIBADA PARCIAL ARRIBADA power_input close" at bounding box center [779, 147] width 1092 height 71
drag, startPoint x: 207, startPoint y: 121, endPoint x: 204, endPoint y: 143, distance: 21.7
click at [204, 143] on div "open_in_new receipt 6:33 PM mar., [DATE] 4 personas Walkin 2 #24 close 4 fullsc…" at bounding box center [116, 391] width 233 height 558
click at [204, 143] on icon "close" at bounding box center [207, 138] width 22 height 22
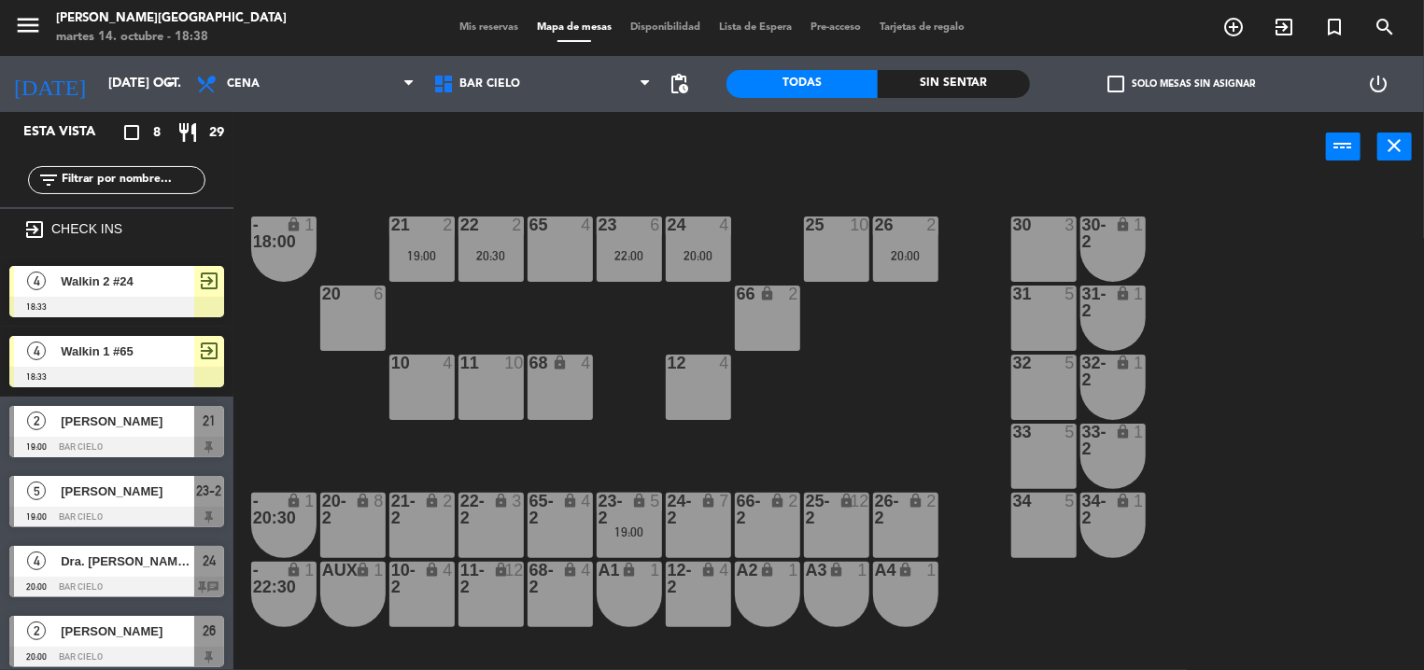
click at [154, 346] on span "Walkin 1 #65" at bounding box center [127, 352] width 133 height 20
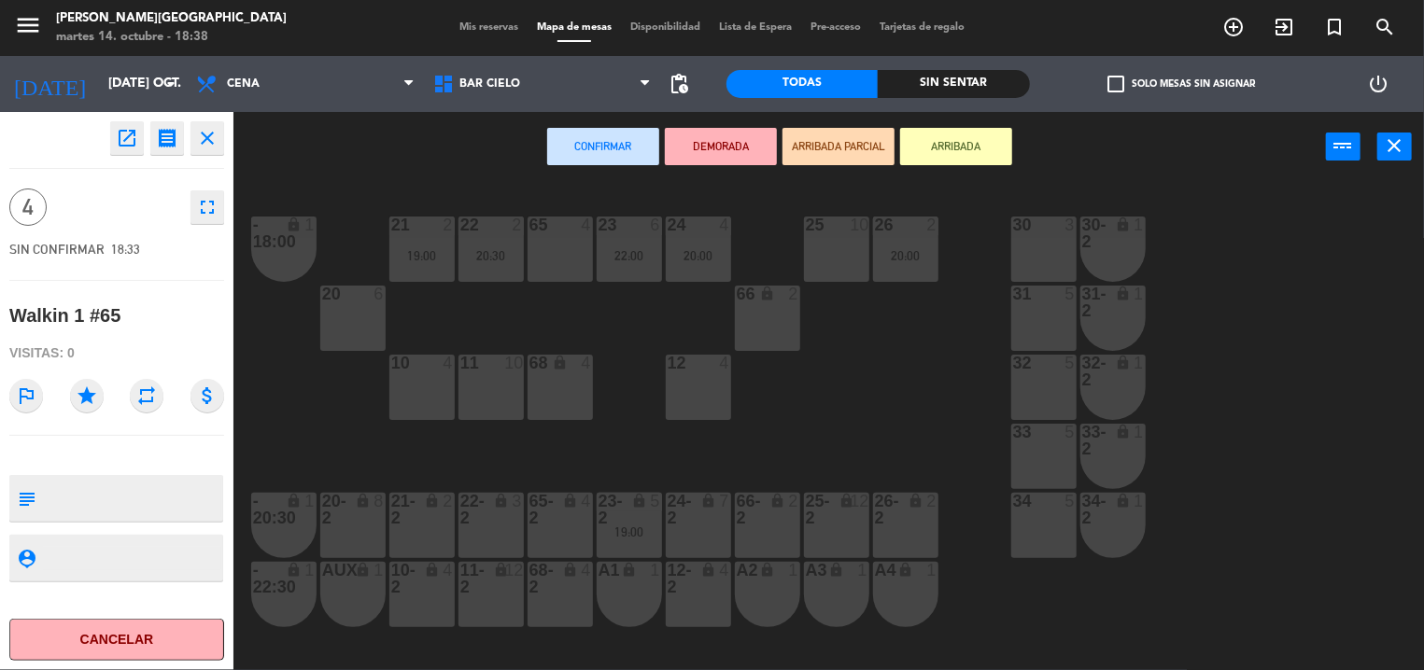
click at [537, 235] on div "65 4" at bounding box center [559, 249] width 65 height 65
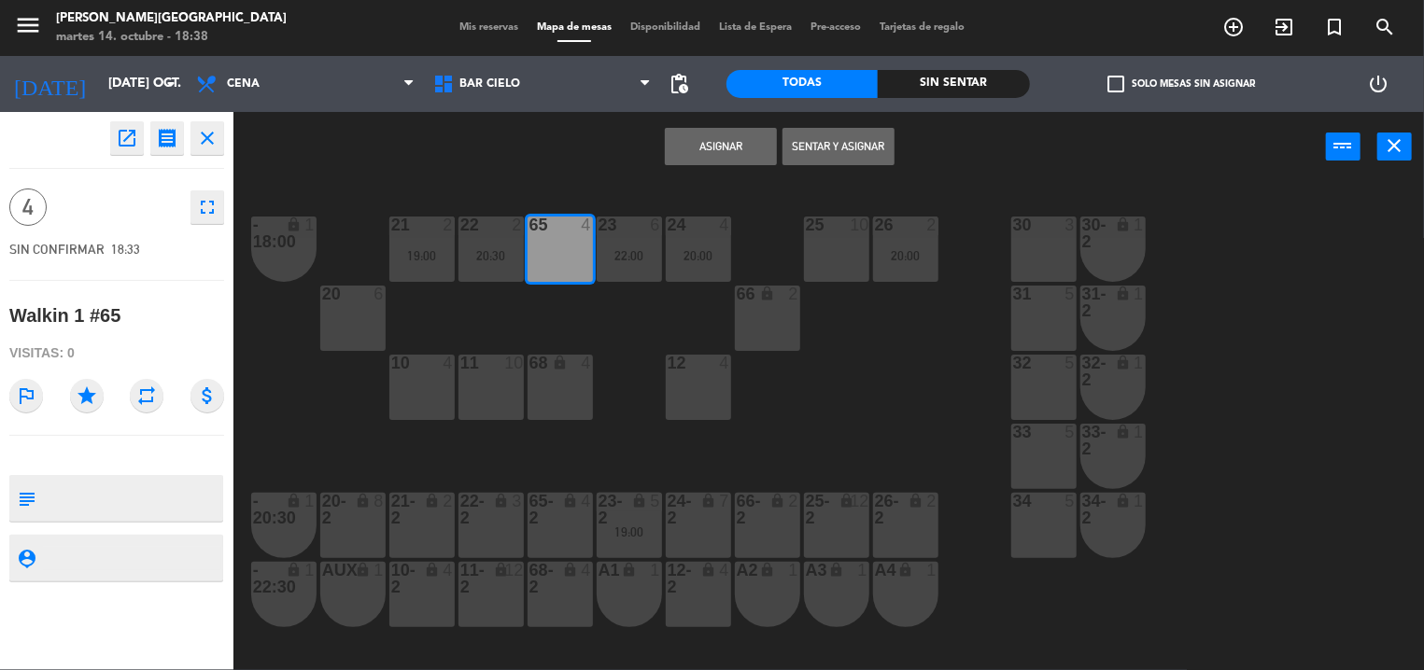
click at [707, 131] on button "Asignar" at bounding box center [721, 146] width 112 height 37
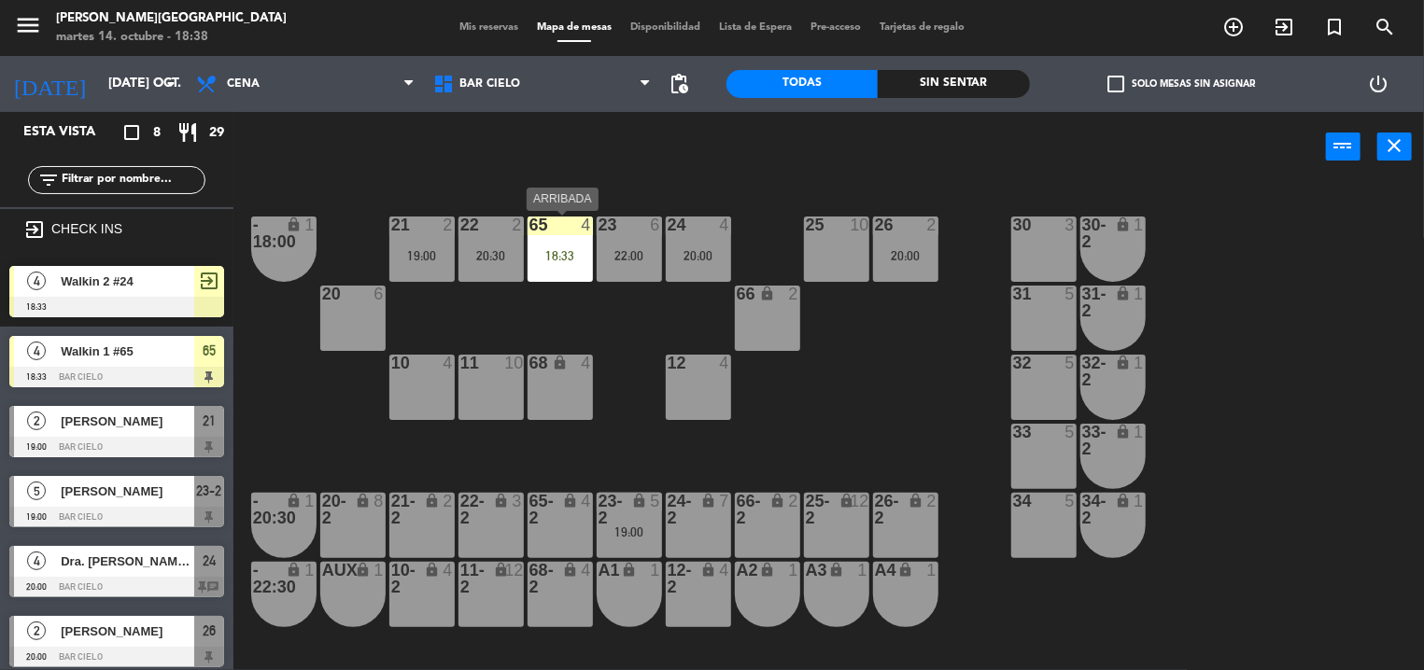
click at [552, 277] on div "65 4 18:33" at bounding box center [559, 249] width 65 height 65
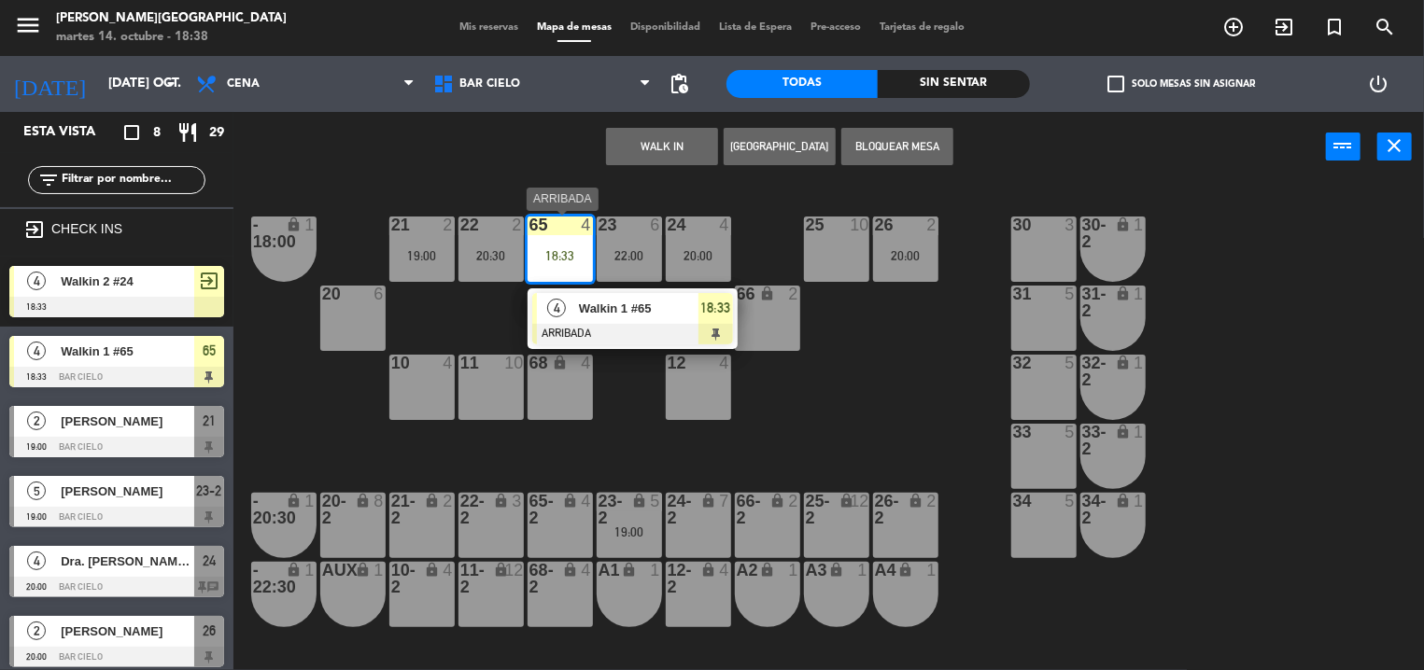
click at [697, 341] on div at bounding box center [632, 334] width 201 height 21
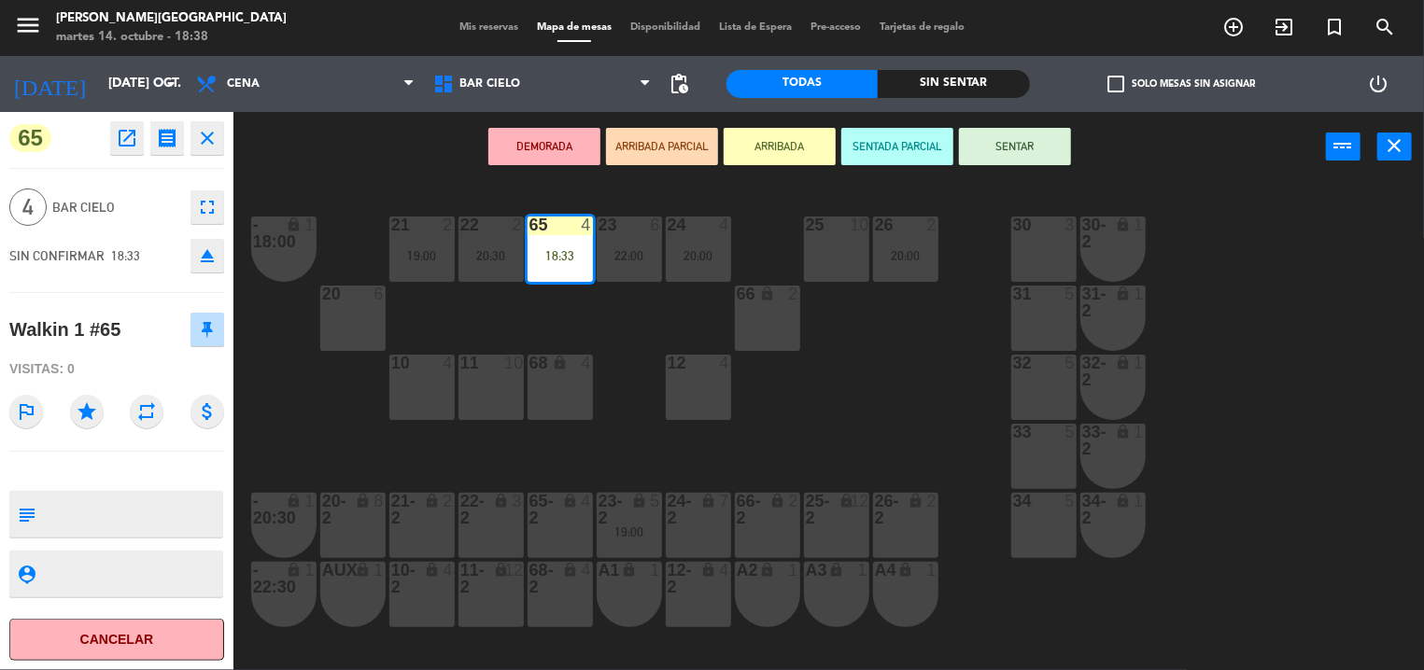
click at [999, 140] on button "SENTAR" at bounding box center [1015, 146] width 112 height 37
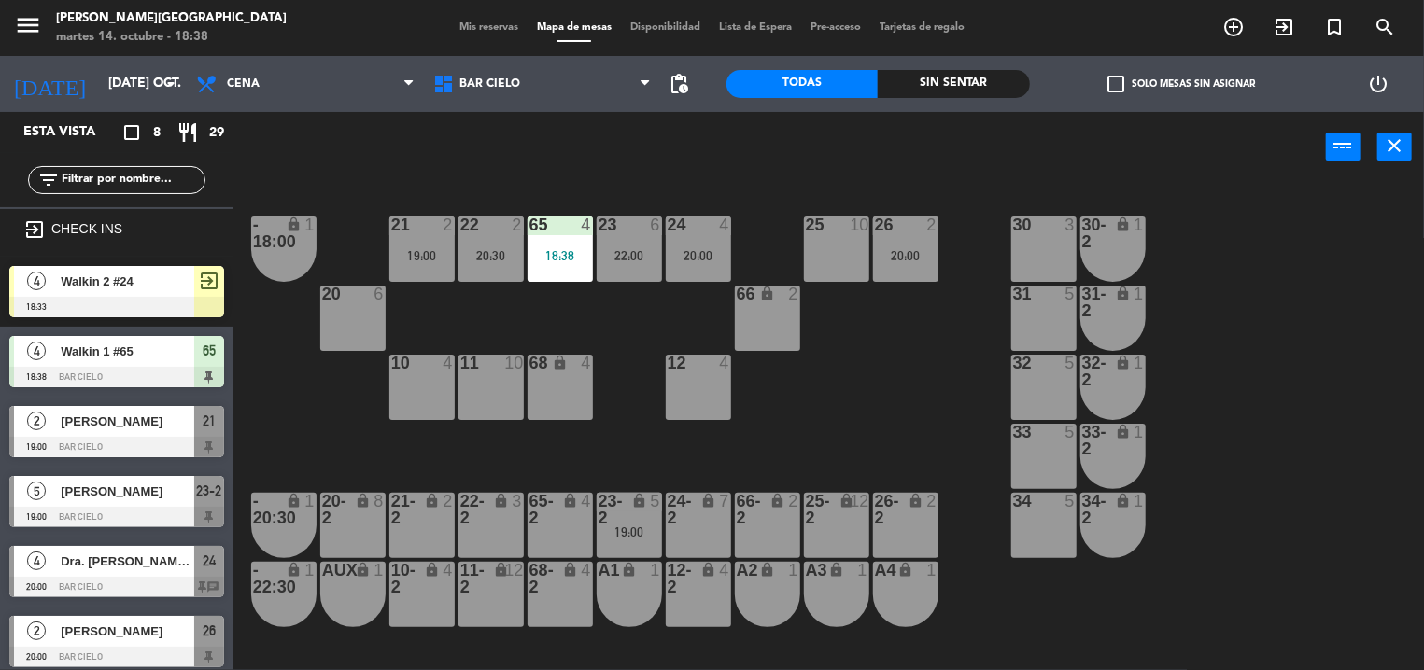
click at [655, 167] on div "power_input close" at bounding box center [779, 147] width 1092 height 71
click at [641, 233] on div "23 6" at bounding box center [628, 226] width 65 height 19
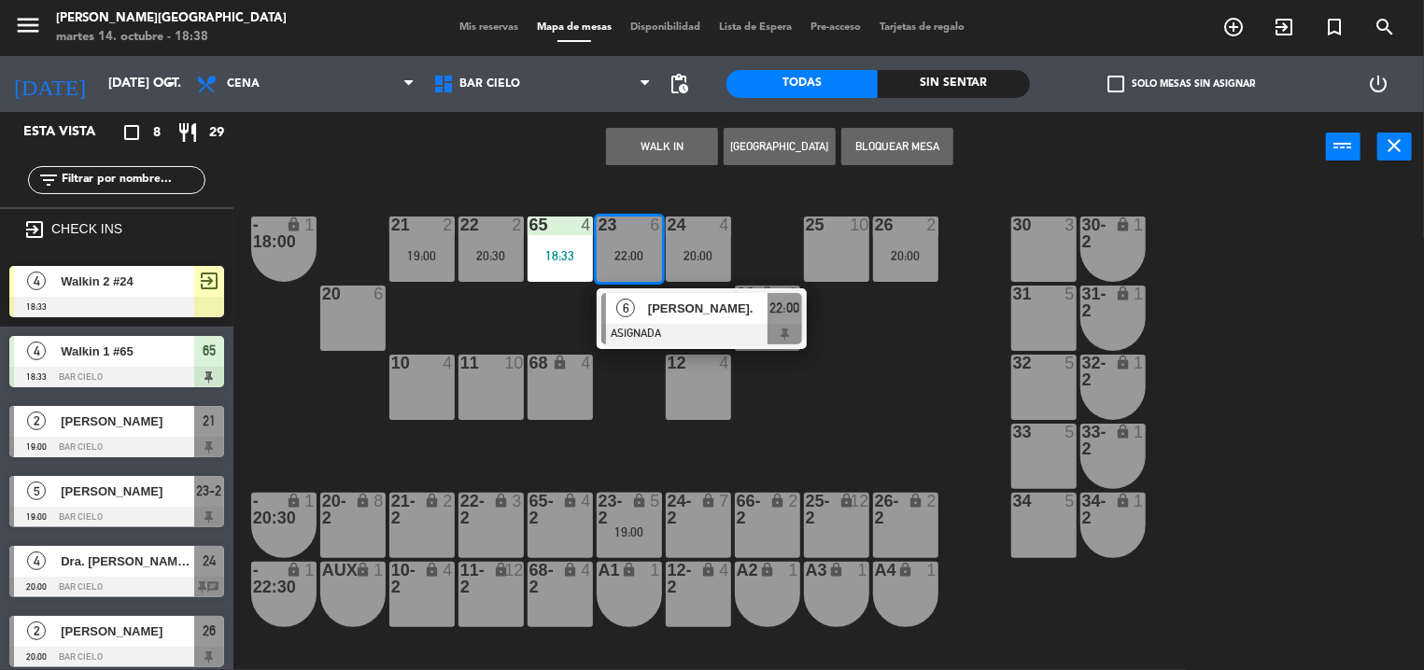
click at [644, 409] on div "21 2 19:00 22 2 20:30 23 6 22:00 6 [PERSON_NAME]. ASIGNADA 22:00 24 4 20:00 25 …" at bounding box center [835, 427] width 1176 height 488
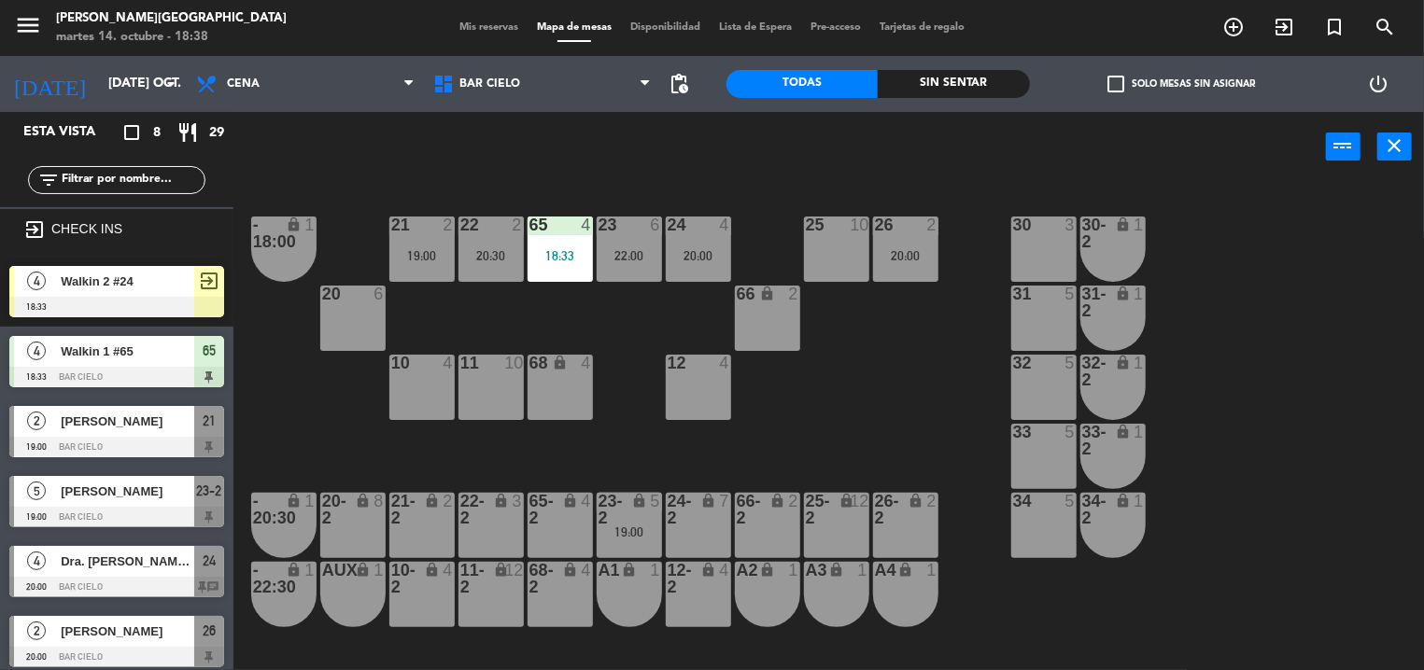
click at [638, 516] on div "lock" at bounding box center [628, 510] width 31 height 34
